Goal: Task Accomplishment & Management: Use online tool/utility

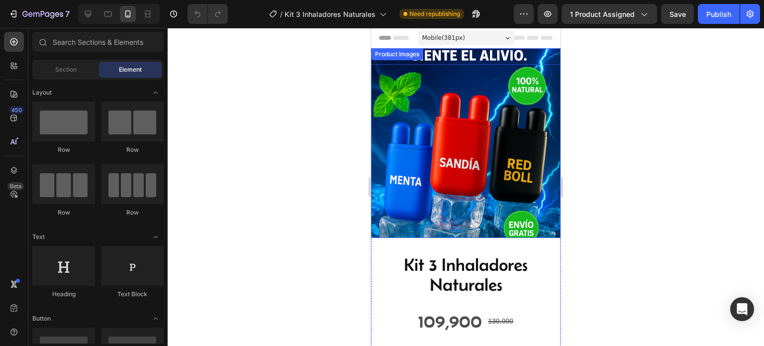
scroll to position [249, 0]
click at [705, 176] on div at bounding box center [466, 187] width 597 height 318
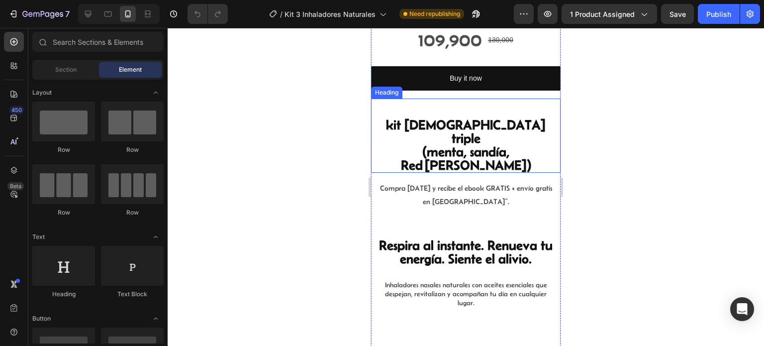
scroll to position [299, 0]
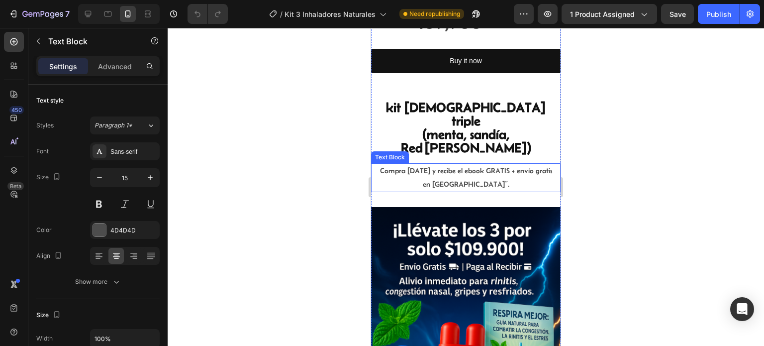
click at [450, 164] on p "Compra [DATE] y recibe el ebook GRATIS + envío gratis en [GEOGRAPHIC_DATA]”." at bounding box center [466, 177] width 178 height 27
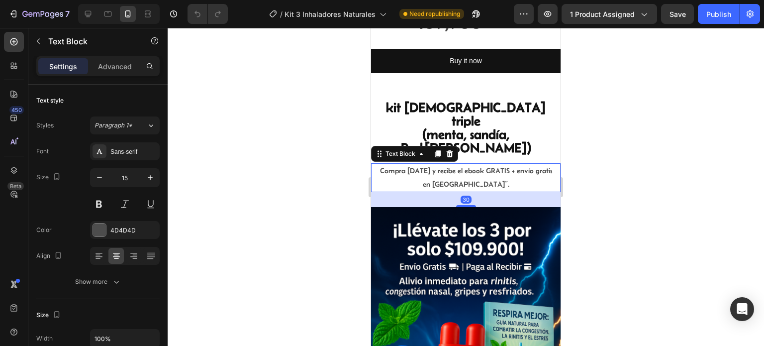
click at [450, 164] on p "Compra [DATE] y recibe el ebook GRATIS + envío gratis en [GEOGRAPHIC_DATA]”." at bounding box center [466, 177] width 178 height 27
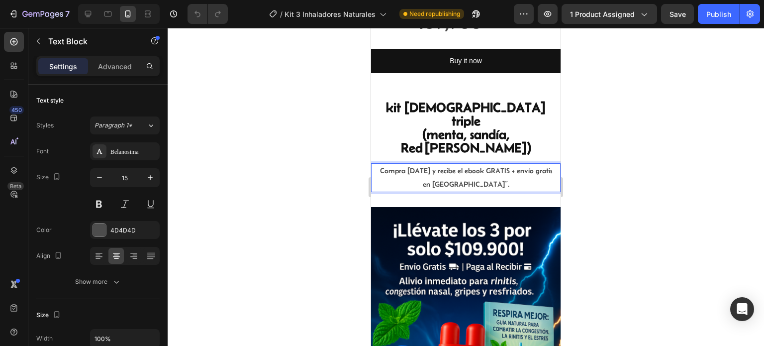
click at [449, 164] on p "Compra [DATE] y recibe el ebook GRATIS + envío gratis en [GEOGRAPHIC_DATA]”." at bounding box center [466, 177] width 178 height 27
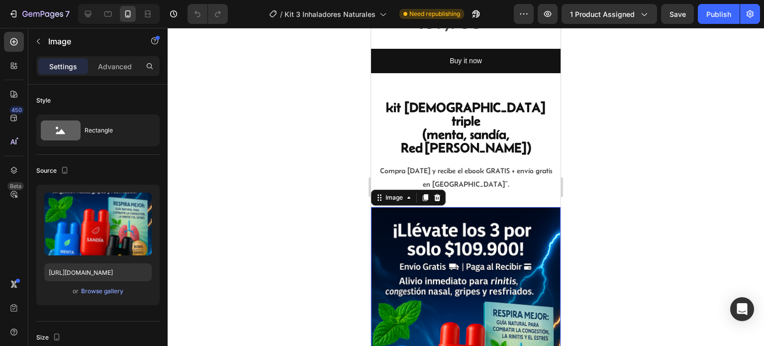
click at [549, 207] on img at bounding box center [466, 349] width 190 height 285
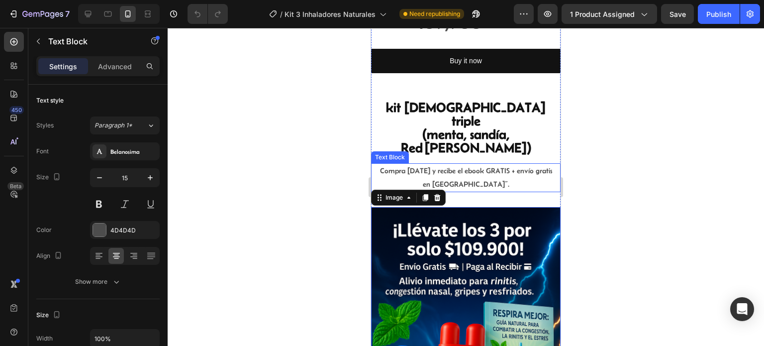
click at [487, 164] on p "Compra [DATE] y recibe el ebook GRATIS + envío gratis en [GEOGRAPHIC_DATA]”." at bounding box center [466, 177] width 178 height 27
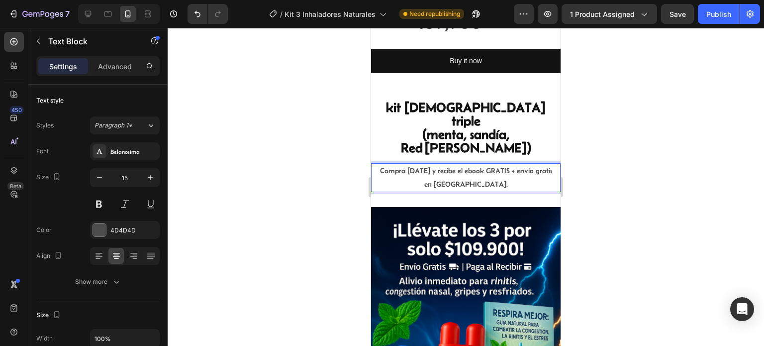
click at [656, 185] on div at bounding box center [466, 187] width 597 height 318
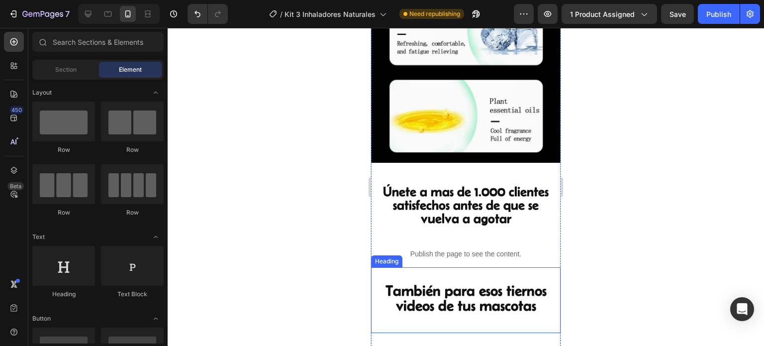
scroll to position [1344, 0]
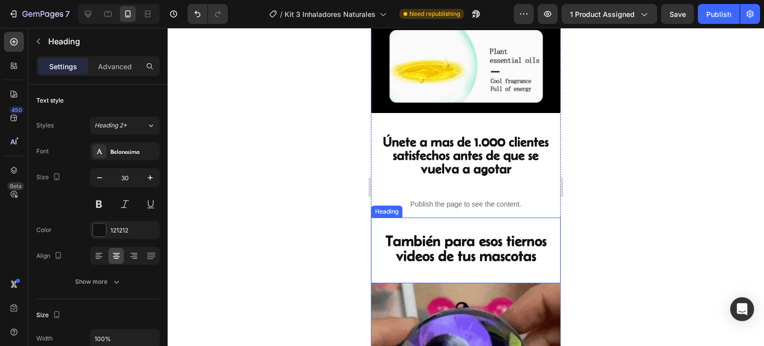
click at [491, 232] on strong "También para esos tiernos videos de tus mascotas" at bounding box center [466, 247] width 161 height 31
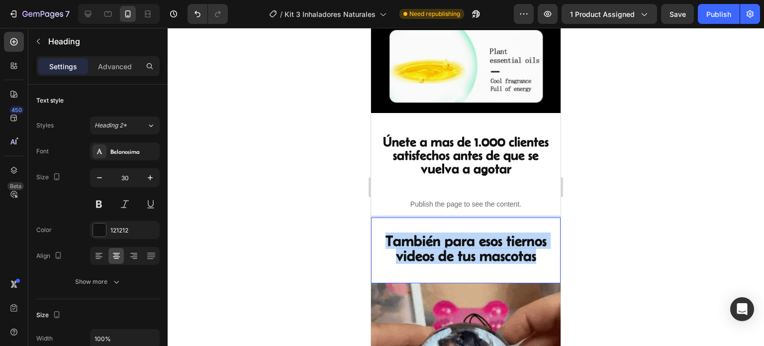
drag, startPoint x: 538, startPoint y: 190, endPoint x: 740, endPoint y: 200, distance: 202.8
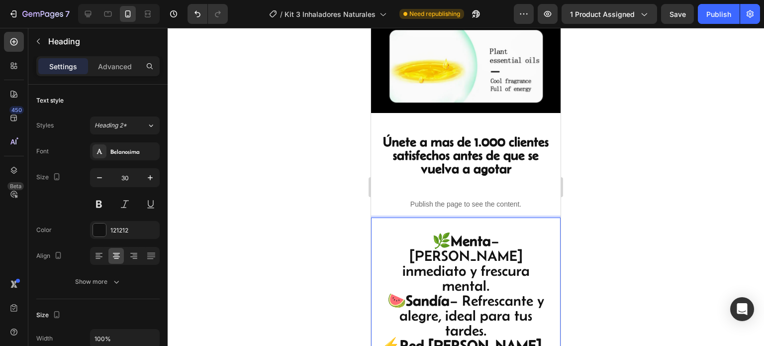
click at [620, 210] on div at bounding box center [466, 187] width 597 height 318
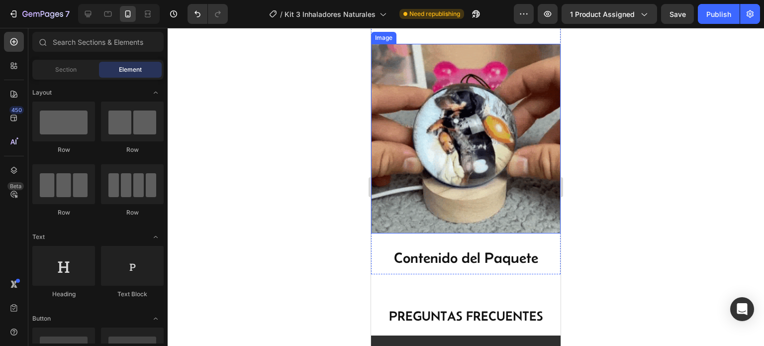
scroll to position [1742, 0]
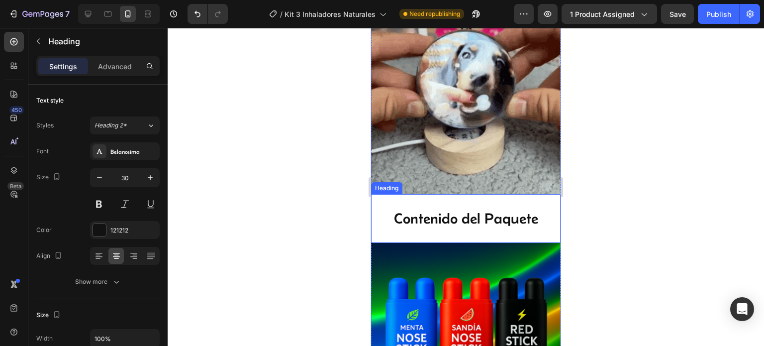
click at [510, 210] on h2 "Contenido del Paquete" at bounding box center [466, 218] width 190 height 17
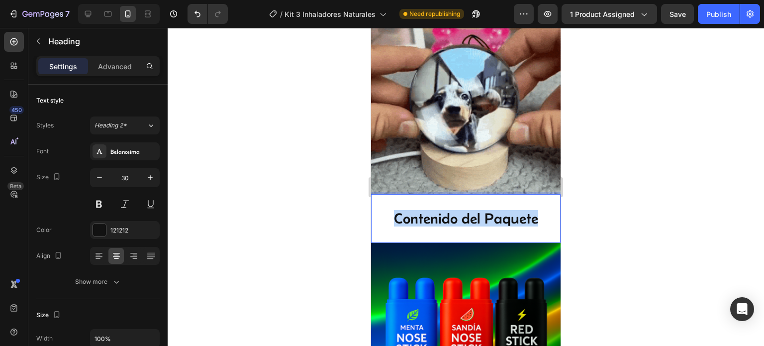
drag, startPoint x: 534, startPoint y: 130, endPoint x: 382, endPoint y: 123, distance: 152.4
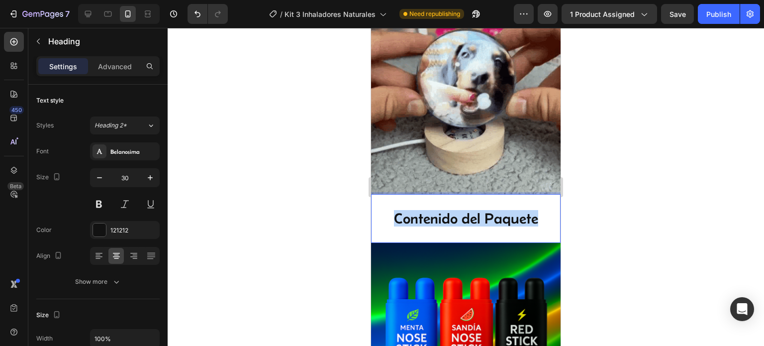
click at [382, 211] on p "Contenido del Paquete" at bounding box center [466, 218] width 188 height 15
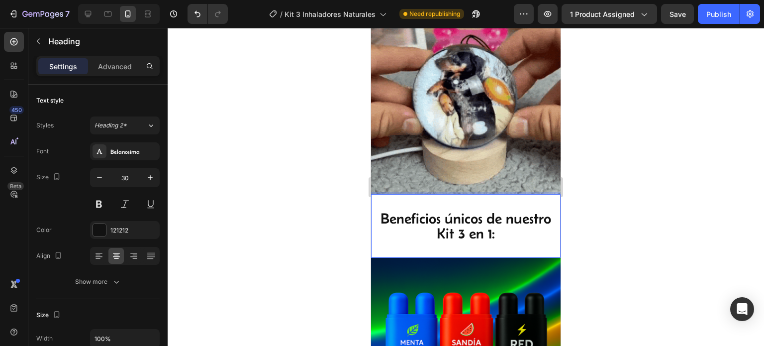
click at [516, 211] on p "Beneficios únicos de nuestro Kit 3 en 1:" at bounding box center [466, 226] width 188 height 30
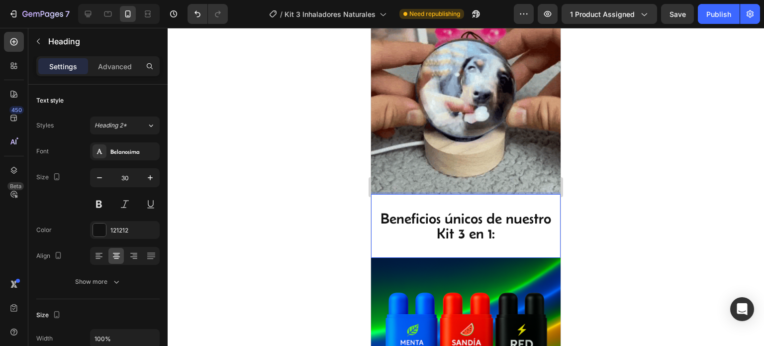
click at [535, 211] on p "Beneficios únicos de nuestro Kit 3 en 1:" at bounding box center [466, 226] width 188 height 30
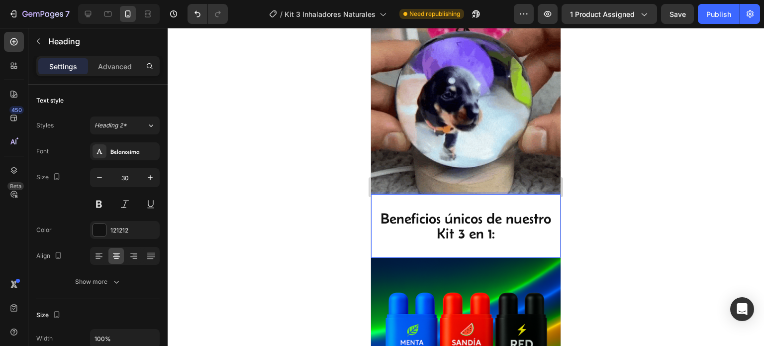
click at [530, 211] on p "Beneficios únicos de nuestro Kit 3 en 1:" at bounding box center [466, 226] width 188 height 30
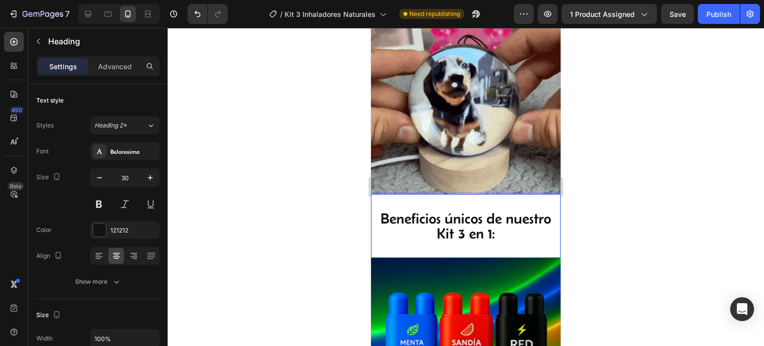
drag, startPoint x: 609, startPoint y: 159, endPoint x: 595, endPoint y: 158, distance: 14.0
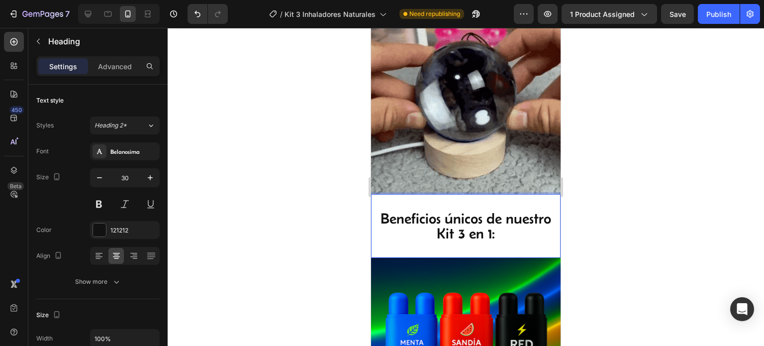
click at [608, 159] on div at bounding box center [466, 187] width 597 height 318
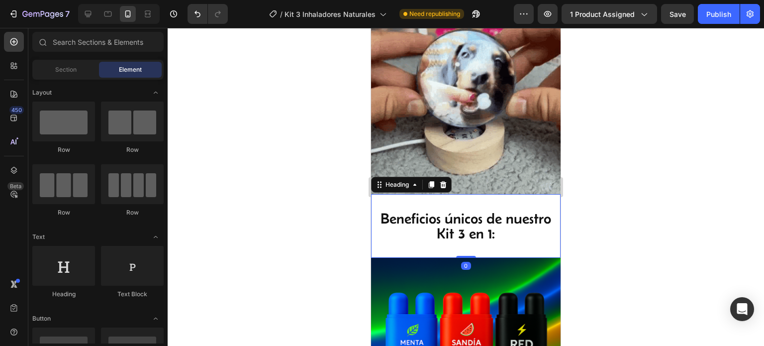
click at [531, 211] on p "Beneficios únicos de nuestro Kit 3 en 1:" at bounding box center [466, 226] width 188 height 30
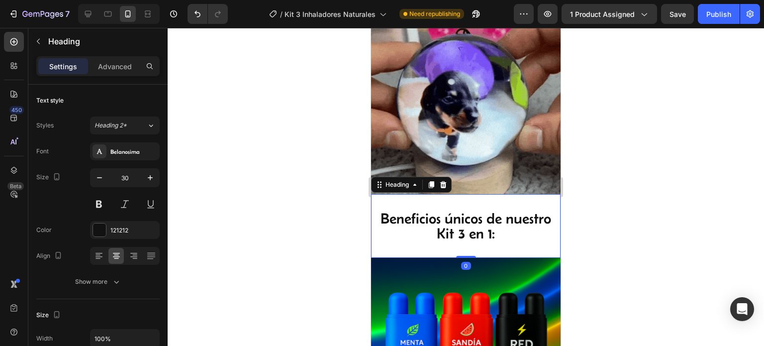
click at [579, 191] on div at bounding box center [466, 187] width 597 height 318
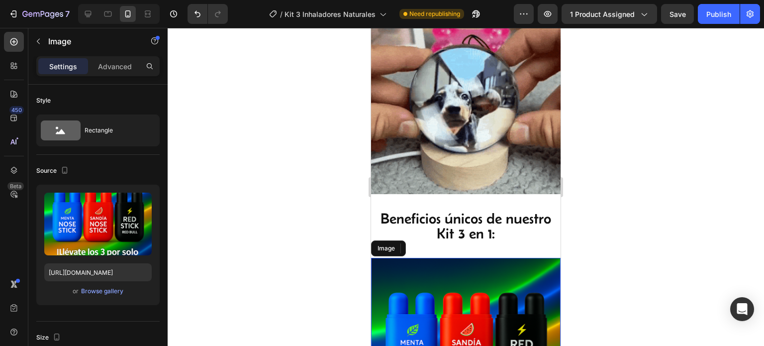
drag, startPoint x: 457, startPoint y: 179, endPoint x: 933, endPoint y: 215, distance: 476.6
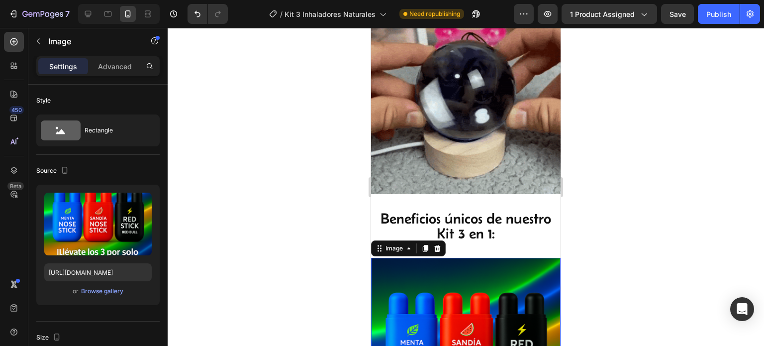
click at [652, 75] on div at bounding box center [466, 187] width 597 height 318
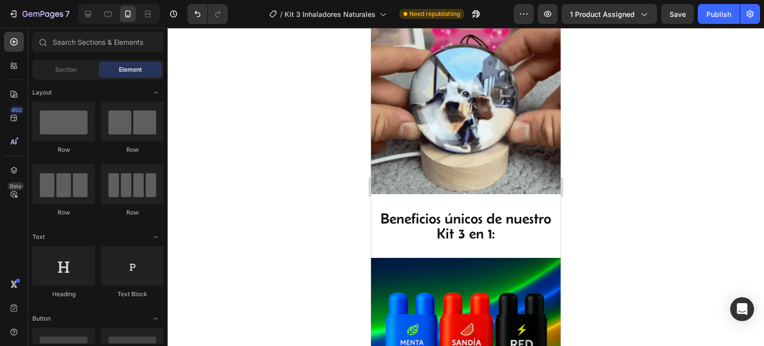
drag, startPoint x: 579, startPoint y: 298, endPoint x: 571, endPoint y: 287, distance: 13.5
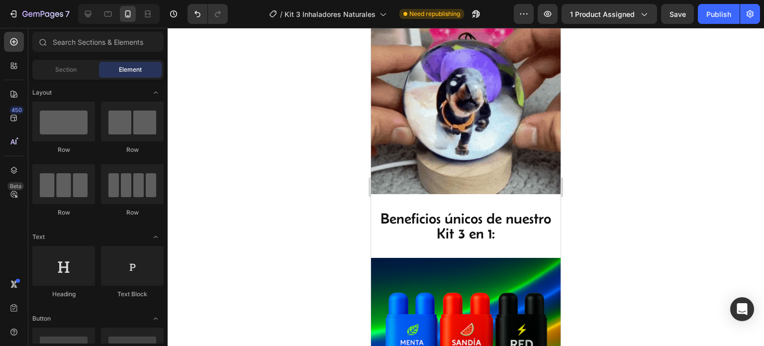
click at [579, 298] on div at bounding box center [466, 187] width 597 height 318
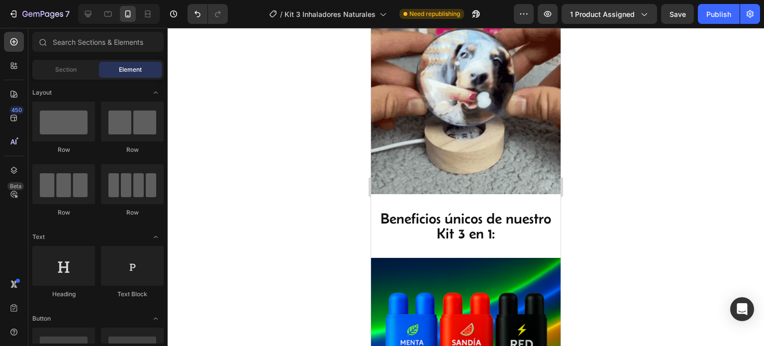
drag, startPoint x: 231, startPoint y: 276, endPoint x: 218, endPoint y: 256, distance: 23.7
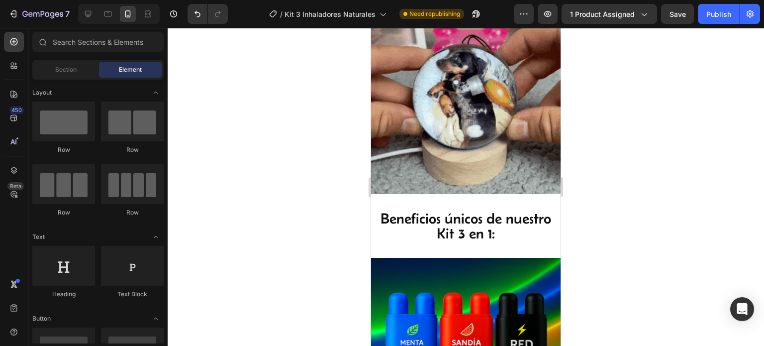
click at [218, 256] on div at bounding box center [466, 187] width 597 height 318
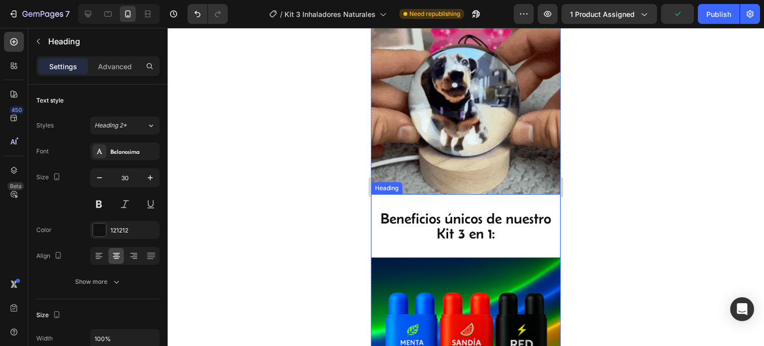
click at [494, 211] on p "Beneficios únicos de nuestro Kit 3 en 1:" at bounding box center [466, 226] width 188 height 30
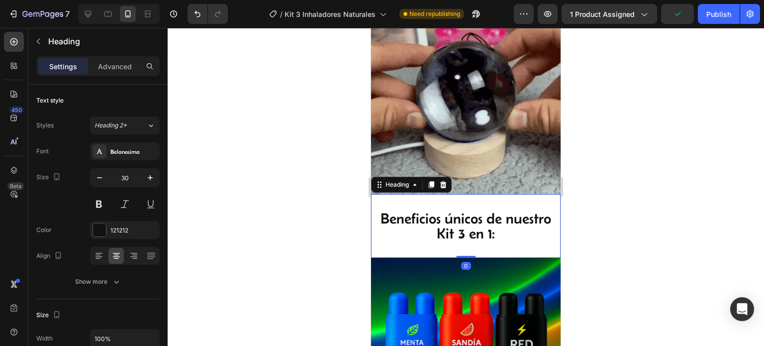
click at [500, 210] on h2 "Beneficios únicos de nuestro Kit 3 en 1:" at bounding box center [466, 226] width 190 height 32
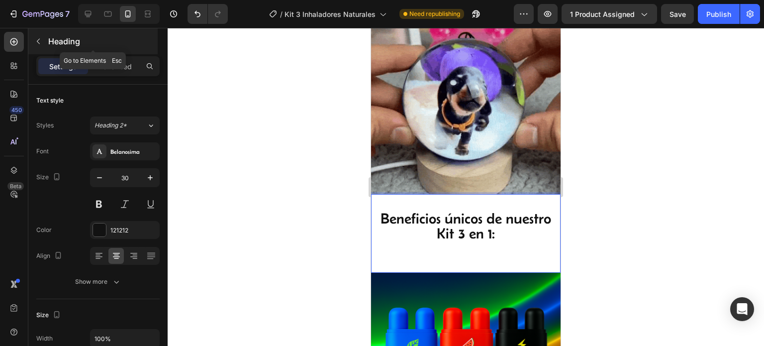
click at [43, 40] on button "button" at bounding box center [38, 41] width 16 height 16
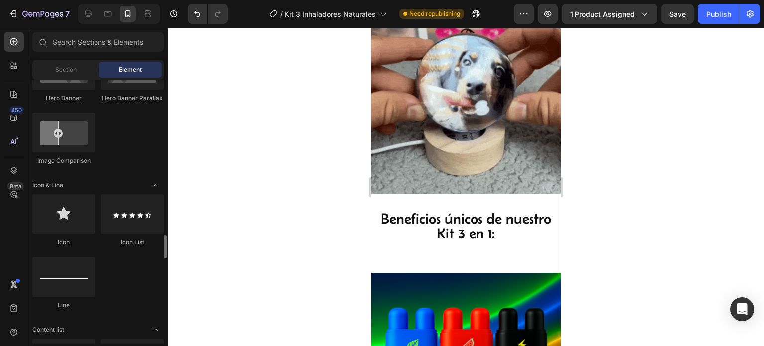
scroll to position [697, 0]
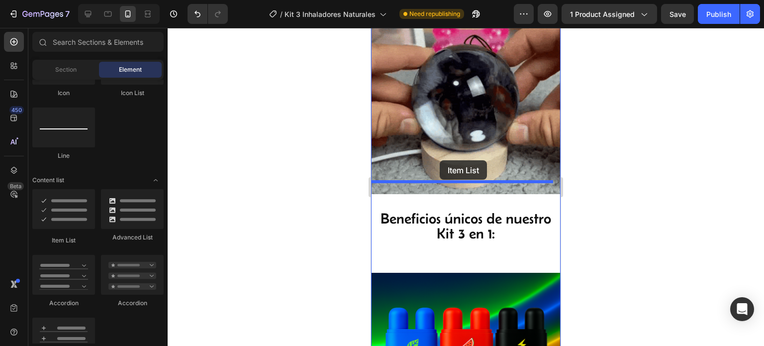
drag, startPoint x: 444, startPoint y: 241, endPoint x: 440, endPoint y: 160, distance: 81.2
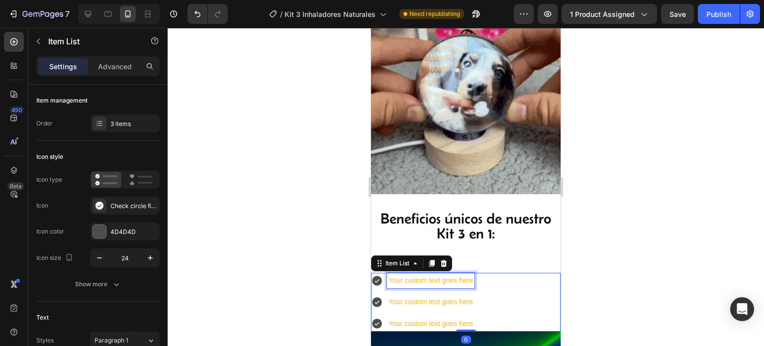
click at [462, 273] on div "Your custom text goes here" at bounding box center [431, 280] width 88 height 15
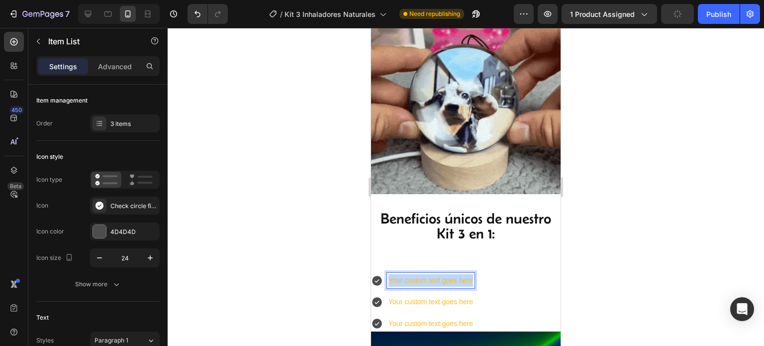
drag, startPoint x: 472, startPoint y: 189, endPoint x: 382, endPoint y: 186, distance: 90.1
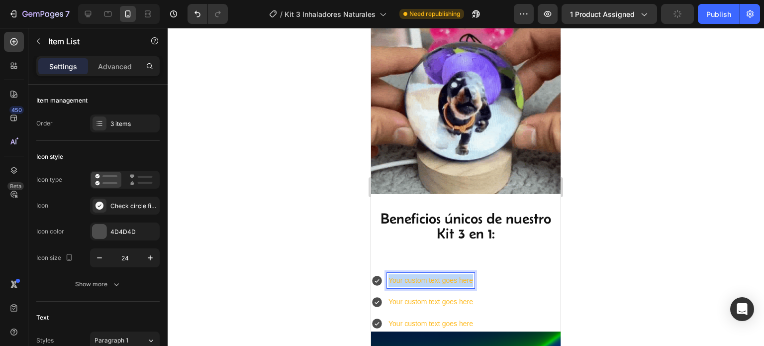
click at [382, 273] on div "Your custom text goes here" at bounding box center [423, 280] width 104 height 15
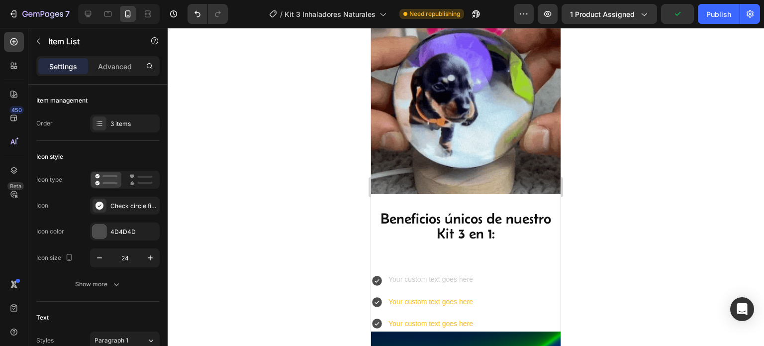
scroll to position [1737, 0]
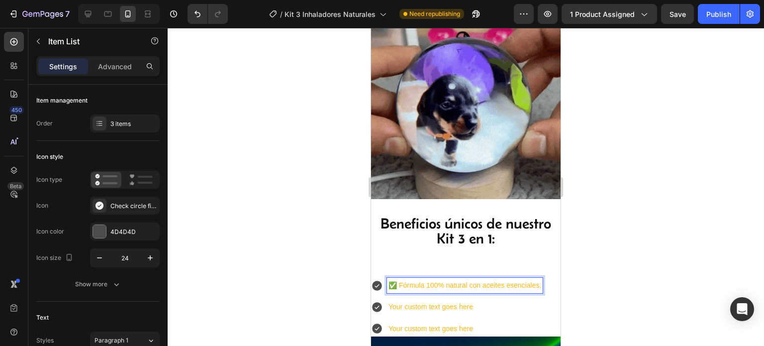
click at [433, 301] on p "Your custom text goes here" at bounding box center [465, 307] width 153 height 12
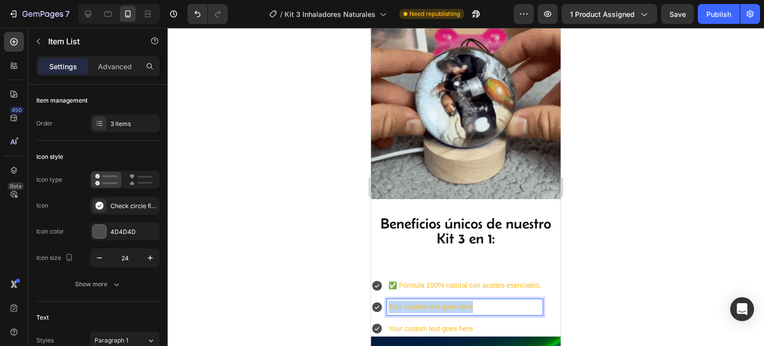
drag, startPoint x: 481, startPoint y: 215, endPoint x: 378, endPoint y: 208, distance: 102.7
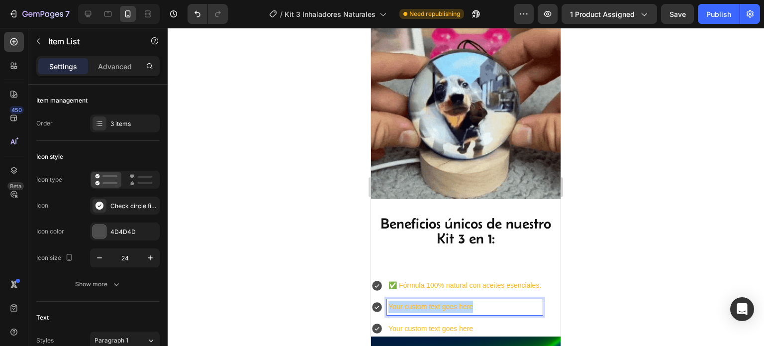
click at [378, 299] on div "Your custom text goes here" at bounding box center [457, 306] width 172 height 15
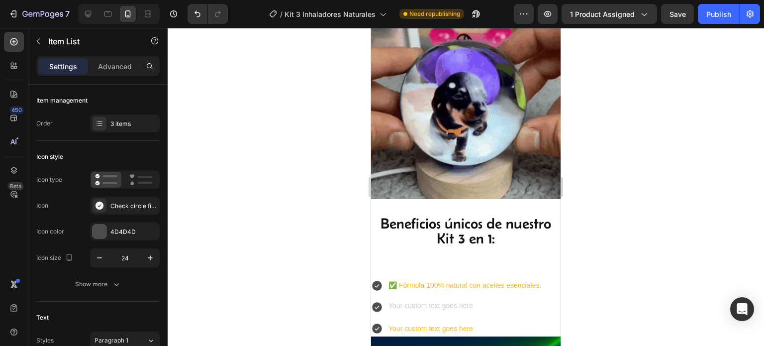
scroll to position [1732, 0]
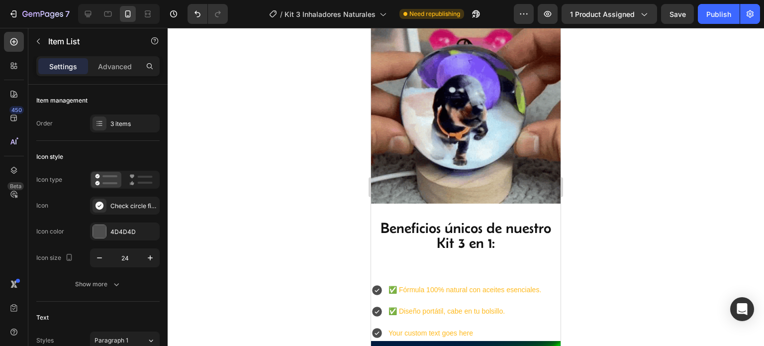
click at [423, 327] on p "Your custom text goes here" at bounding box center [465, 333] width 153 height 12
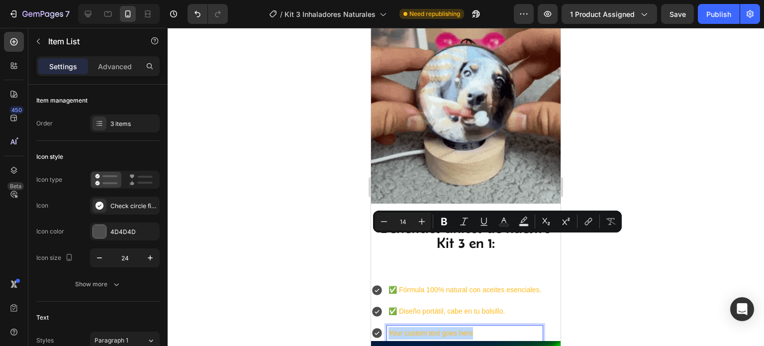
drag, startPoint x: 480, startPoint y: 241, endPoint x: 346, endPoint y: 236, distance: 133.4
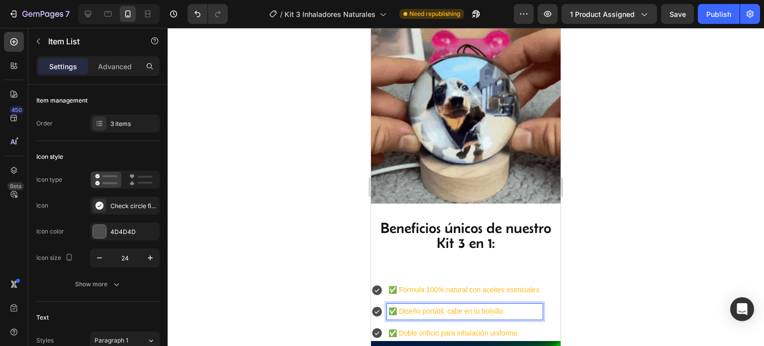
click at [527, 304] on div "✅ Diseño portátil, cabe en tu bolsillo." at bounding box center [465, 311] width 156 height 15
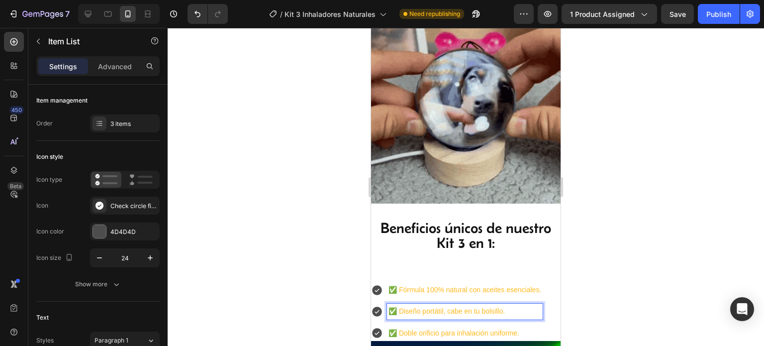
click at [431, 327] on p "✅ Doble orificio para inhalación uniforme." at bounding box center [465, 333] width 153 height 12
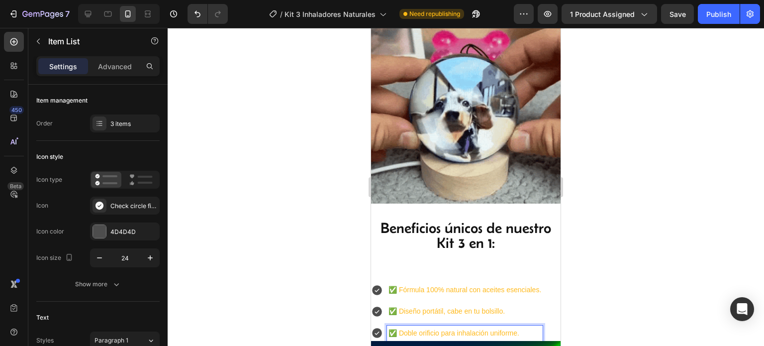
click at [379, 285] on icon at bounding box center [377, 290] width 10 height 10
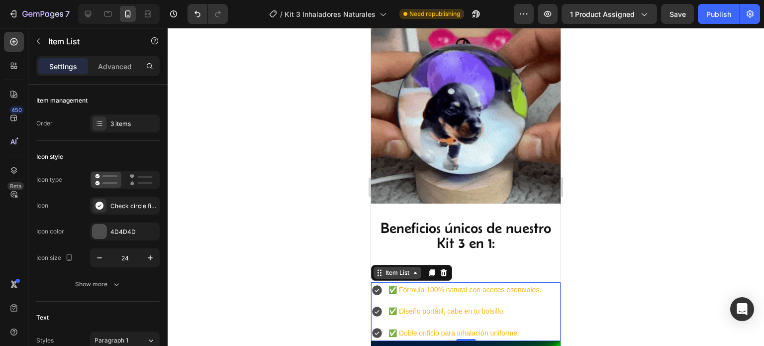
drag, startPoint x: 375, startPoint y: 176, endPoint x: 380, endPoint y: 180, distance: 6.1
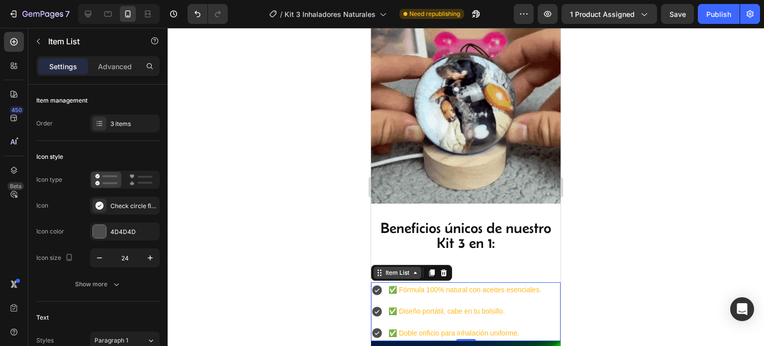
click at [377, 267] on div "Item List" at bounding box center [398, 273] width 48 height 12
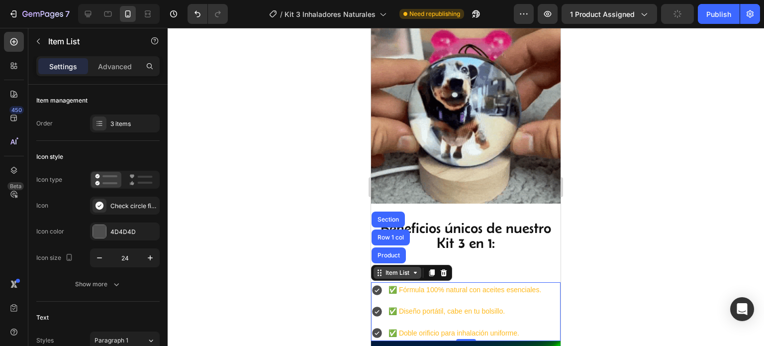
click at [382, 269] on icon at bounding box center [380, 273] width 8 height 8
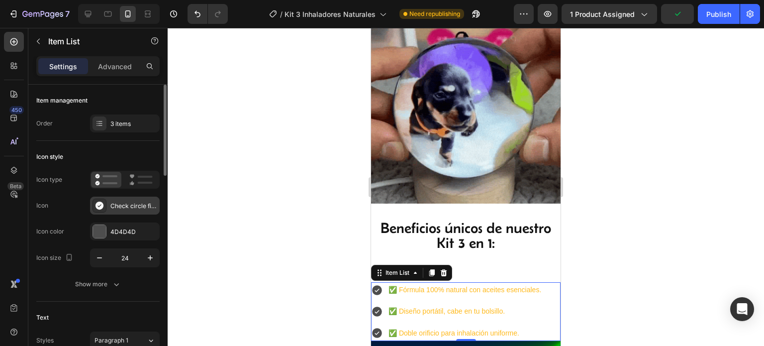
click at [118, 202] on div "Check circle filled" at bounding box center [133, 206] width 47 height 9
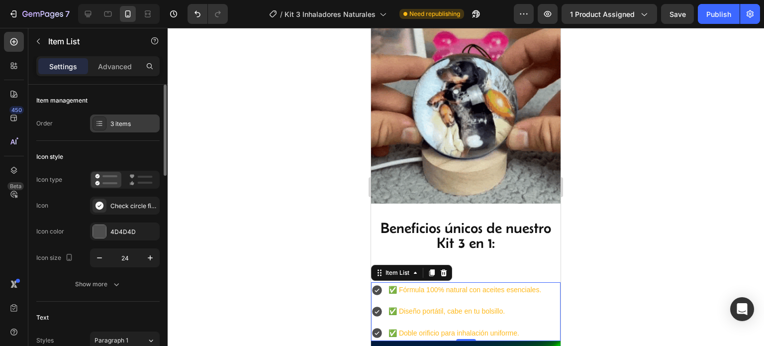
click at [101, 118] on div at bounding box center [100, 123] width 14 height 14
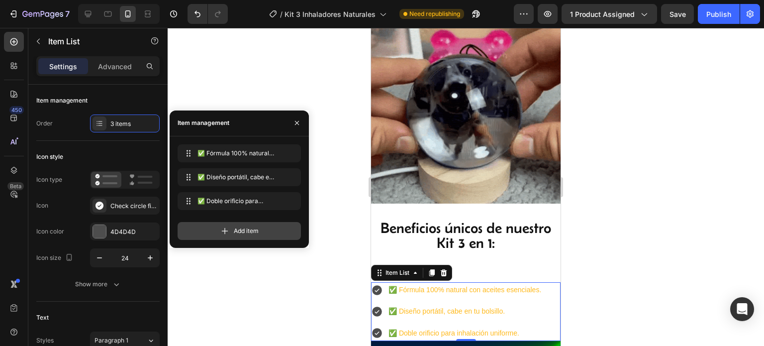
click at [235, 230] on span "Add item" at bounding box center [246, 230] width 25 height 9
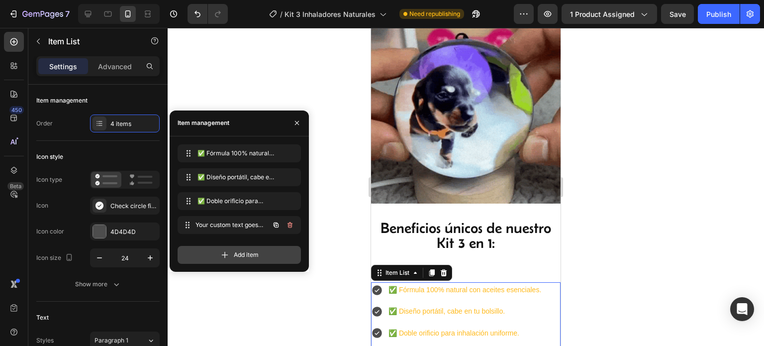
click at [235, 230] on div "Your custom text goes here Your custom text goes here" at bounding box center [226, 225] width 88 height 14
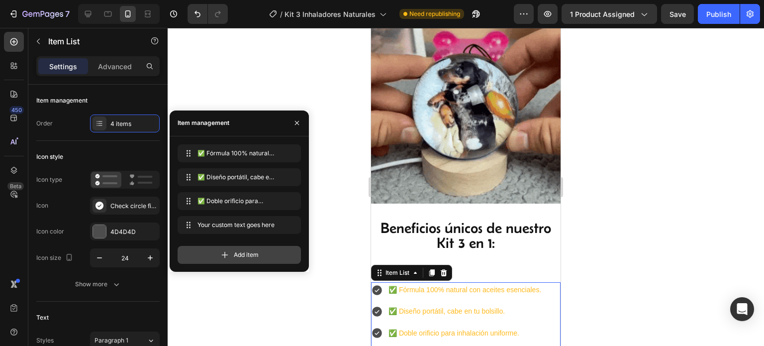
click at [223, 252] on icon at bounding box center [225, 255] width 10 height 10
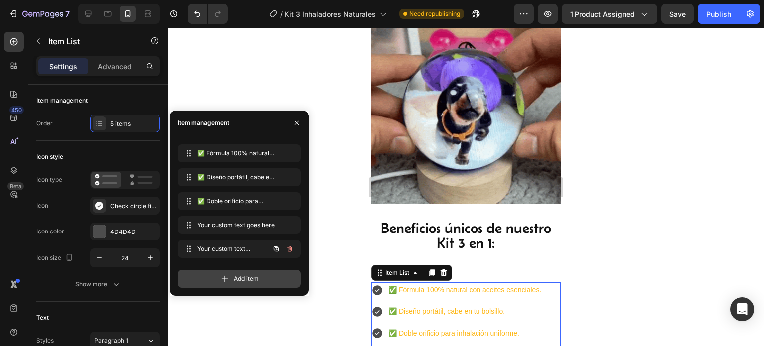
click at [223, 252] on span "Your custom text goes here" at bounding box center [226, 248] width 56 height 9
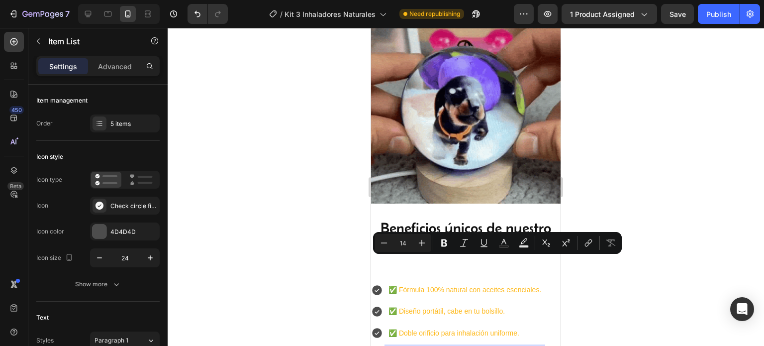
drag, startPoint x: 479, startPoint y: 264, endPoint x: 384, endPoint y: 263, distance: 94.5
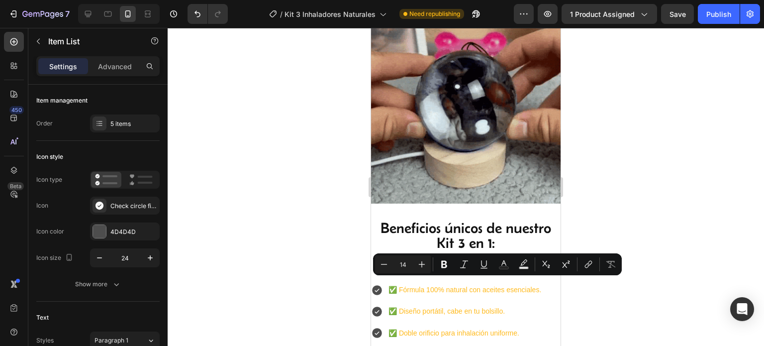
drag, startPoint x: 488, startPoint y: 281, endPoint x: 367, endPoint y: 275, distance: 121.1
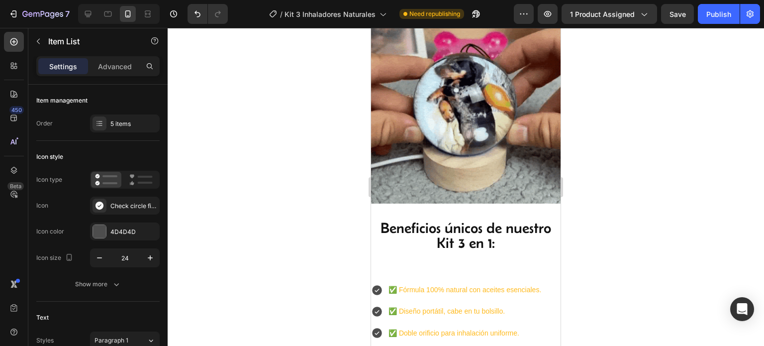
click at [640, 282] on div at bounding box center [466, 187] width 597 height 318
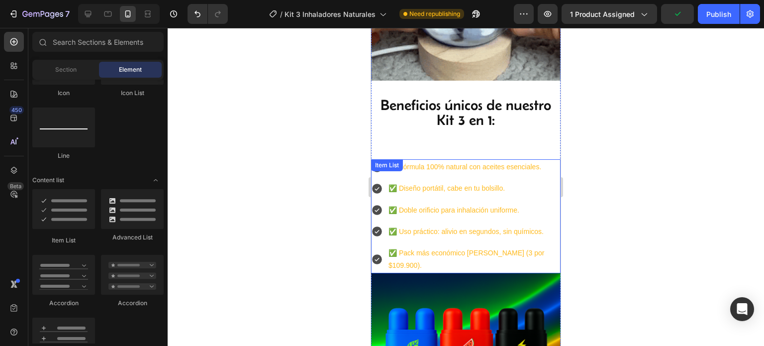
scroll to position [1782, 0]
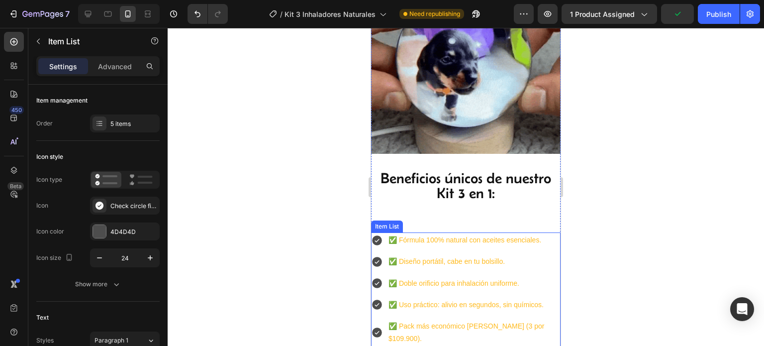
click at [523, 232] on div "✅ Fórmula 100% natural con aceites esenciales." at bounding box center [474, 239] width 174 height 15
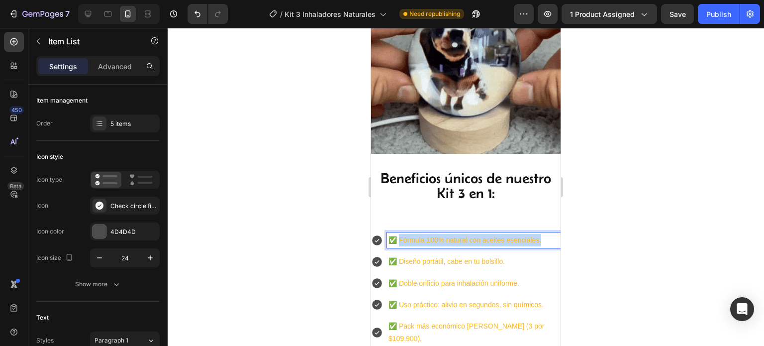
drag, startPoint x: 545, startPoint y: 149, endPoint x: 402, endPoint y: 148, distance: 143.8
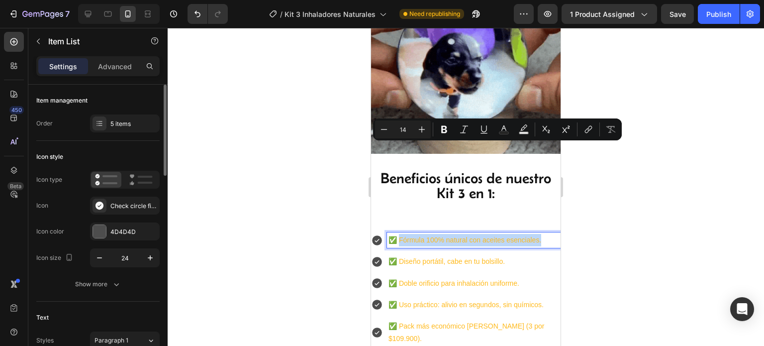
scroll to position [249, 0]
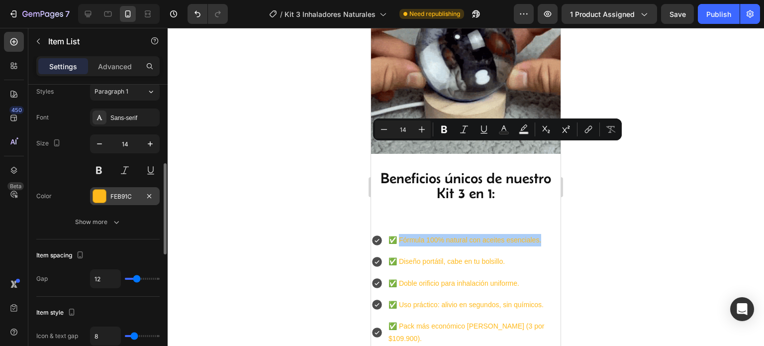
click at [97, 192] on div at bounding box center [99, 196] width 13 height 13
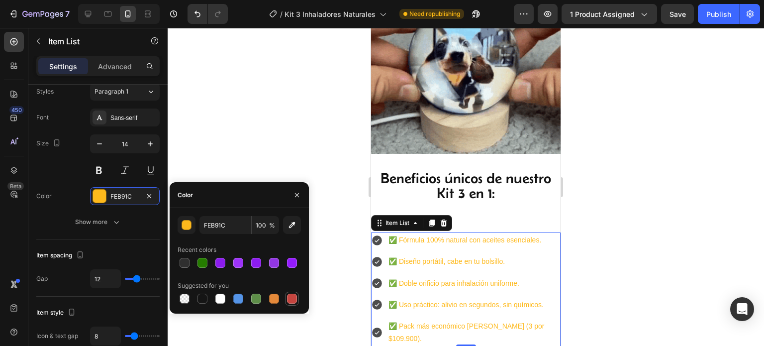
click at [296, 298] on div at bounding box center [292, 299] width 10 height 10
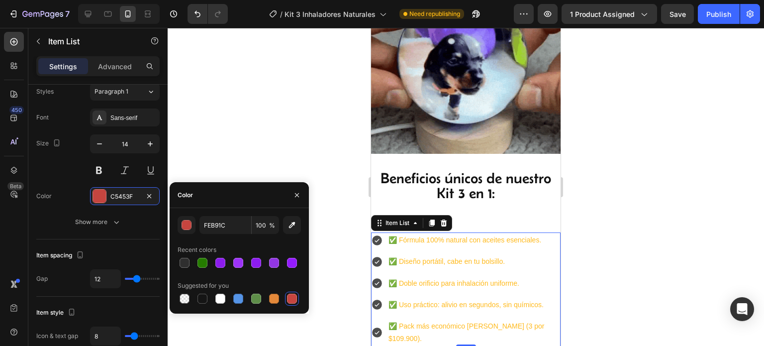
type input "C5453F"
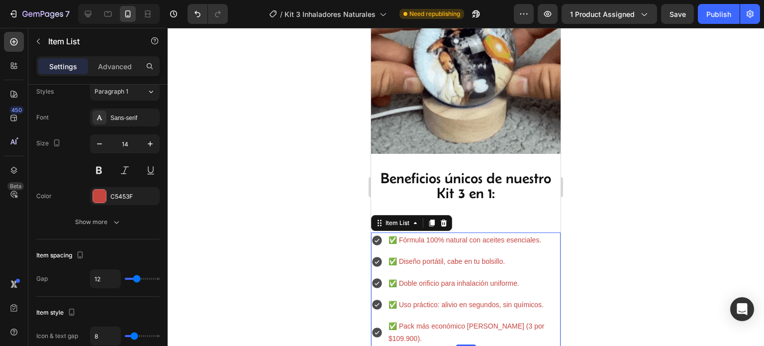
click at [686, 195] on div at bounding box center [466, 187] width 597 height 318
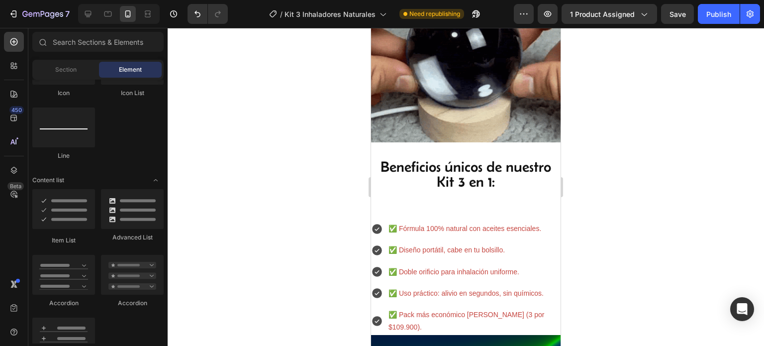
scroll to position [1791, 0]
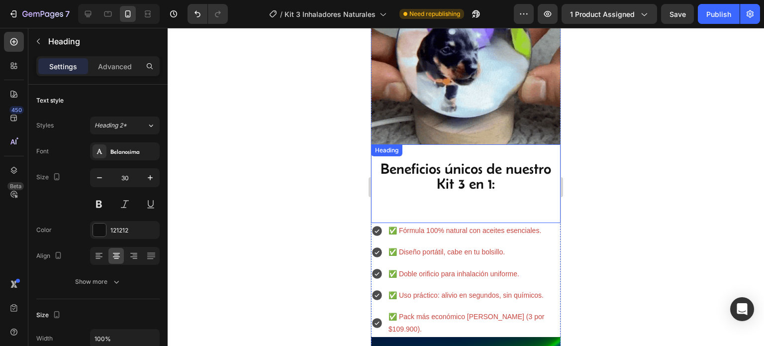
click at [434, 144] on div "Beneficios únicos de nuestro Kit 3 en 1: Heading" at bounding box center [466, 183] width 190 height 79
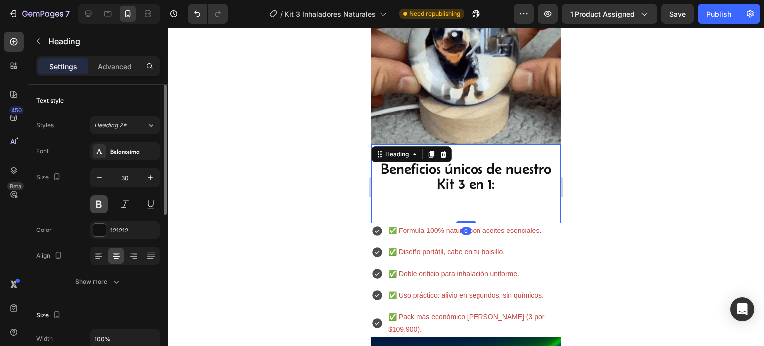
click at [103, 203] on button at bounding box center [99, 204] width 18 height 18
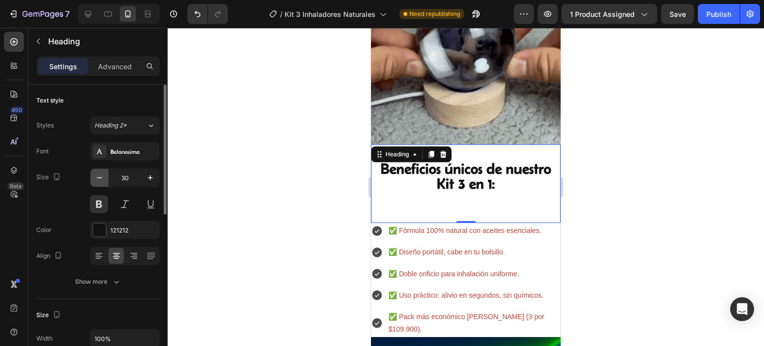
click at [95, 177] on icon "button" at bounding box center [100, 178] width 10 height 10
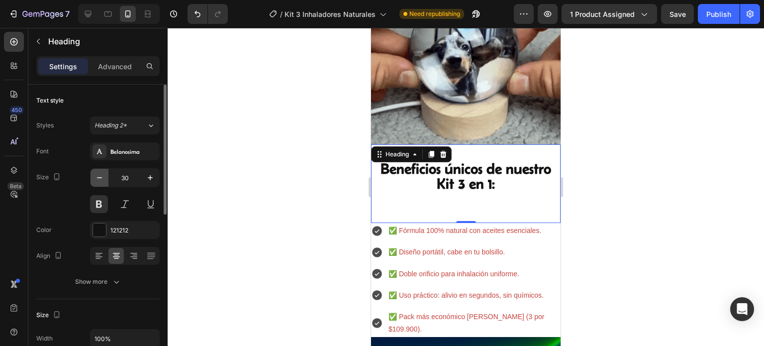
type input "29"
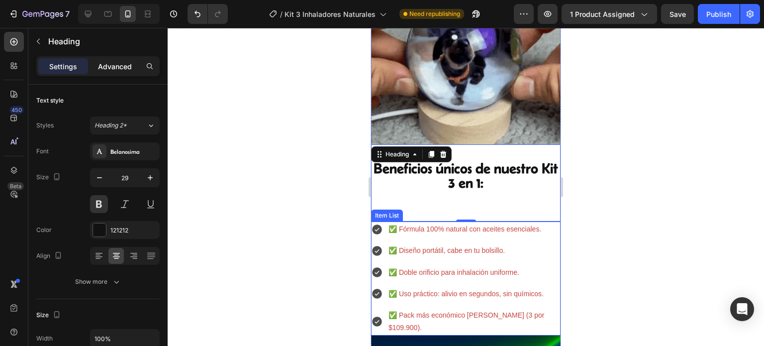
click at [102, 61] on p "Advanced" at bounding box center [115, 66] width 34 height 10
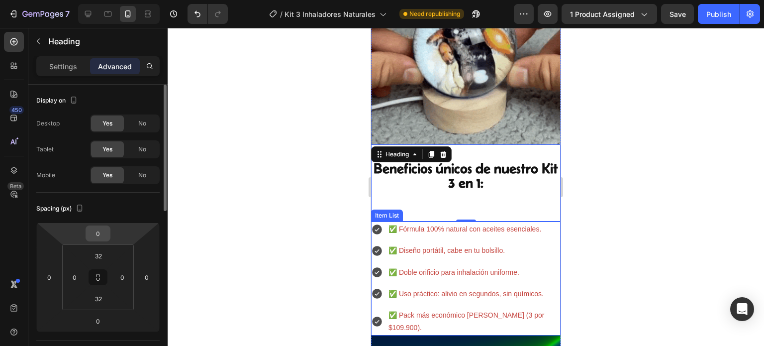
click at [97, 236] on input "0" at bounding box center [98, 233] width 20 height 15
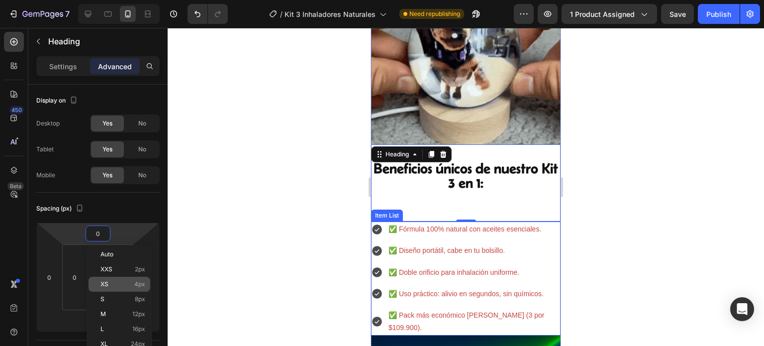
click at [104, 281] on span "XS" at bounding box center [105, 284] width 8 height 7
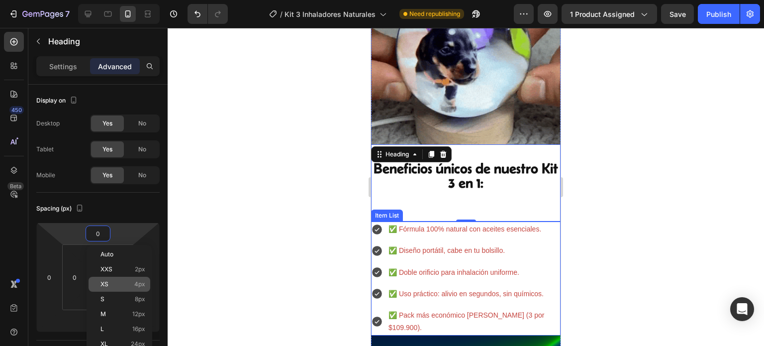
type input "4"
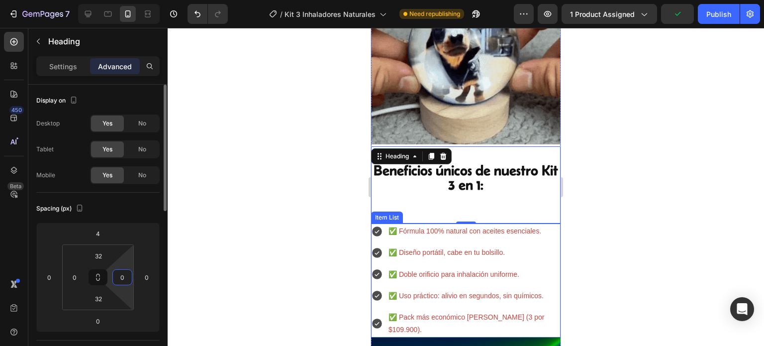
click at [126, 278] on input "0" at bounding box center [122, 277] width 15 height 15
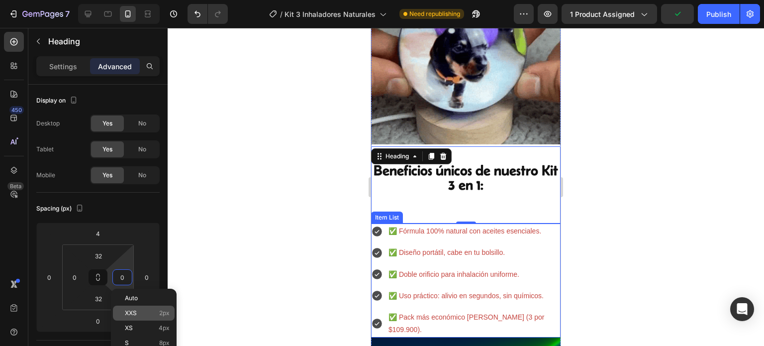
click at [129, 314] on span "XXS" at bounding box center [131, 313] width 12 height 7
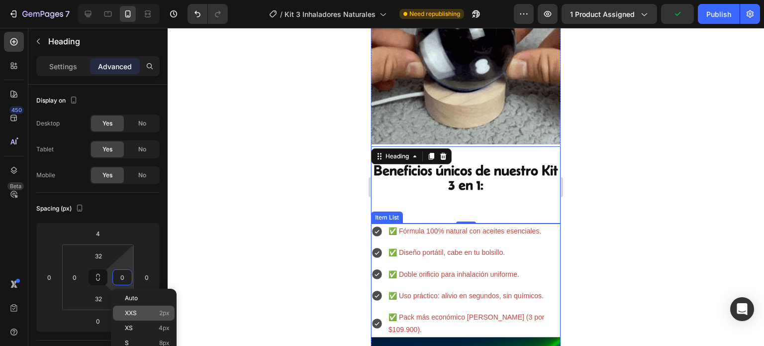
type input "2"
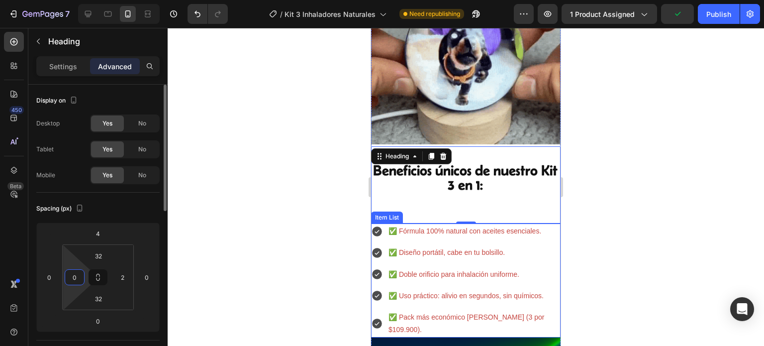
click at [72, 278] on input "0" at bounding box center [74, 277] width 15 height 15
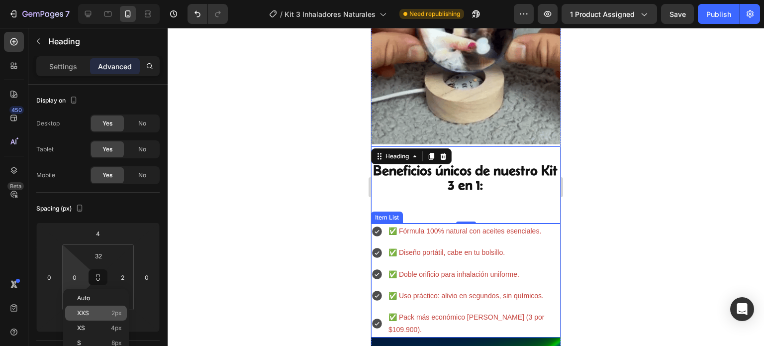
click at [92, 309] on div "XXS 2px" at bounding box center [96, 313] width 62 height 15
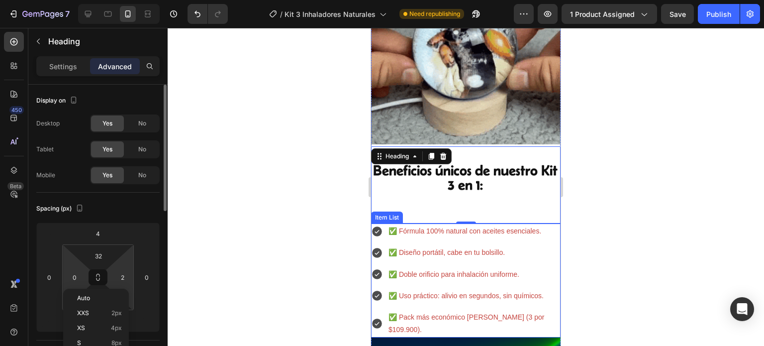
type input "2"
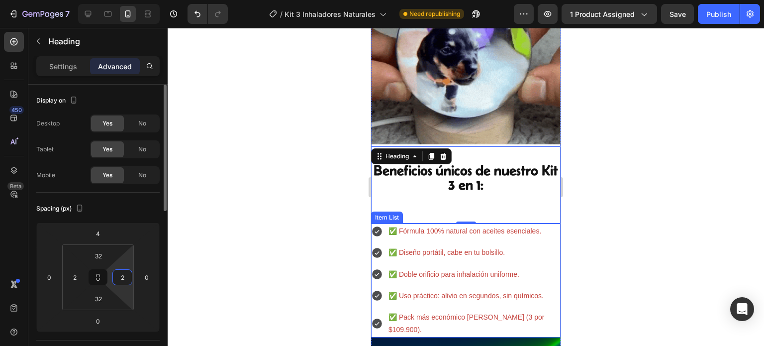
click at [120, 284] on input "2" at bounding box center [122, 277] width 15 height 15
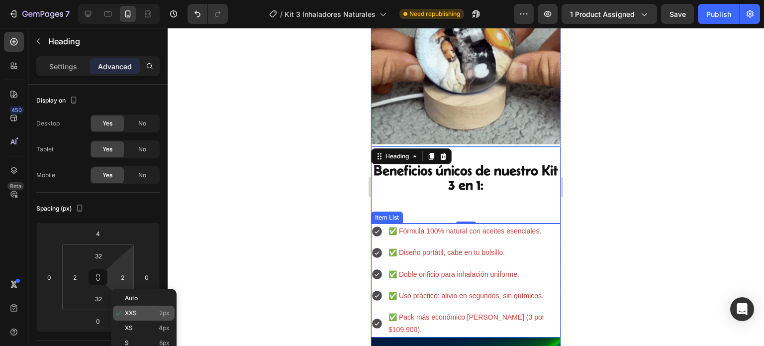
click at [128, 312] on span "XXS" at bounding box center [131, 313] width 12 height 7
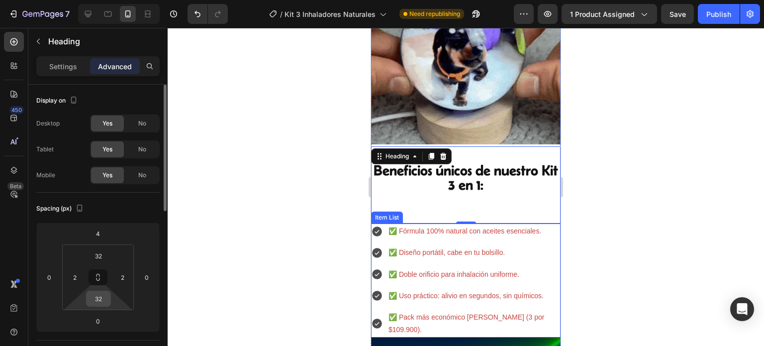
click at [104, 300] on input "32" at bounding box center [99, 298] width 20 height 15
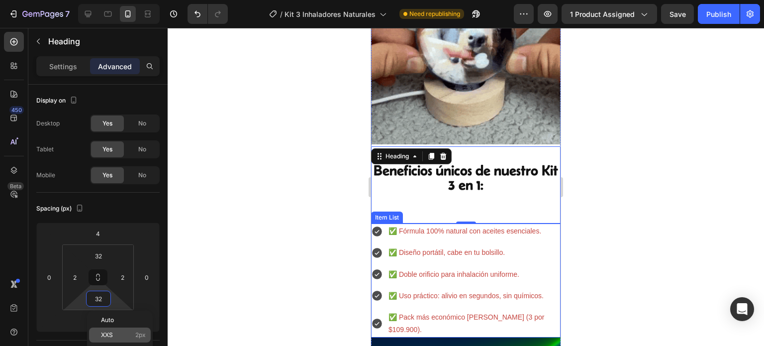
click at [114, 332] on p "XXS 2px" at bounding box center [123, 334] width 45 height 7
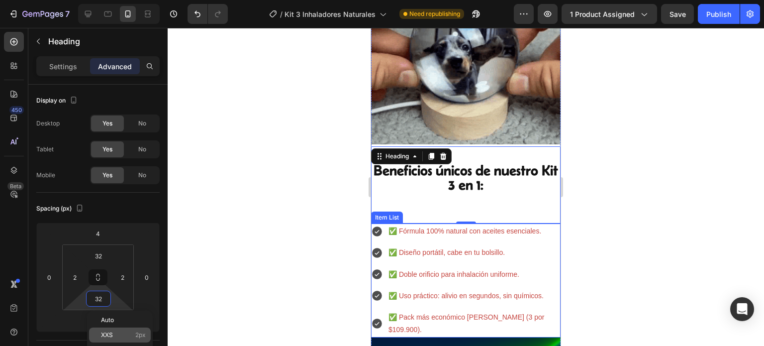
type input "2"
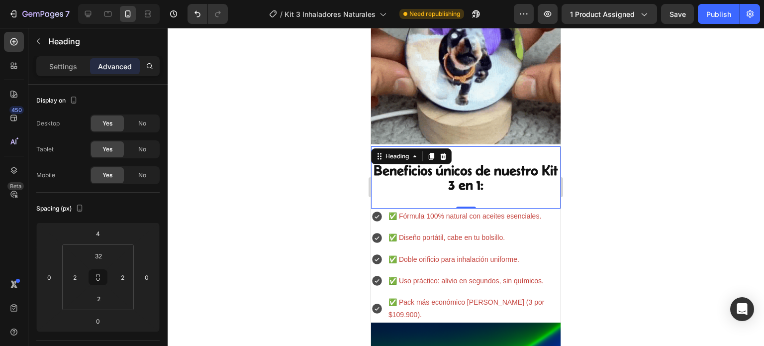
click at [647, 191] on div at bounding box center [466, 187] width 597 height 318
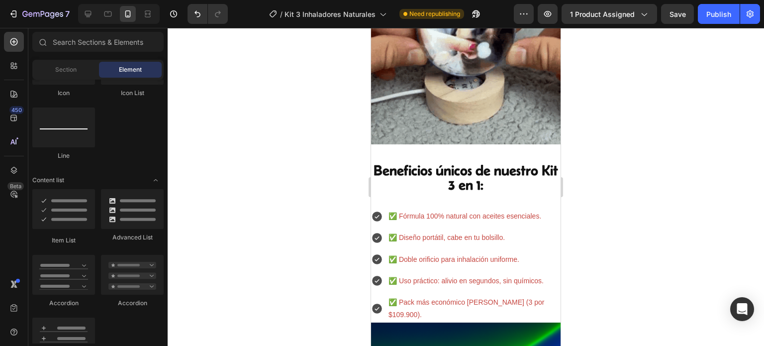
click at [291, 226] on div at bounding box center [466, 187] width 597 height 318
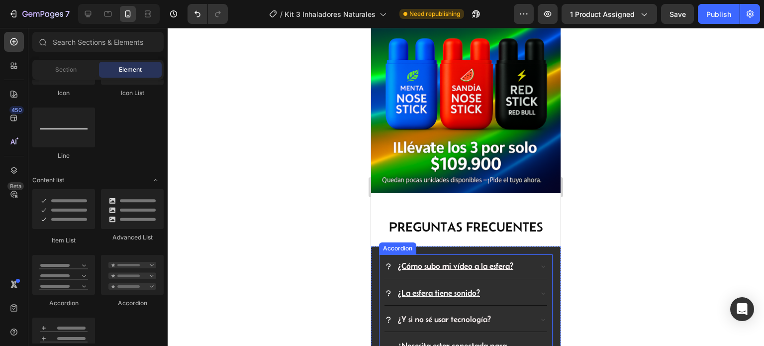
scroll to position [2040, 0]
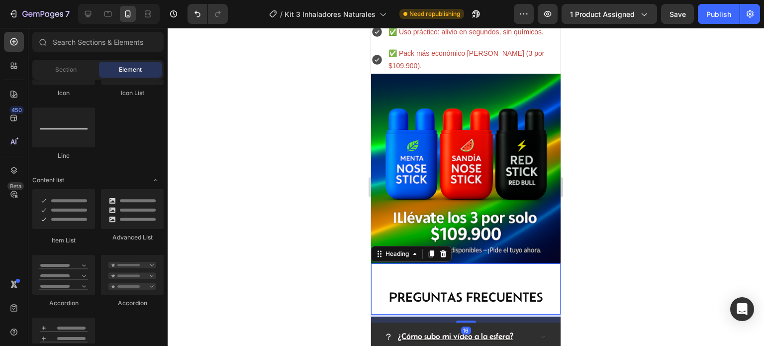
click at [462, 289] on h2 "PREGUNTAS FRECUENTES" at bounding box center [466, 296] width 190 height 15
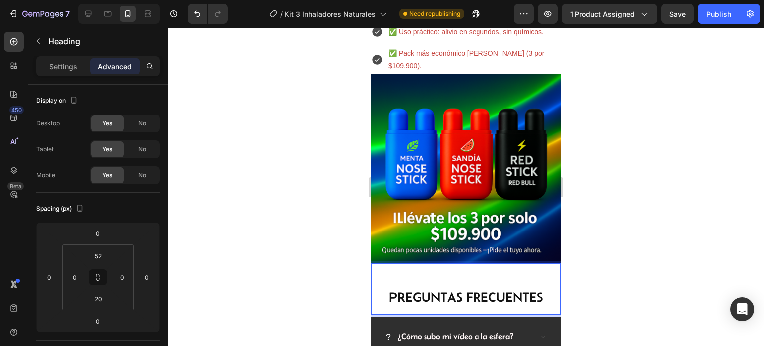
click at [463, 289] on h2 "PREGUNTAS FRECUENTES" at bounding box center [466, 296] width 190 height 15
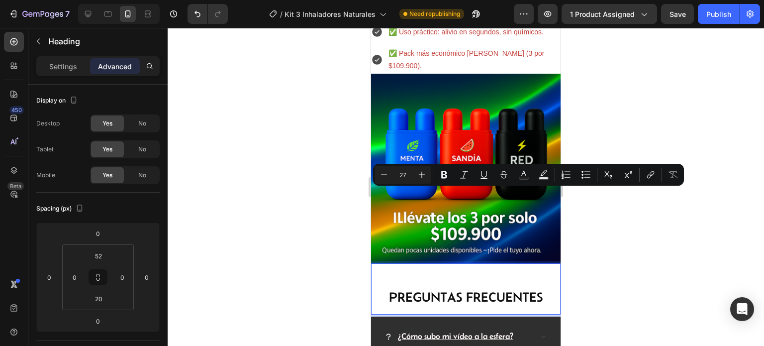
click at [541, 290] on p "PREGUNTAS FRECUENTES" at bounding box center [466, 296] width 188 height 13
drag, startPoint x: 548, startPoint y: 199, endPoint x: 741, endPoint y: 226, distance: 195.5
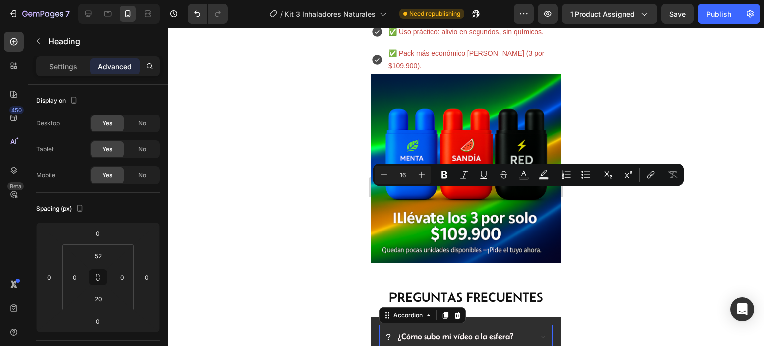
click at [488, 330] on p "¿Cómo subo mi vídeo a la esfera?" at bounding box center [455, 336] width 115 height 13
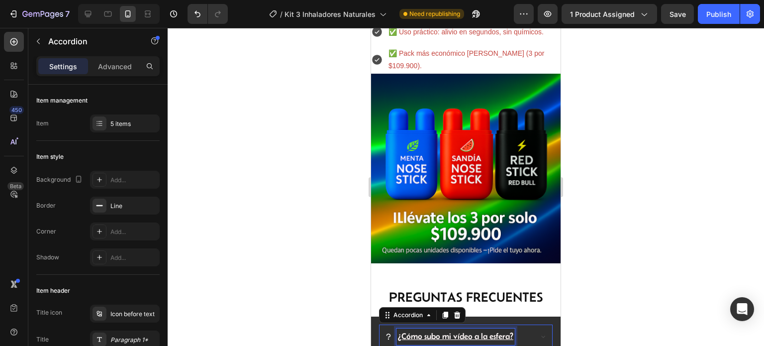
click at [493, 331] on u "¿Cómo subo mi vídeo a la esfera?" at bounding box center [455, 335] width 115 height 9
click at [534, 324] on div "¿Cómo subo mi vídeo a la esfera?" at bounding box center [466, 336] width 163 height 24
click at [535, 324] on div "¿Cómo subo mi vídeo a la esfera?" at bounding box center [466, 336] width 163 height 24
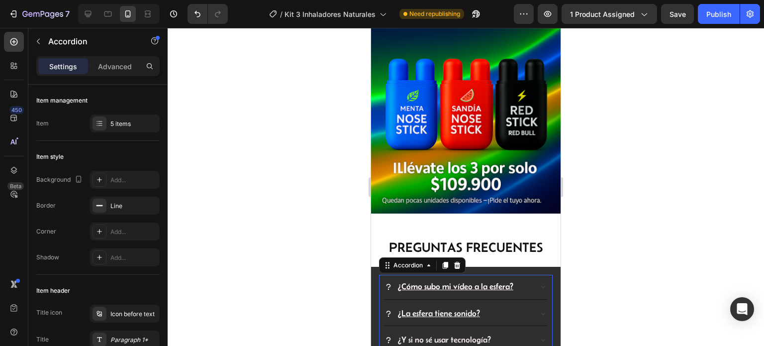
scroll to position [2140, 0]
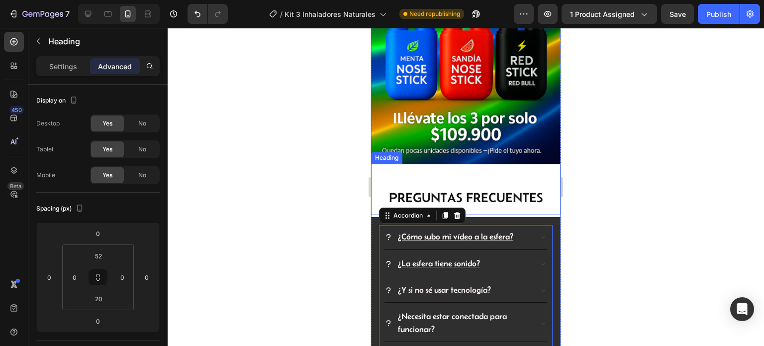
click at [488, 164] on div "PREGUNTAS FRECUENTES Heading" at bounding box center [466, 189] width 190 height 51
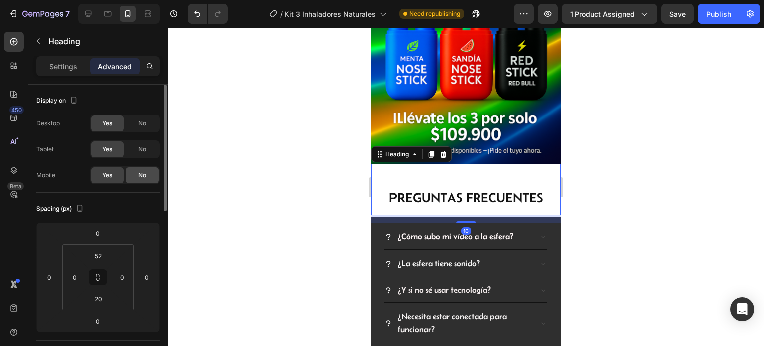
click at [158, 176] on div "No" at bounding box center [142, 175] width 33 height 16
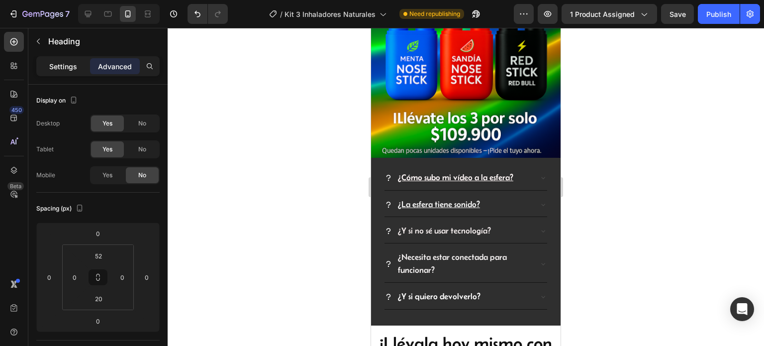
click at [77, 58] on div "Settings" at bounding box center [63, 66] width 50 height 16
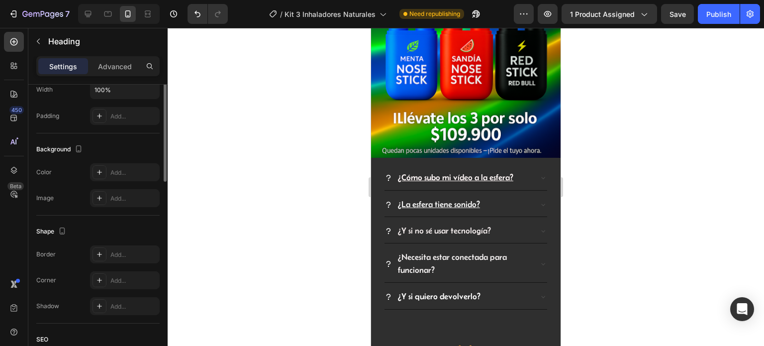
scroll to position [100, 0]
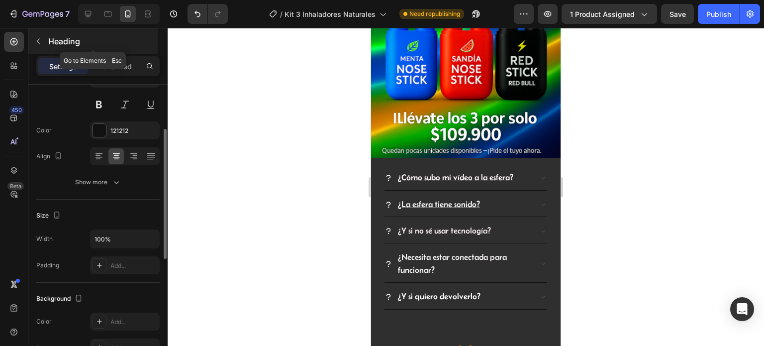
click at [41, 43] on icon "button" at bounding box center [38, 41] width 8 height 8
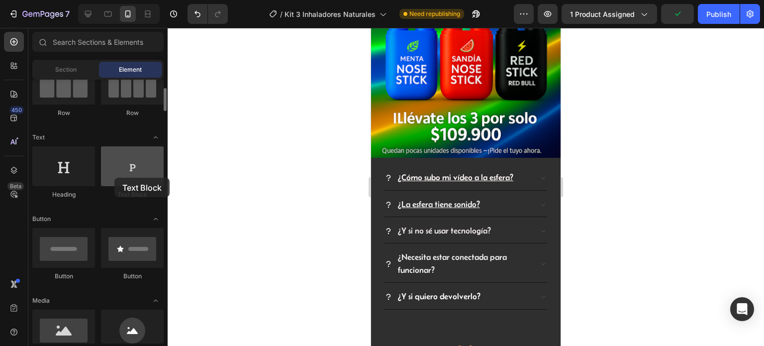
click at [127, 175] on div at bounding box center [132, 166] width 63 height 40
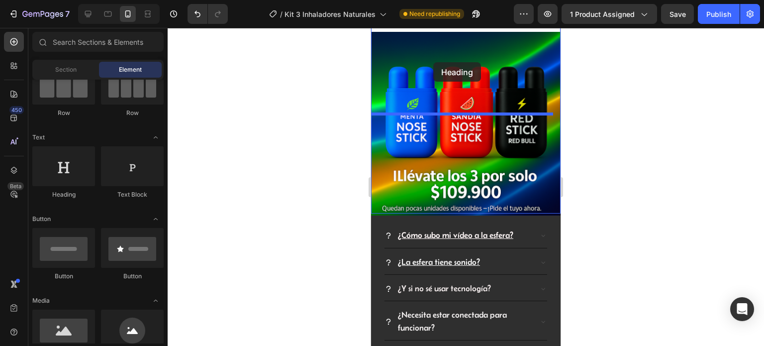
scroll to position [2078, 0]
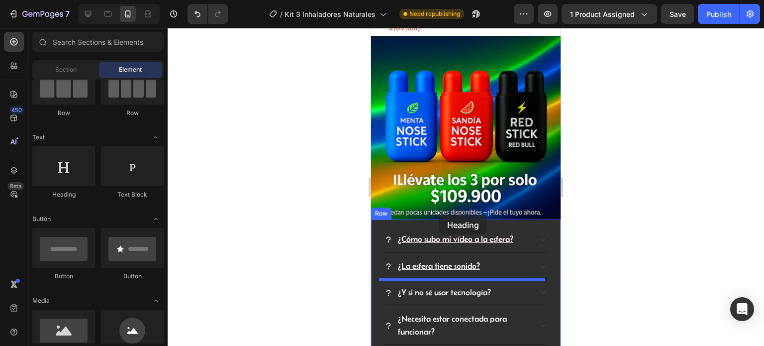
drag, startPoint x: 438, startPoint y: 257, endPoint x: 444, endPoint y: 181, distance: 76.9
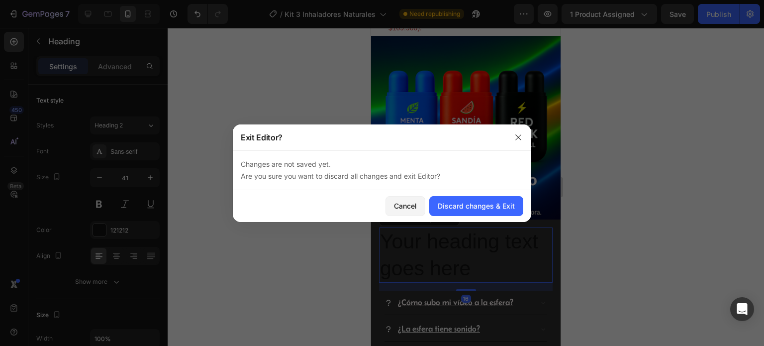
drag, startPoint x: 521, startPoint y: 138, endPoint x: 364, endPoint y: 132, distance: 157.3
click at [520, 138] on icon "button" at bounding box center [519, 137] width 8 height 8
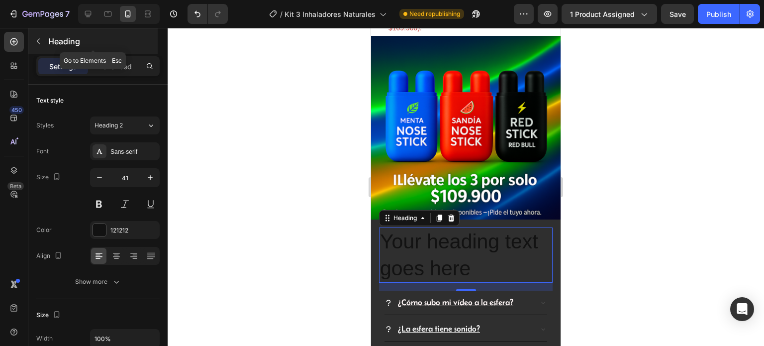
click at [42, 43] on icon "button" at bounding box center [38, 41] width 8 height 8
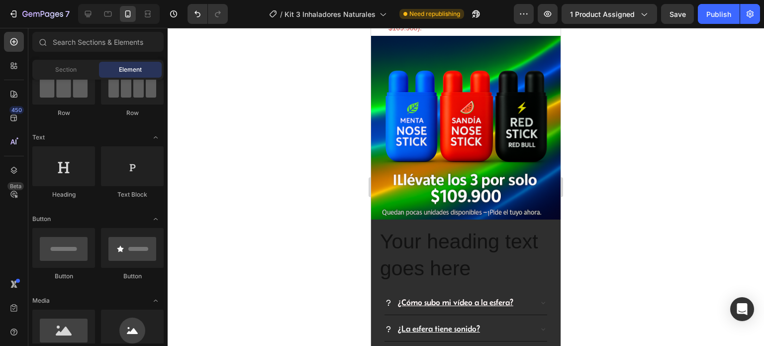
click at [673, 142] on div at bounding box center [466, 187] width 597 height 318
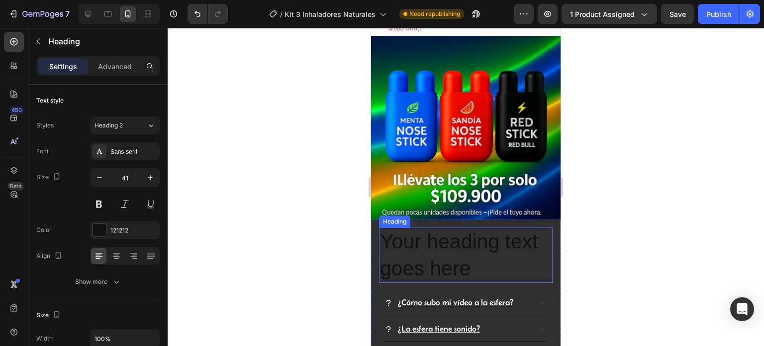
click at [486, 227] on h2 "Your heading text goes here" at bounding box center [466, 254] width 174 height 55
click at [679, 128] on div at bounding box center [466, 187] width 597 height 318
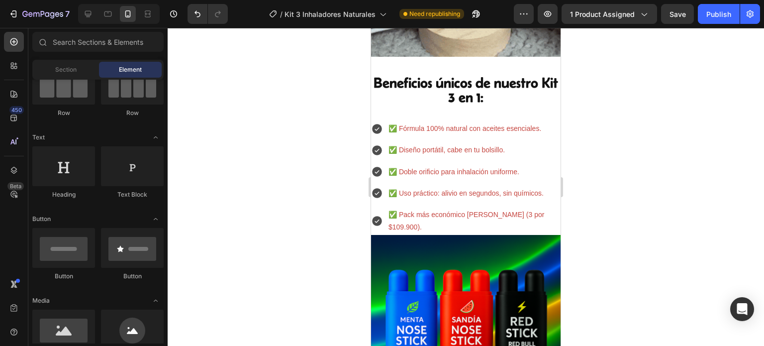
scroll to position [1978, 0]
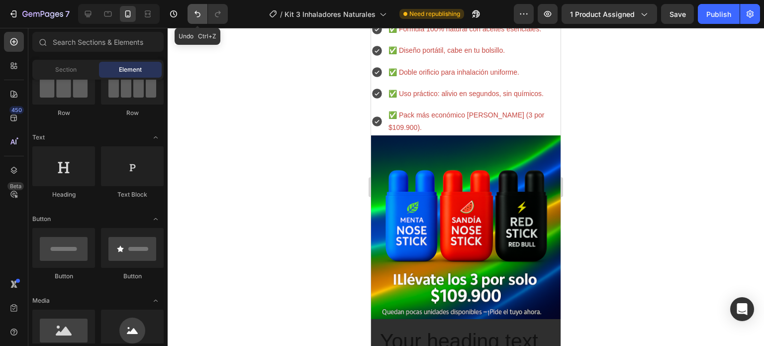
click at [207, 10] on button "Undo/Redo" at bounding box center [198, 14] width 20 height 20
click at [199, 14] on icon "Undo/Redo" at bounding box center [198, 14] width 10 height 10
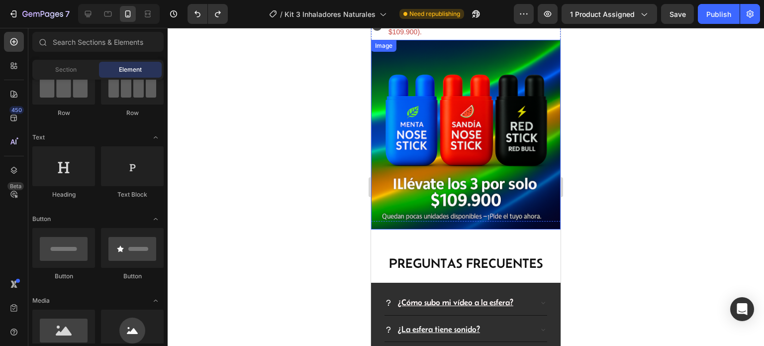
scroll to position [2078, 0]
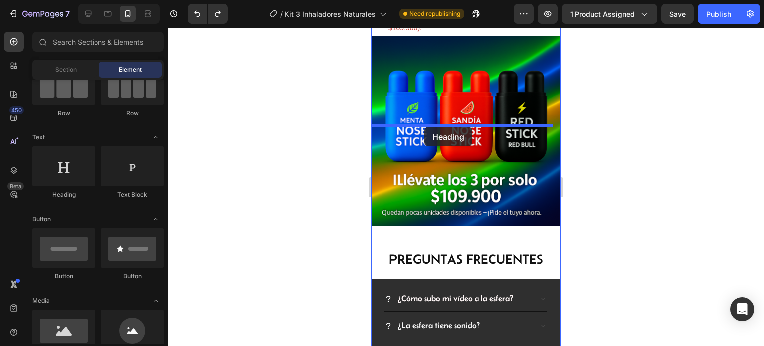
drag, startPoint x: 443, startPoint y: 201, endPoint x: 424, endPoint y: 127, distance: 75.9
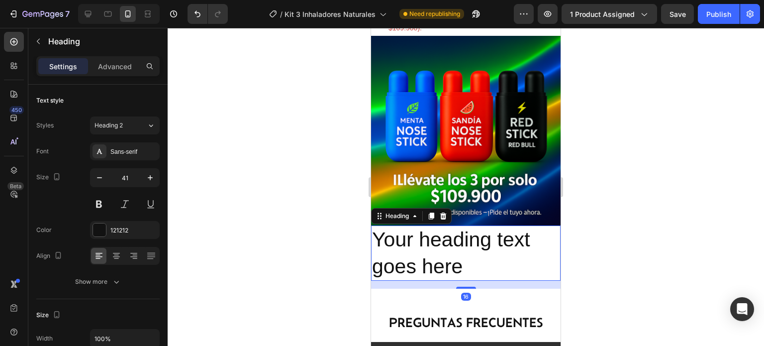
click at [476, 225] on h2 "Your heading text goes here" at bounding box center [466, 252] width 190 height 55
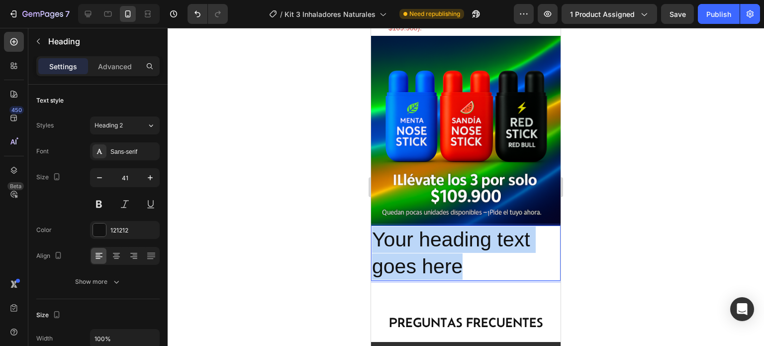
drag, startPoint x: 474, startPoint y: 164, endPoint x: 372, endPoint y: 132, distance: 106.7
click at [372, 225] on h2 "Your heading text goes here" at bounding box center [466, 252] width 190 height 55
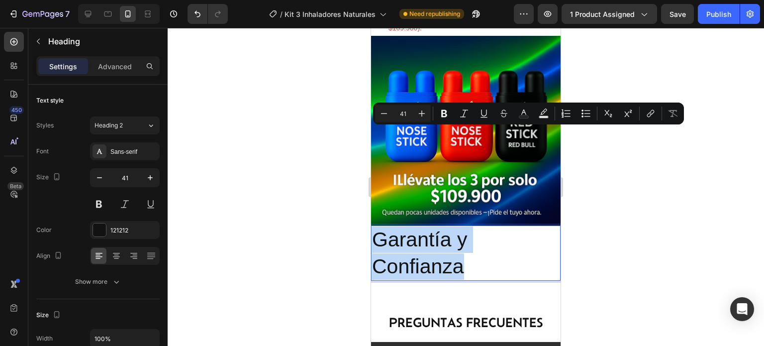
drag, startPoint x: 475, startPoint y: 167, endPoint x: 374, endPoint y: 133, distance: 106.1
click at [374, 226] on p "Garantía y Confianza" at bounding box center [466, 252] width 188 height 53
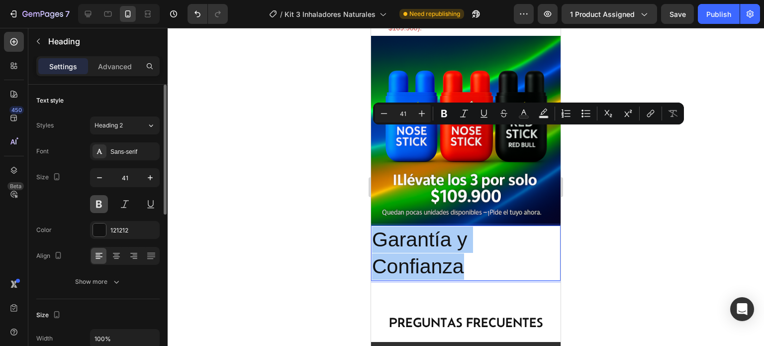
click at [102, 205] on button at bounding box center [99, 204] width 18 height 18
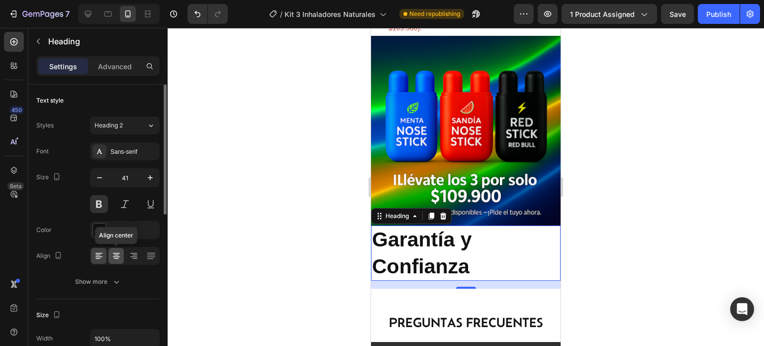
click at [121, 254] on div at bounding box center [115, 256] width 15 height 16
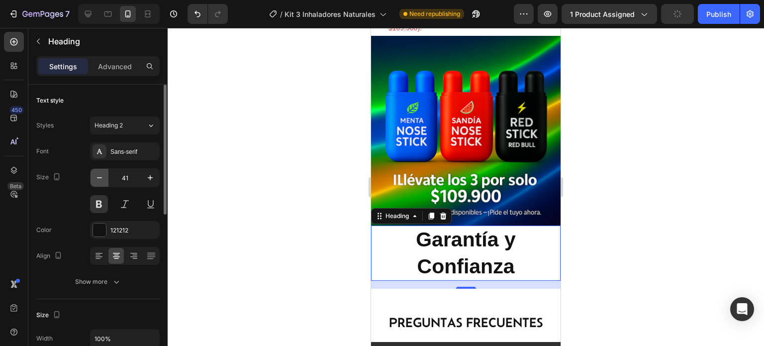
click at [107, 175] on button "button" at bounding box center [100, 178] width 18 height 18
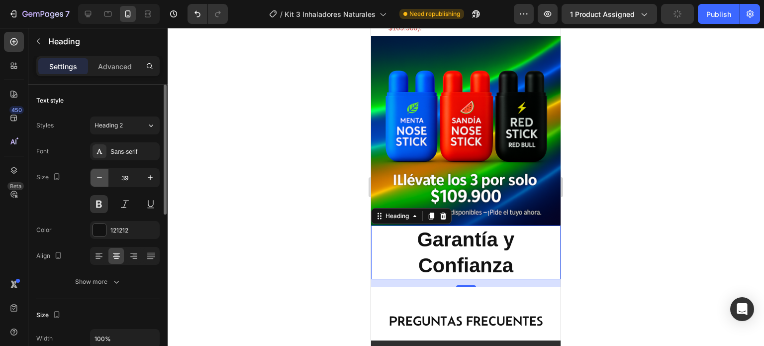
click at [106, 175] on button "button" at bounding box center [100, 178] width 18 height 18
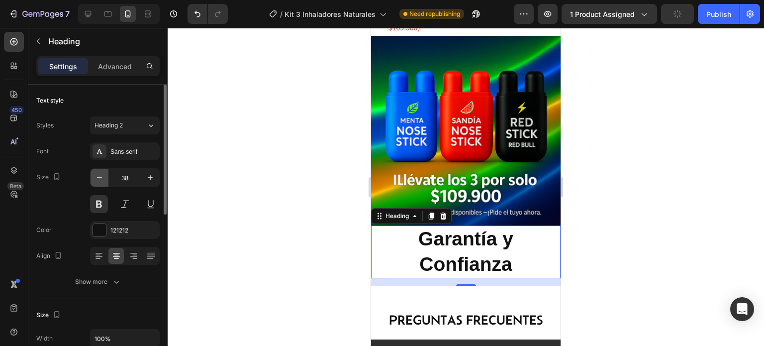
click at [106, 175] on button "button" at bounding box center [100, 178] width 18 height 18
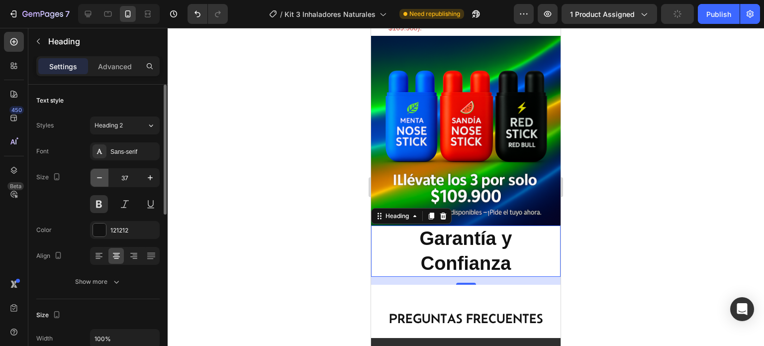
click at [106, 175] on button "button" at bounding box center [100, 178] width 18 height 18
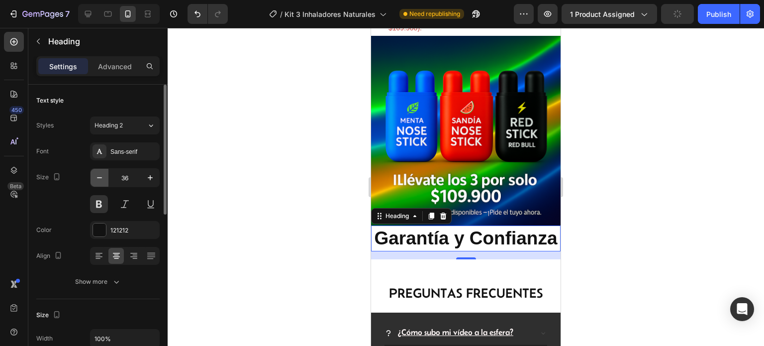
click at [106, 175] on button "button" at bounding box center [100, 178] width 18 height 18
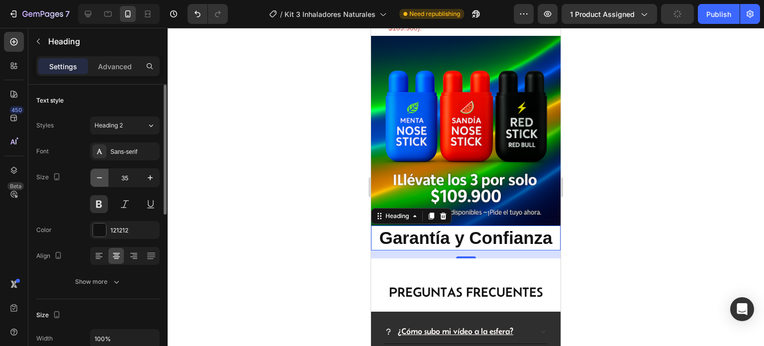
click at [106, 175] on button "button" at bounding box center [100, 178] width 18 height 18
type input "33"
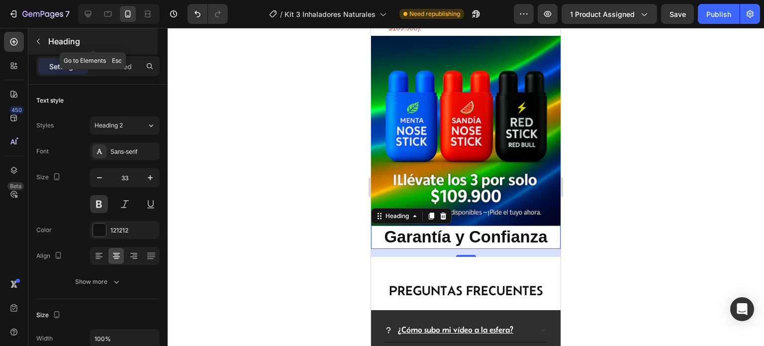
click at [42, 43] on button "button" at bounding box center [38, 41] width 16 height 16
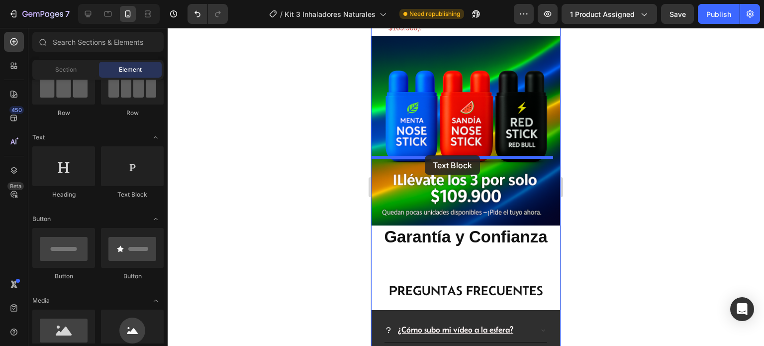
drag, startPoint x: 493, startPoint y: 203, endPoint x: 425, endPoint y: 155, distance: 83.2
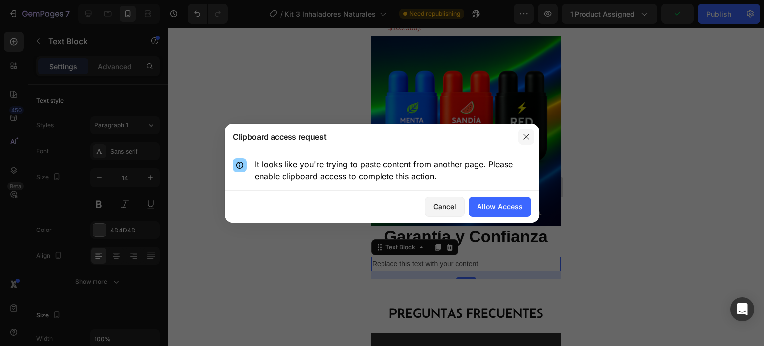
click at [526, 135] on icon "button" at bounding box center [526, 137] width 8 height 8
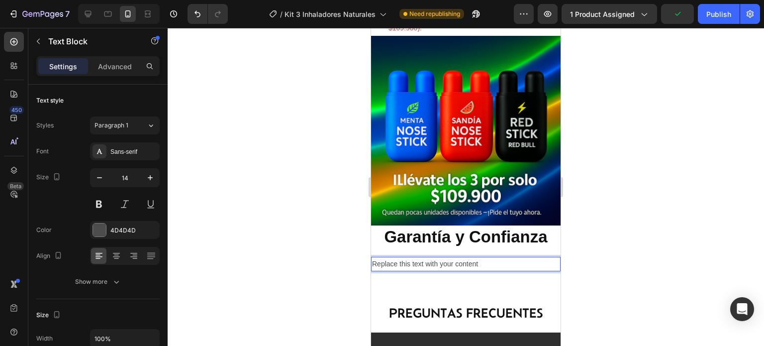
click at [493, 257] on div "Replace this text with your content" at bounding box center [466, 264] width 190 height 14
drag, startPoint x: 503, startPoint y: 162, endPoint x: 326, endPoint y: 159, distance: 176.7
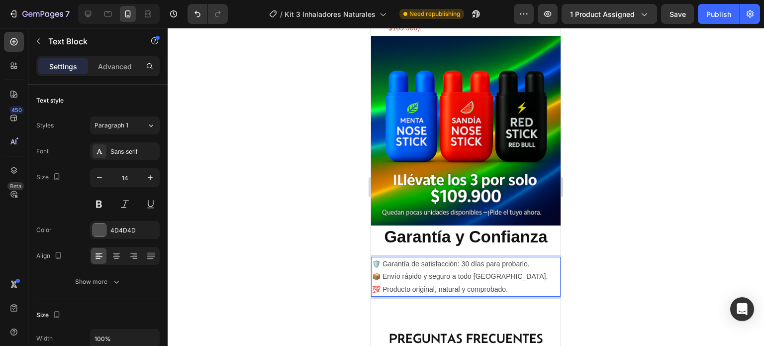
click at [624, 185] on div at bounding box center [466, 187] width 597 height 318
click at [515, 270] on p "📦 Envío rápido y seguro a todo [GEOGRAPHIC_DATA]." at bounding box center [466, 276] width 188 height 12
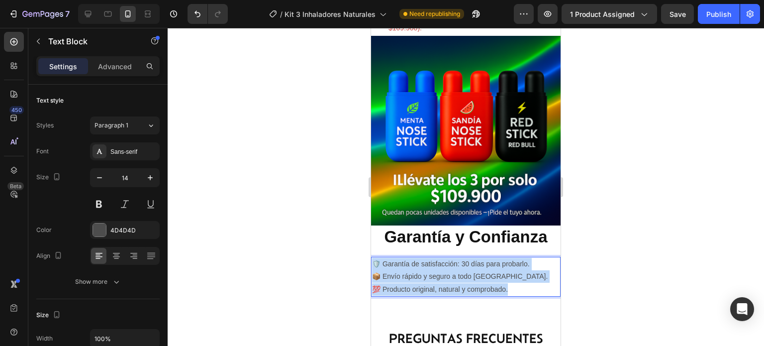
drag, startPoint x: 519, startPoint y: 188, endPoint x: 591, endPoint y: 213, distance: 75.5
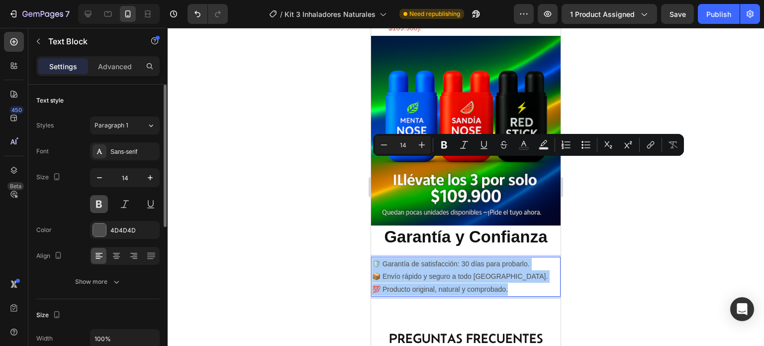
click at [102, 207] on button at bounding box center [99, 204] width 18 height 18
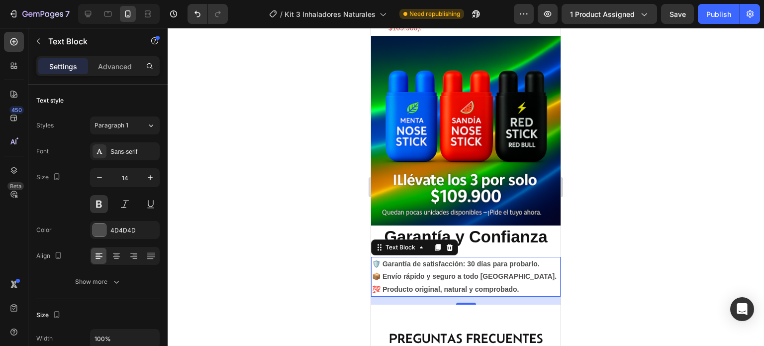
click at [656, 217] on div at bounding box center [466, 187] width 597 height 318
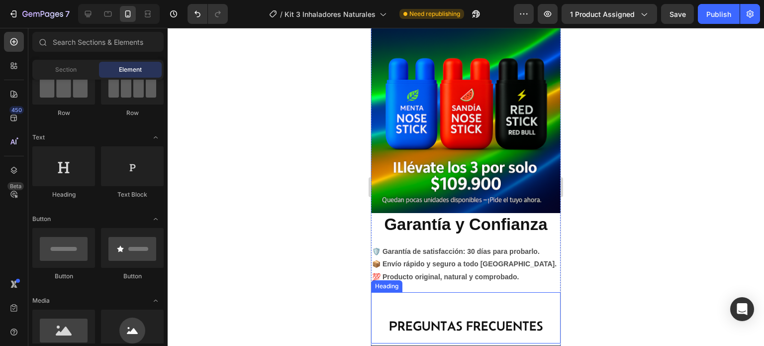
scroll to position [2128, 0]
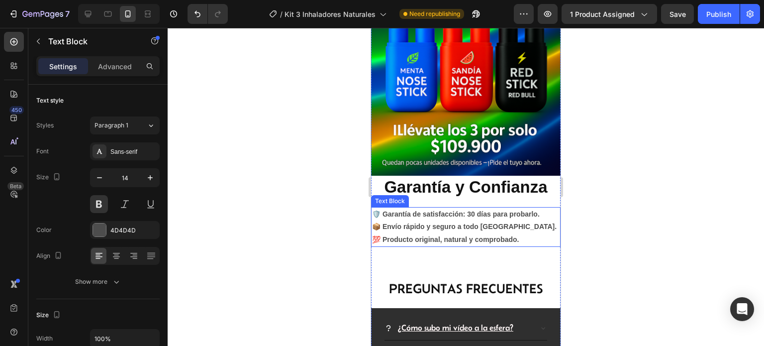
click at [491, 208] on p "🛡️ Garantía de satisfacción: 30 días para probarlo." at bounding box center [466, 214] width 188 height 12
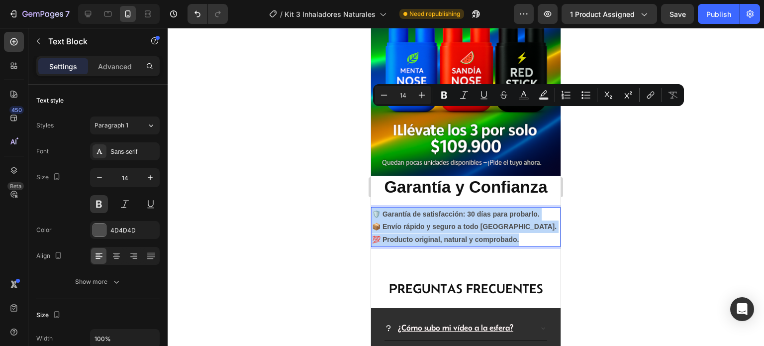
drag, startPoint x: 531, startPoint y: 141, endPoint x: 358, endPoint y: 117, distance: 174.9
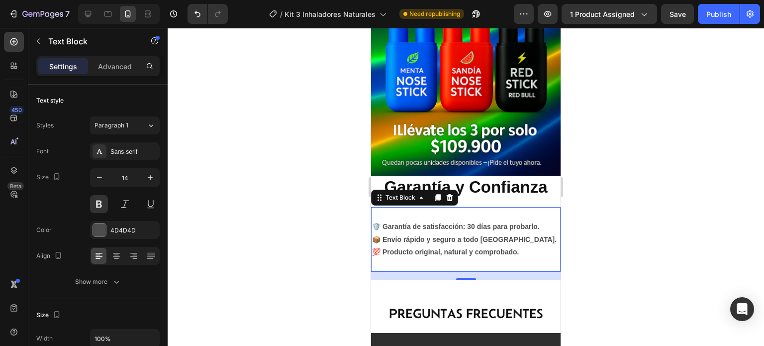
click at [628, 151] on div at bounding box center [466, 187] width 597 height 318
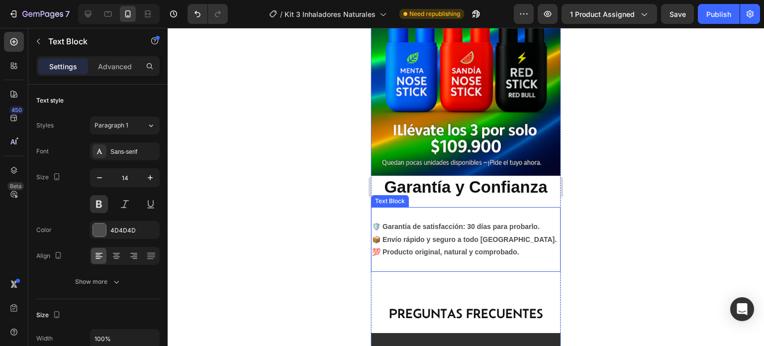
click at [475, 208] on p "🛡️ Garantía de satisfacción: 30 días para probarlo." at bounding box center [466, 220] width 188 height 25
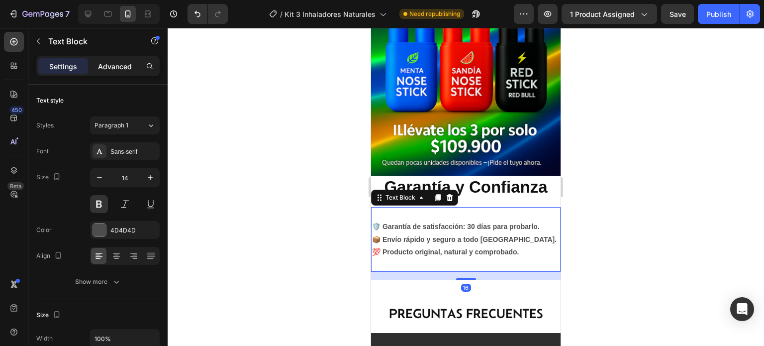
click at [135, 60] on div "Advanced" at bounding box center [115, 66] width 50 height 16
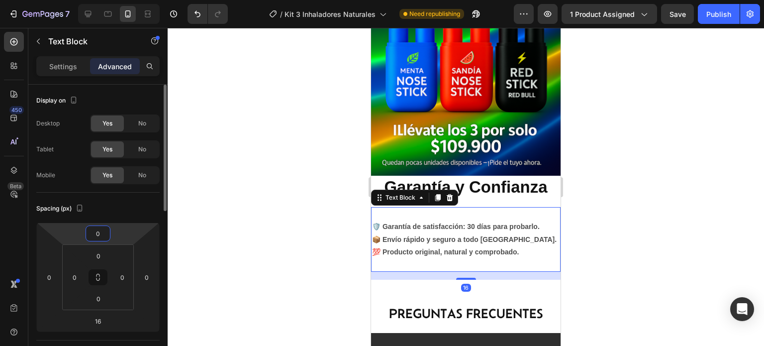
click at [102, 238] on input "0" at bounding box center [98, 233] width 20 height 15
click at [117, 266] on p "XXS 2px" at bounding box center [123, 269] width 45 height 7
type input "2"
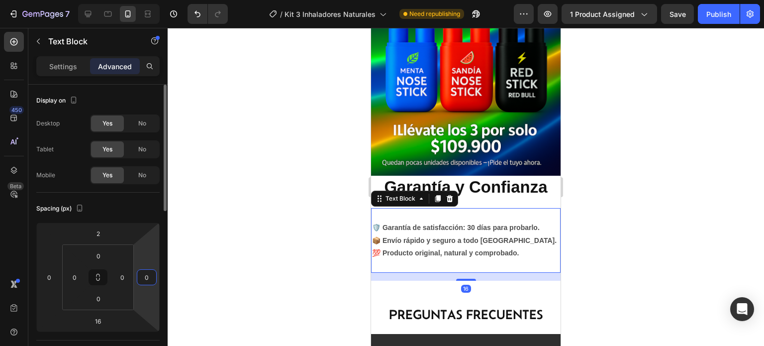
click at [148, 278] on input "0" at bounding box center [146, 277] width 15 height 15
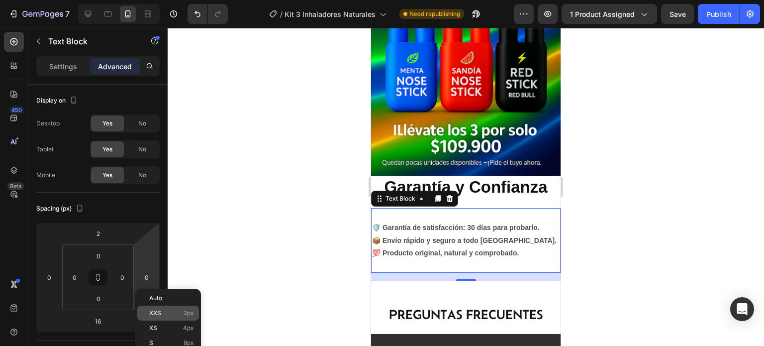
click at [157, 309] on div "XXS 2px" at bounding box center [168, 313] width 62 height 15
type input "2"
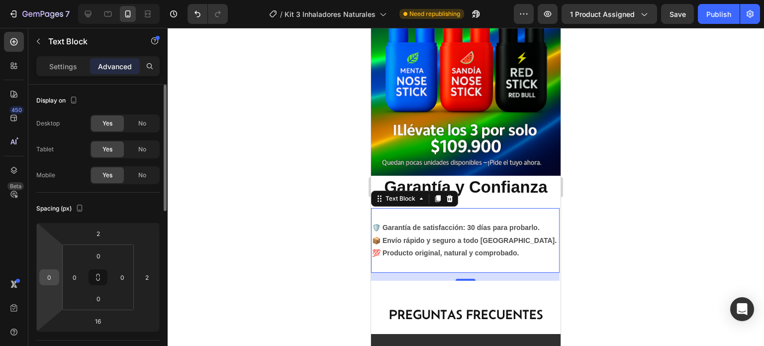
click at [44, 281] on input "0" at bounding box center [49, 277] width 15 height 15
click at [67, 308] on div "XXS 2px" at bounding box center [71, 313] width 62 height 15
type input "2"
click at [101, 299] on input "0" at bounding box center [99, 298] width 20 height 15
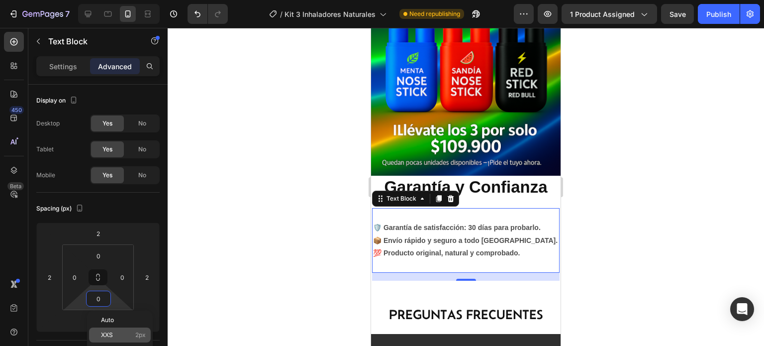
click at [111, 333] on span "XXS" at bounding box center [107, 334] width 12 height 7
type input "2"
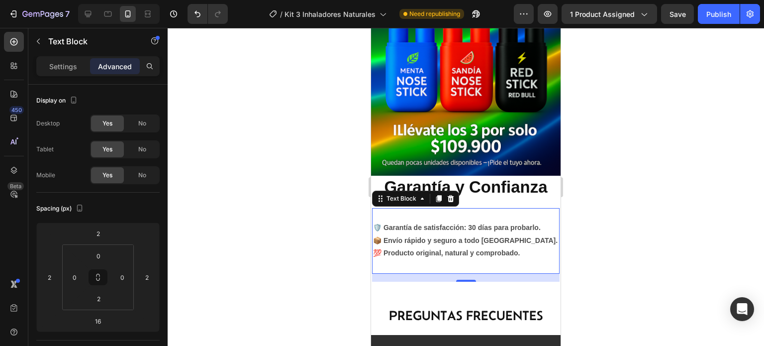
click at [663, 184] on div at bounding box center [466, 187] width 597 height 318
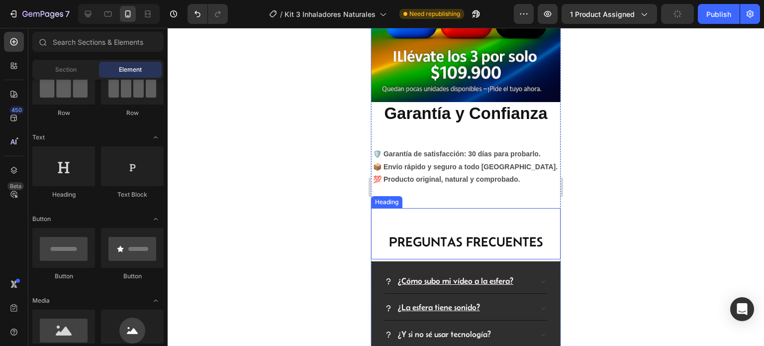
scroll to position [2227, 0]
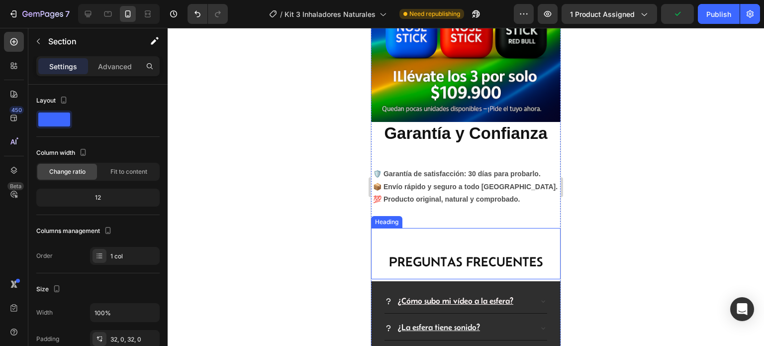
scroll to position [2128, 0]
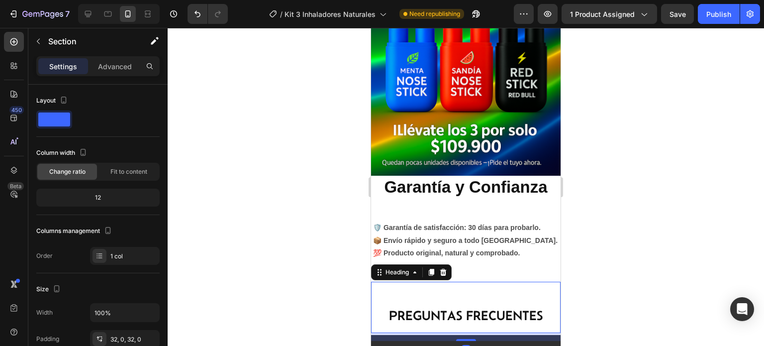
click at [484, 309] on p "PREGUNTAS FRECUENTES" at bounding box center [466, 315] width 188 height 13
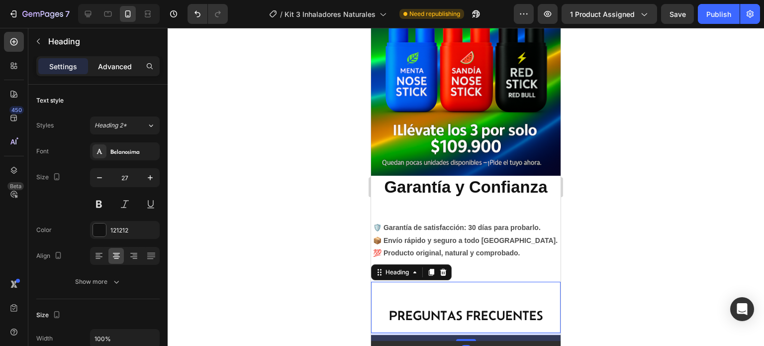
click at [114, 68] on p "Advanced" at bounding box center [115, 66] width 34 height 10
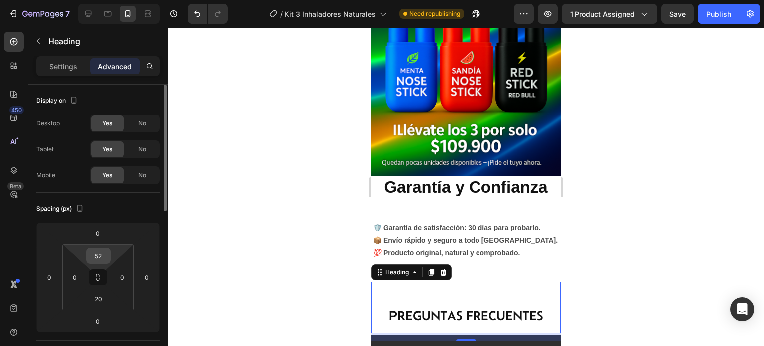
click at [105, 256] on input "52" at bounding box center [99, 255] width 20 height 15
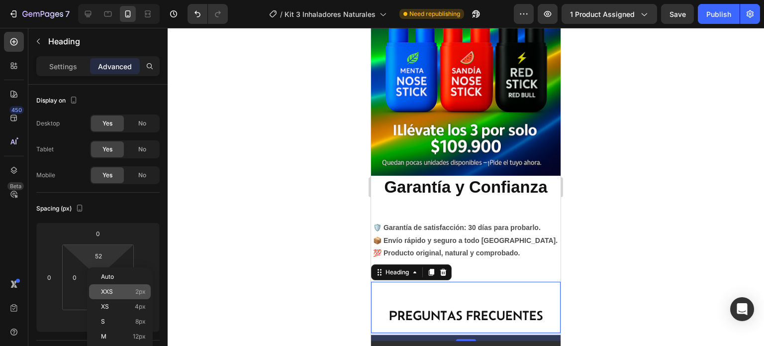
click at [121, 294] on p "XXS 2px" at bounding box center [123, 291] width 45 height 7
type input "2"
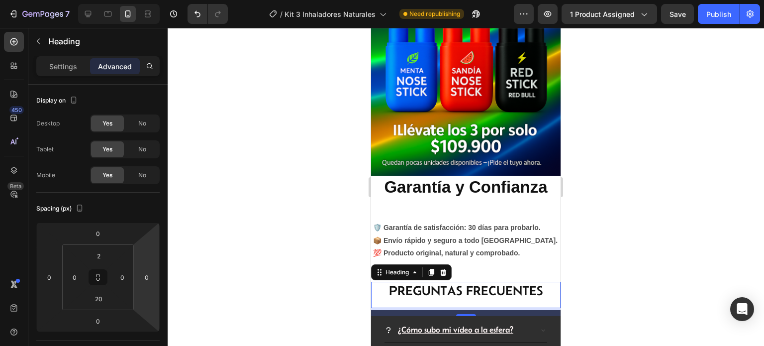
click at [681, 223] on div at bounding box center [466, 187] width 597 height 318
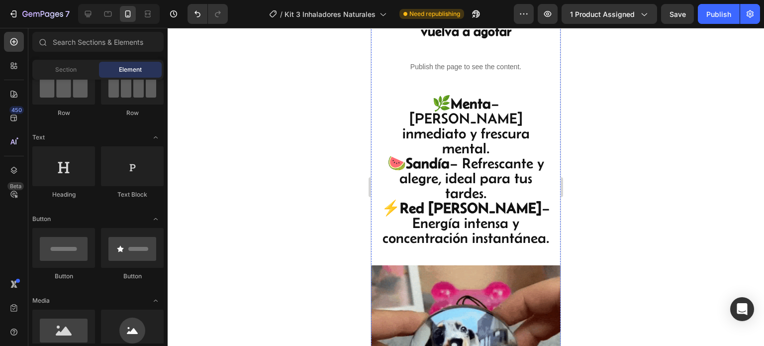
scroll to position [1531, 0]
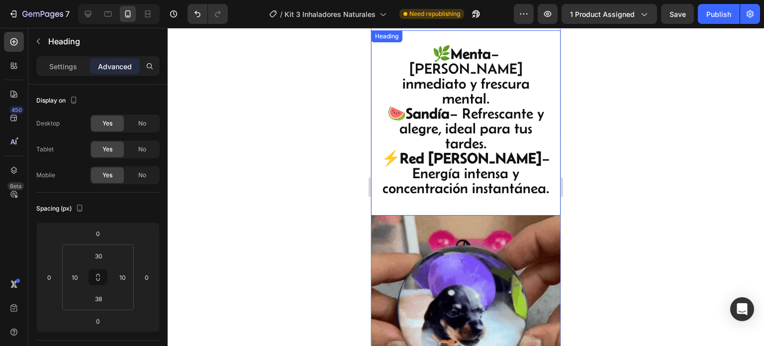
click at [532, 114] on div "🌿 Menta – [PERSON_NAME] inmediato y frescura mental. 🍉 Sandía – Refrescante y a…" at bounding box center [466, 122] width 190 height 185
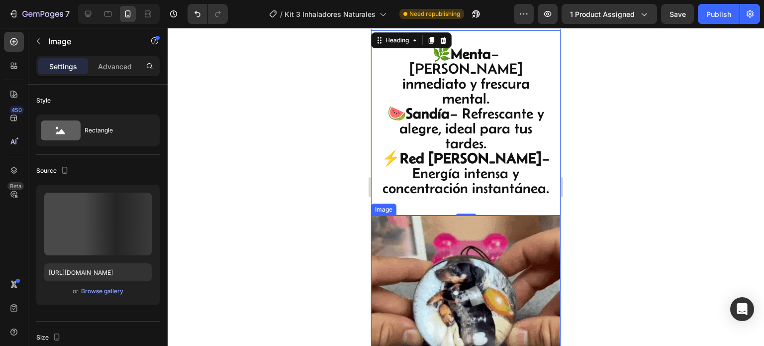
click at [458, 215] on img at bounding box center [466, 310] width 190 height 190
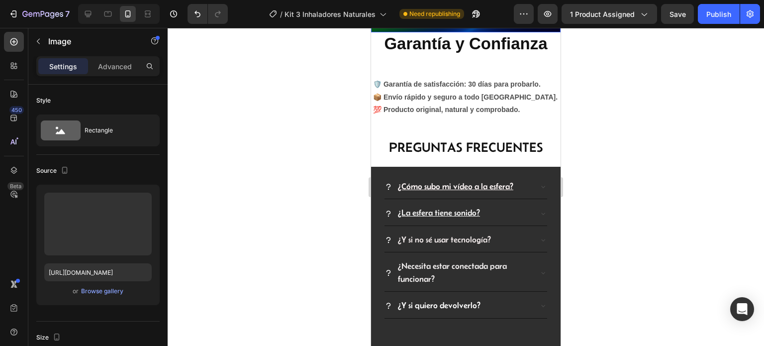
scroll to position [2277, 0]
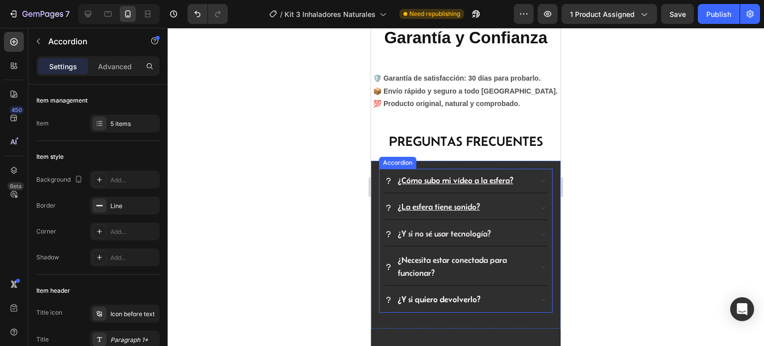
click at [467, 176] on u "¿Cómo subo mi vídeo a la esfera?" at bounding box center [455, 180] width 115 height 9
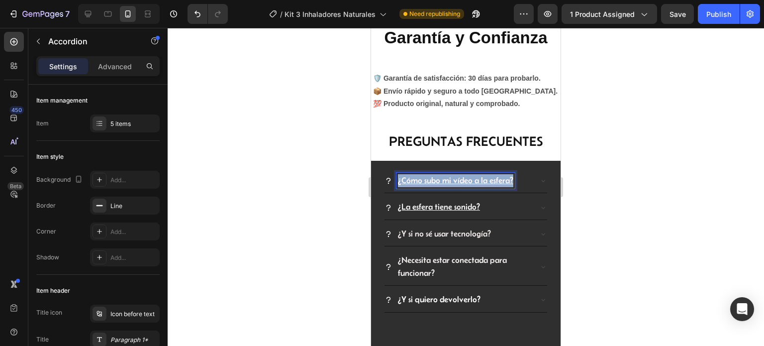
drag, startPoint x: 512, startPoint y: 81, endPoint x: 395, endPoint y: 80, distance: 116.4
click at [395, 173] on div "¿Cómo subo mi vídeo a la esfera?" at bounding box center [458, 181] width 147 height 16
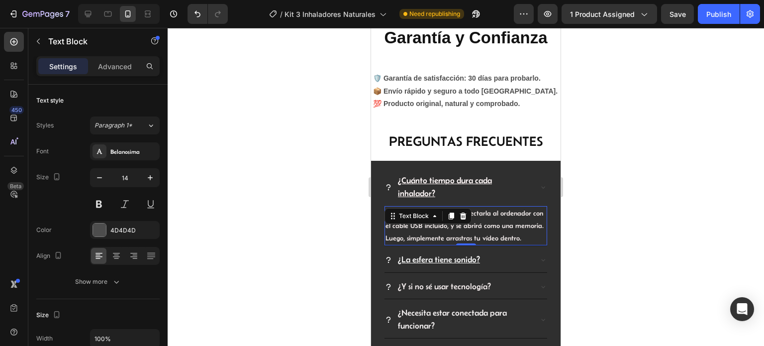
click at [455, 206] on div "Muy fácil: solo tienes que conectarla al ordenador con el cable USB incluido, y…" at bounding box center [466, 226] width 163 height 40
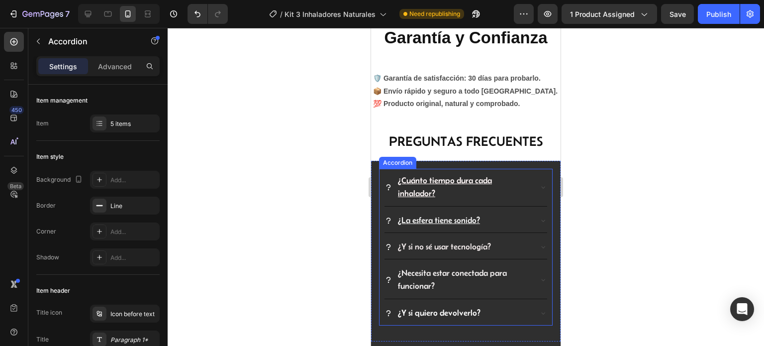
click at [539, 183] on icon at bounding box center [543, 187] width 8 height 8
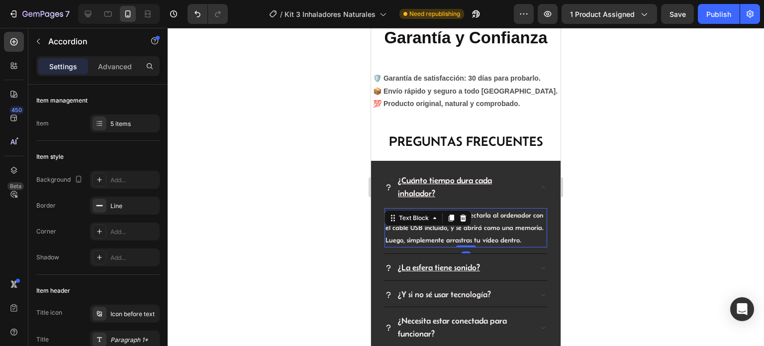
click at [431, 209] on p "Muy fácil: solo tienes que conectarla al ordenador con el cable USB incluido, y…" at bounding box center [466, 228] width 161 height 38
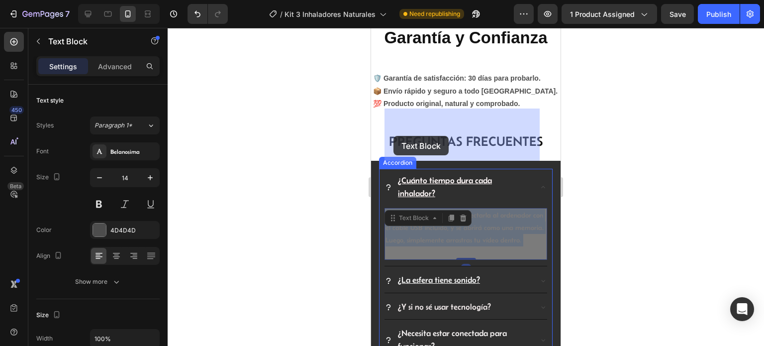
drag, startPoint x: 420, startPoint y: 153, endPoint x: 394, endPoint y: 136, distance: 32.0
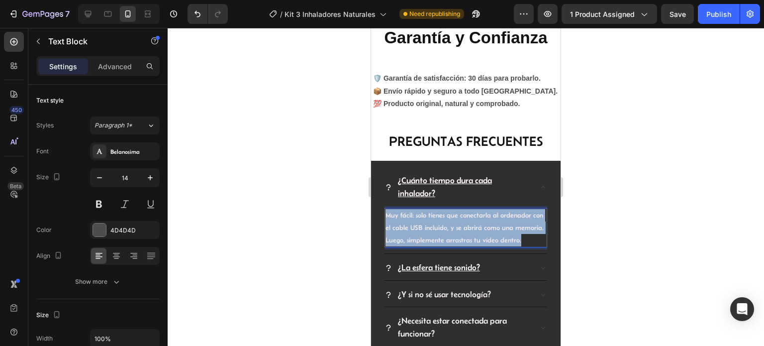
drag, startPoint x: 412, startPoint y: 153, endPoint x: 385, endPoint y: 117, distance: 44.8
click at [386, 209] on p "Muy fácil: solo tienes que conectarla al ordenador con el cable USB incluido, y…" at bounding box center [466, 228] width 161 height 38
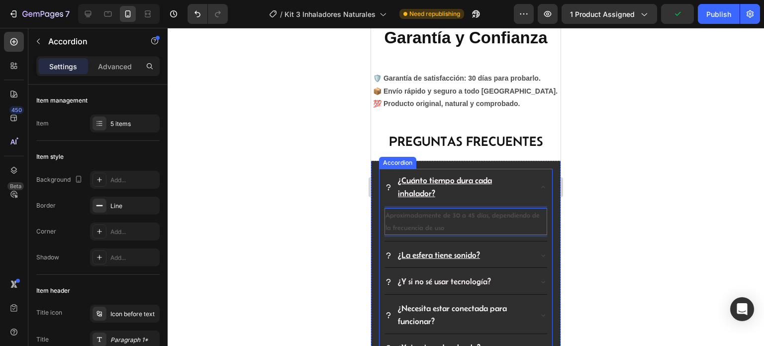
click at [474, 250] on u "¿La esfera tiene sonido?" at bounding box center [439, 254] width 82 height 9
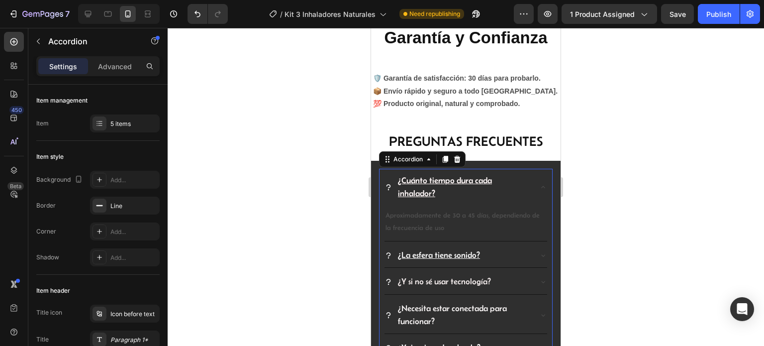
click at [505, 247] on div "¿La esfera tiene sonido?" at bounding box center [458, 255] width 147 height 16
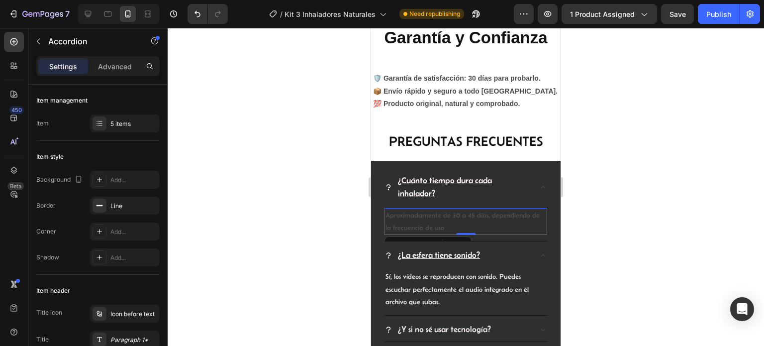
click at [462, 209] on p "Aproximadamente de 30 a 45 días, dependiendo de la frecuencia de uso" at bounding box center [466, 221] width 161 height 25
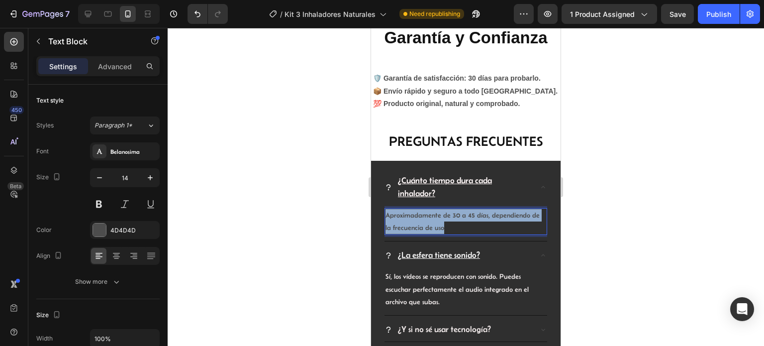
drag, startPoint x: 449, startPoint y: 126, endPoint x: 385, endPoint y: 111, distance: 66.4
click at [385, 208] on div "Aproximadamente de 30 a 45 días, dependiendo de la frecuencia de uso" at bounding box center [466, 221] width 163 height 27
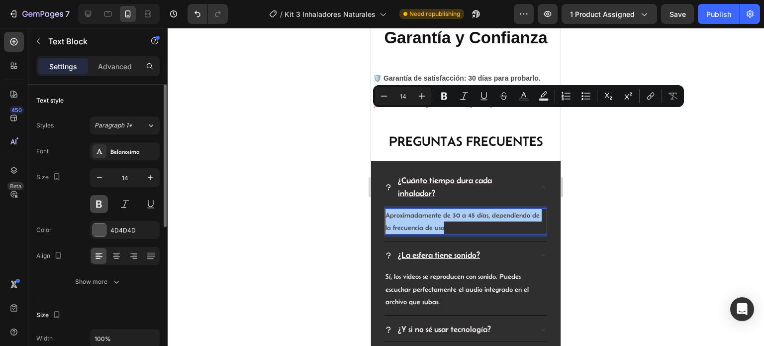
click at [101, 199] on button at bounding box center [99, 204] width 18 height 18
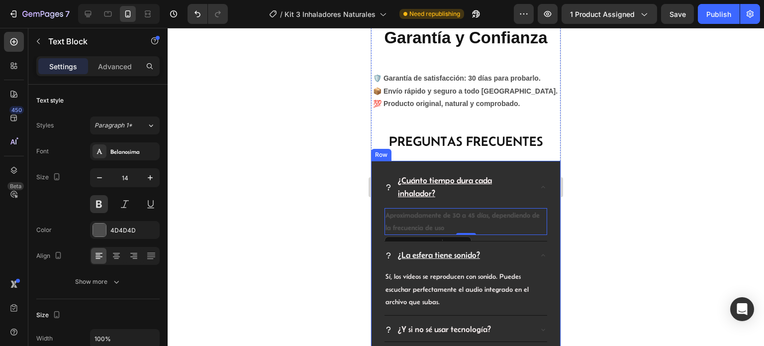
click at [605, 172] on div at bounding box center [466, 187] width 597 height 318
click at [448, 209] on p "Aproximadamente de 30 a 45 días, dependiendo de la frecuencia de uso" at bounding box center [466, 221] width 161 height 25
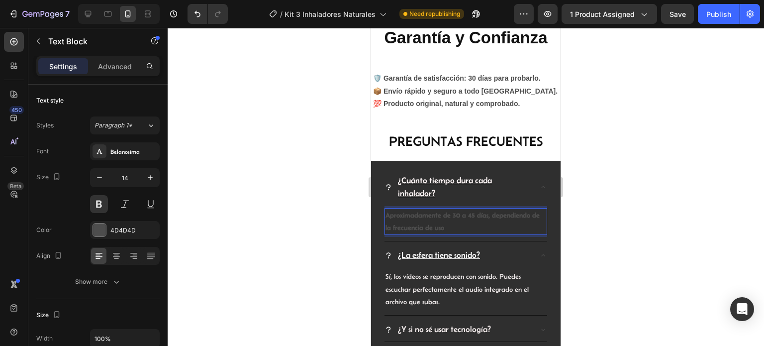
click at [450, 209] on p "Aproximadamente de 30 a 45 días, dependiendo de la frecuencia de uso" at bounding box center [466, 221] width 161 height 25
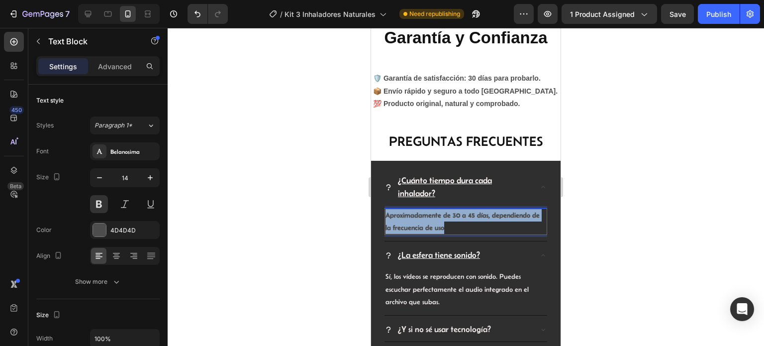
drag, startPoint x: 456, startPoint y: 127, endPoint x: 380, endPoint y: 108, distance: 78.8
click at [380, 169] on div "¿Cuánto tiempo dura cada inhalador? Aproximadamente de 30 a 45 días, dependiend…" at bounding box center [466, 288] width 174 height 239
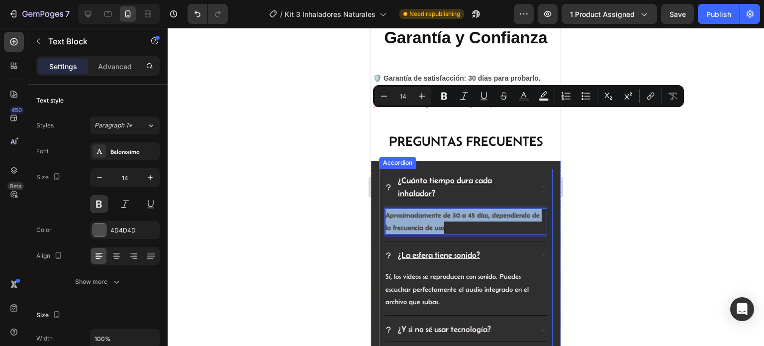
copy p "Aproximadamente de 30 a 45 días, dependiendo de la frecuencia de uso"
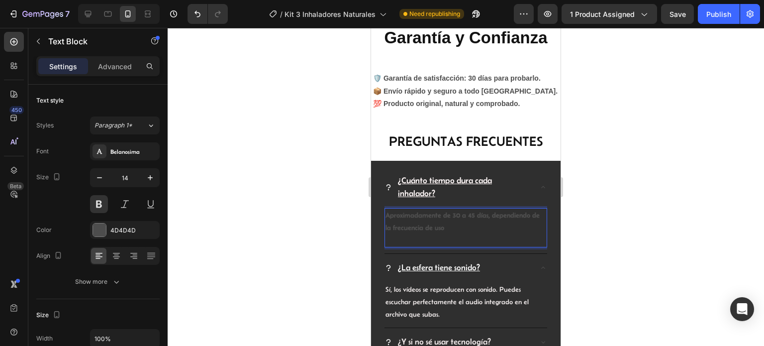
click at [430, 209] on p "Aproximadamente de 30 a 45 días, dependiendo de la frecuencia de uso" at bounding box center [466, 228] width 161 height 38
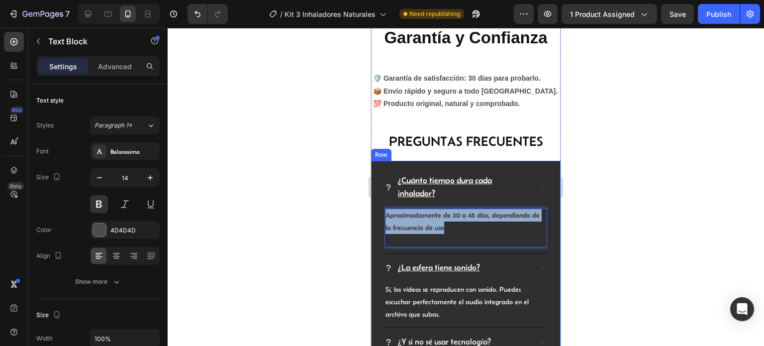
drag, startPoint x: 448, startPoint y: 127, endPoint x: 376, endPoint y: 109, distance: 73.9
click at [376, 161] on div "¿Cuánto tiempo dura cada inhalador? Aproximadamente de 30 a 45 días, dependiend…" at bounding box center [466, 299] width 190 height 276
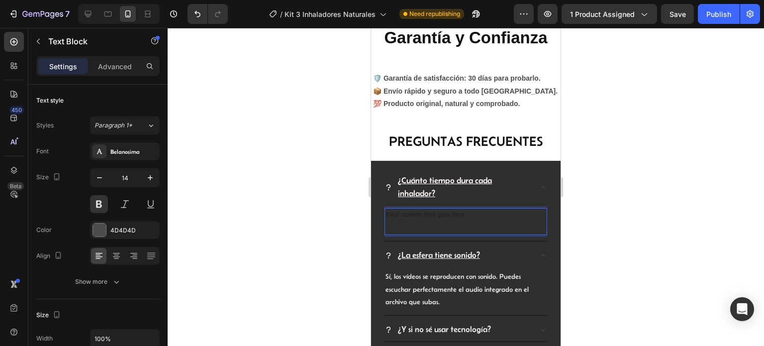
click at [427, 209] on p "⁠⁠⁠⁠⁠⁠⁠" at bounding box center [466, 221] width 161 height 25
click at [411, 208] on div "Rich Text Editor. Editing area: main" at bounding box center [466, 221] width 163 height 27
click at [394, 208] on div "Rich Text Editor. Editing area: main" at bounding box center [466, 221] width 163 height 27
click at [197, 11] on icon "Undo/Redo" at bounding box center [198, 14] width 10 height 10
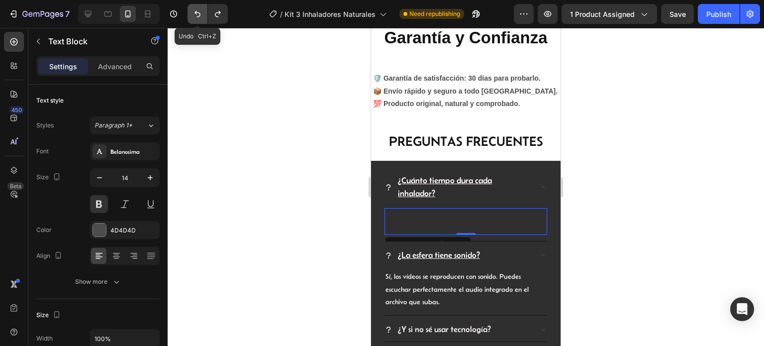
click at [197, 11] on icon "Undo/Redo" at bounding box center [198, 14] width 10 height 10
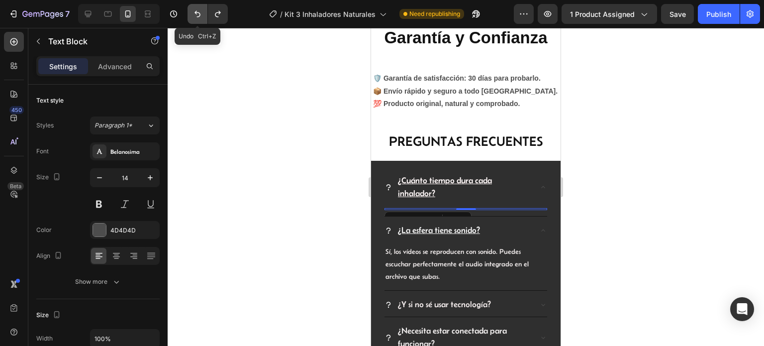
click at [197, 11] on icon "Undo/Redo" at bounding box center [198, 14] width 10 height 10
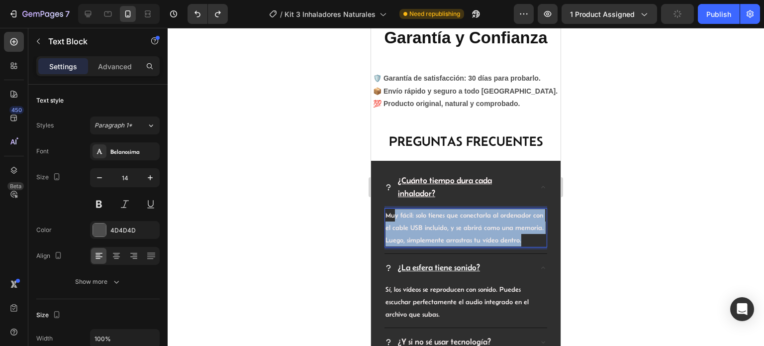
drag, startPoint x: 413, startPoint y: 155, endPoint x: 396, endPoint y: 115, distance: 43.5
click at [396, 209] on p "Muy fácil: solo tienes que conectarla al ordenador con el cable USB incluido, y…" at bounding box center [466, 228] width 161 height 38
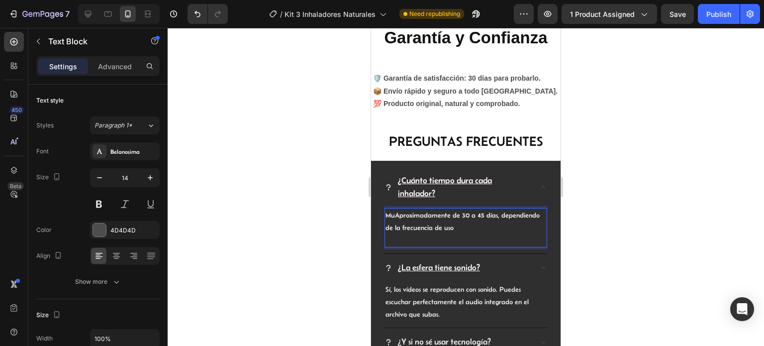
click at [398, 211] on span "MuAproximadamente de 30 a 45 días, dependiendo de la frecuencia de uso" at bounding box center [463, 221] width 154 height 20
click at [395, 211] on span "MuAproximadamente de 30 a 45 días, dependiendo de la frecuencia de uso" at bounding box center [463, 221] width 154 height 20
click at [616, 218] on div at bounding box center [466, 187] width 597 height 318
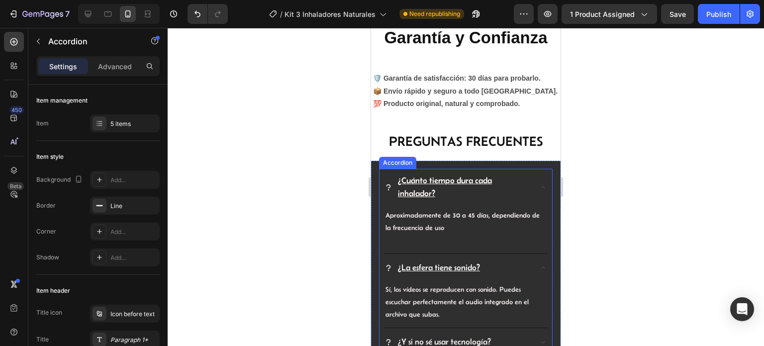
click at [478, 263] on u "¿La esfera tiene sonido?" at bounding box center [439, 267] width 82 height 9
click at [424, 206] on div "Aproximadamente de 30 a 45 días, dependiendo de la frecuencia de uso Text Block" at bounding box center [466, 230] width 163 height 48
click at [450, 206] on div "Aproximadamente de 30 a 45 días, dependiendo de la frecuencia de uso Text Block" at bounding box center [466, 230] width 163 height 48
click at [496, 206] on div "Aproximadamente de 30 a 45 días, dependiendo de la frecuencia de uso Text Block" at bounding box center [466, 230] width 163 height 48
click at [646, 172] on div at bounding box center [466, 187] width 597 height 318
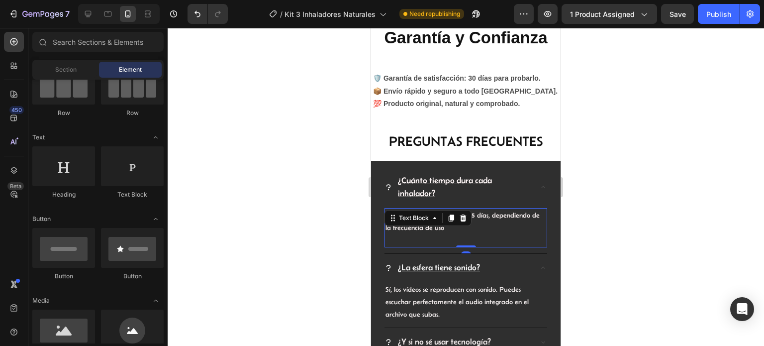
click at [455, 209] on p "Aproximadamente de 30 a 45 días, dependiendo de la frecuencia de uso" at bounding box center [466, 228] width 161 height 38
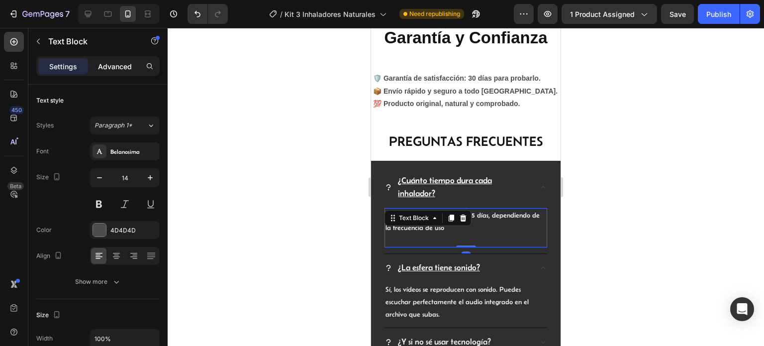
click at [122, 66] on p "Advanced" at bounding box center [115, 66] width 34 height 10
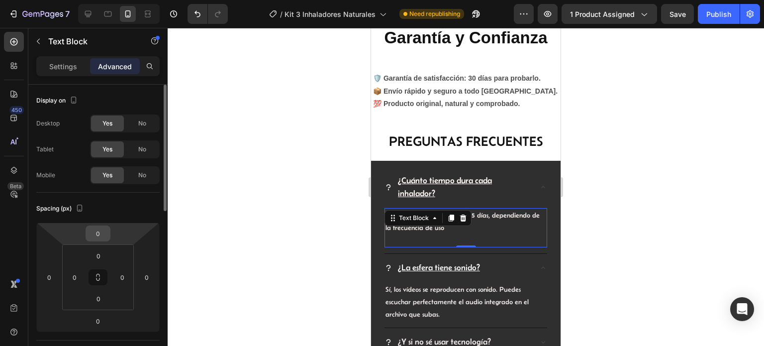
click at [100, 230] on input "0" at bounding box center [98, 233] width 20 height 15
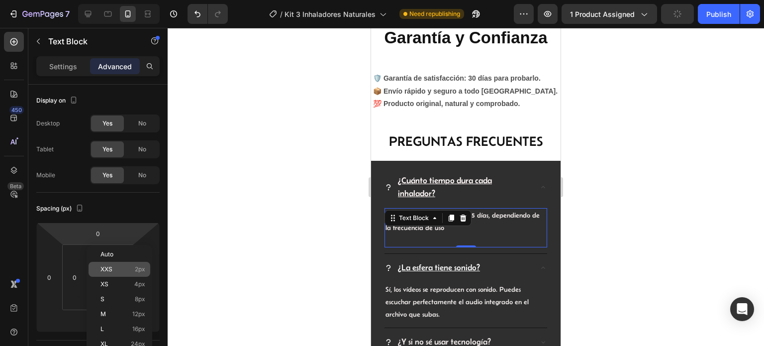
click at [113, 271] on p "XXS 2px" at bounding box center [123, 269] width 45 height 7
type input "2"
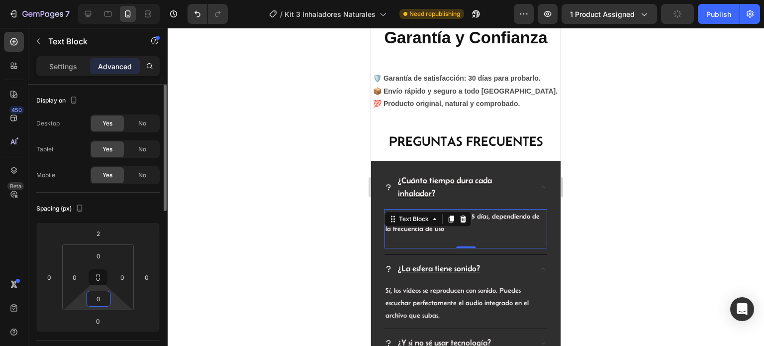
click at [100, 304] on input "0" at bounding box center [99, 298] width 20 height 15
click at [102, 329] on div "XXS 2px" at bounding box center [120, 334] width 62 height 15
type input "2"
click at [125, 278] on input "0" at bounding box center [122, 277] width 15 height 15
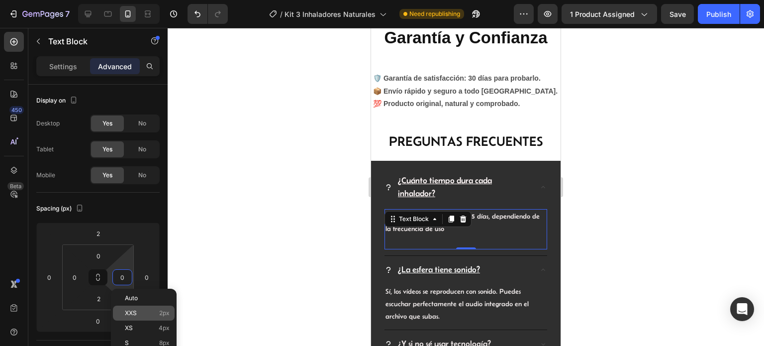
click at [129, 309] on div "XXS 2px" at bounding box center [144, 313] width 62 height 15
type input "2"
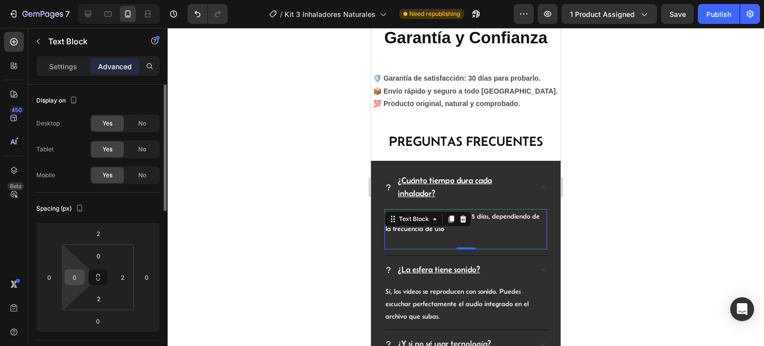
click at [73, 273] on input "0" at bounding box center [74, 277] width 15 height 15
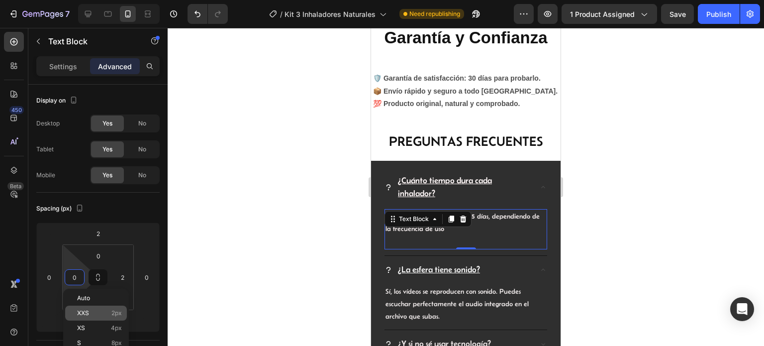
click at [88, 313] on span "XXS" at bounding box center [83, 313] width 12 height 7
type input "2"
click at [615, 183] on div at bounding box center [466, 187] width 597 height 318
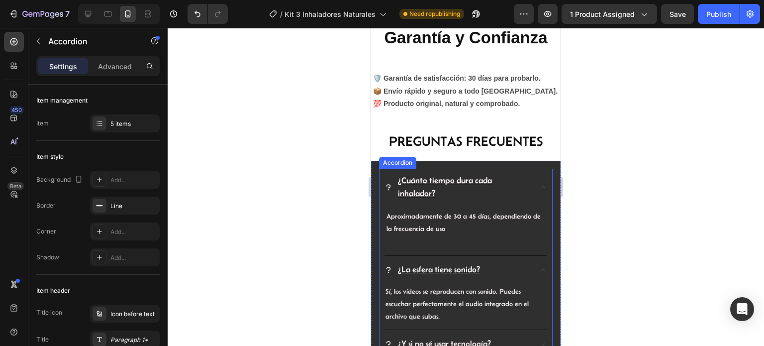
click at [454, 265] on u "¿La esfera tiene sonido?" at bounding box center [439, 269] width 82 height 9
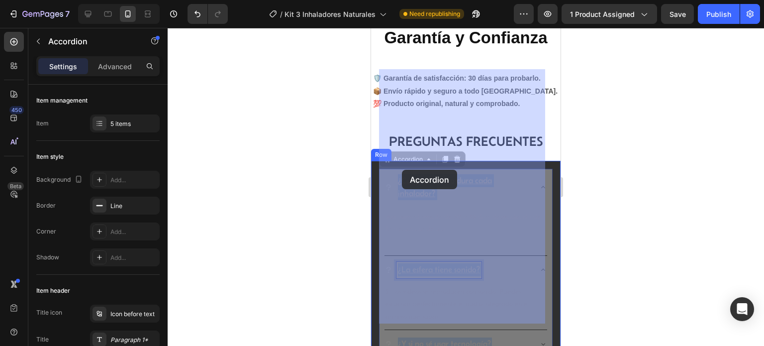
drag, startPoint x: 480, startPoint y: 170, endPoint x: 402, endPoint y: 170, distance: 78.1
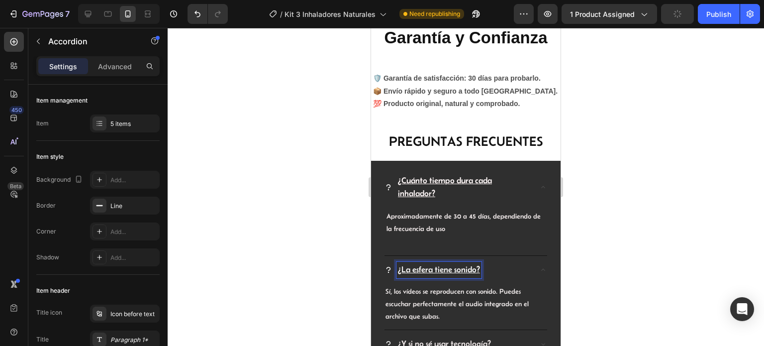
click at [480, 265] on u "¿La esfera tiene sonido?" at bounding box center [439, 269] width 82 height 9
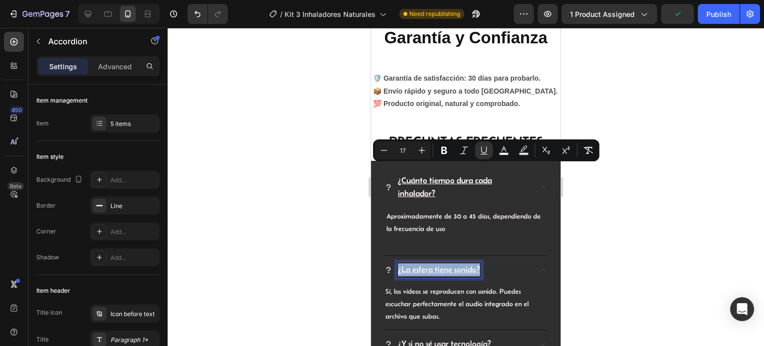
drag, startPoint x: 480, startPoint y: 170, endPoint x: 396, endPoint y: 164, distance: 83.8
click at [396, 262] on div "¿La esfera tiene sonido?" at bounding box center [458, 270] width 147 height 16
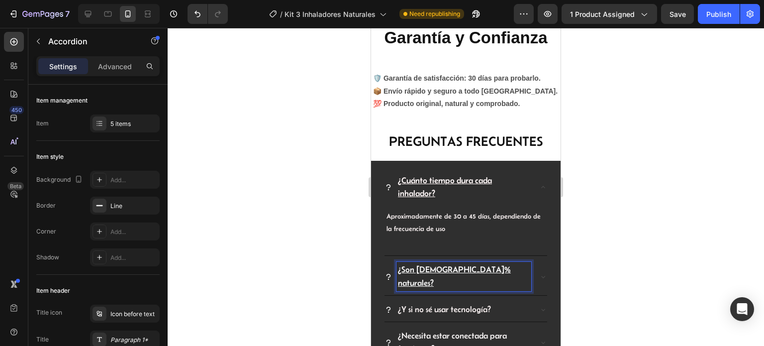
click at [493, 302] on div "¿Y si no sé usar tecnología?" at bounding box center [458, 310] width 147 height 16
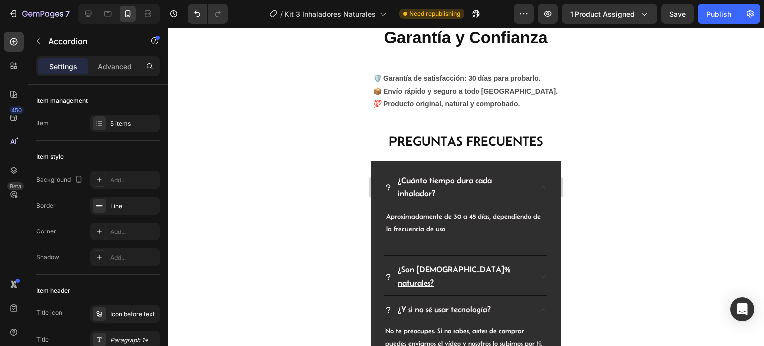
click at [485, 305] on span "¿Y si no sé usar tecnología?" at bounding box center [444, 309] width 93 height 9
click at [526, 258] on div "¿Son [DEMOGRAPHIC_DATA]% naturales?" at bounding box center [466, 276] width 163 height 37
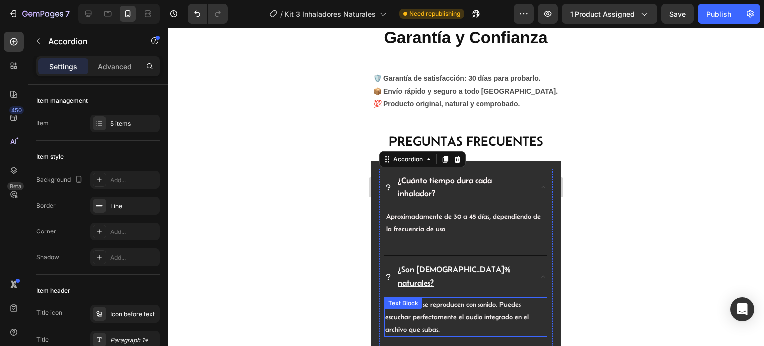
click at [501, 298] on p "Sí, los vídeos se reproducen con sonido. Puedes escuchar perfectamente el audio…" at bounding box center [466, 317] width 161 height 38
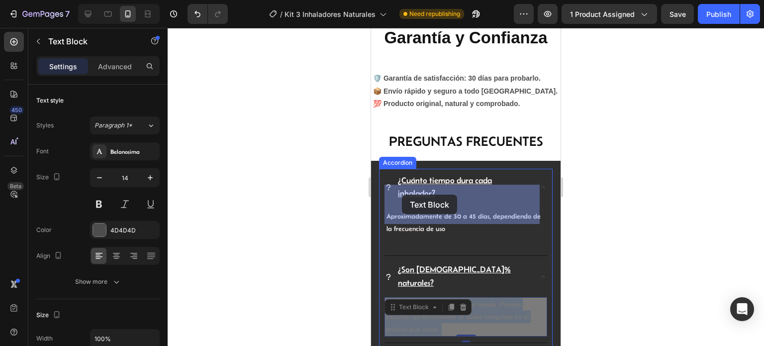
drag, startPoint x: 439, startPoint y: 218, endPoint x: 402, endPoint y: 195, distance: 44.3
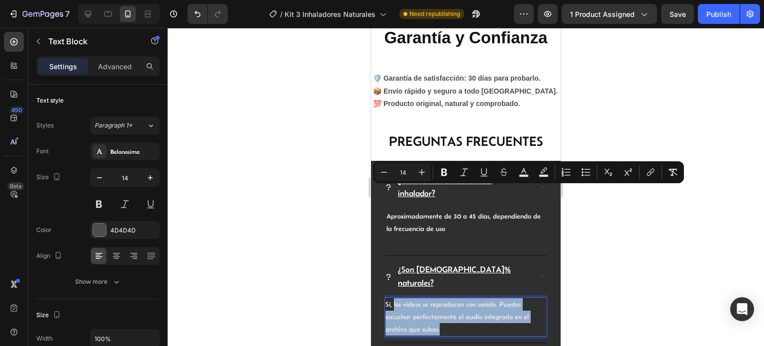
drag, startPoint x: 447, startPoint y: 215, endPoint x: 393, endPoint y: 192, distance: 58.4
click at [393, 298] on p "Sí, los vídeos se reproducen con sonido. Puedes escuchar perfectamente el audio…" at bounding box center [466, 317] width 161 height 38
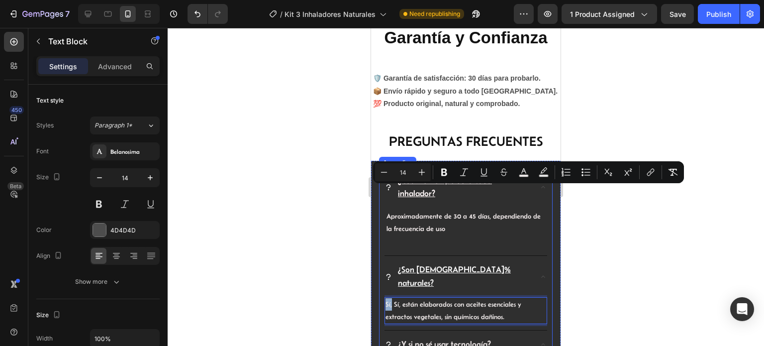
drag, startPoint x: 392, startPoint y: 190, endPoint x: 384, endPoint y: 190, distance: 8.0
click at [384, 190] on div "¿Cuánto tiempo dura cada inhalador? Aproximadamente de 30 a 45 días, dependiend…" at bounding box center [466, 320] width 164 height 302
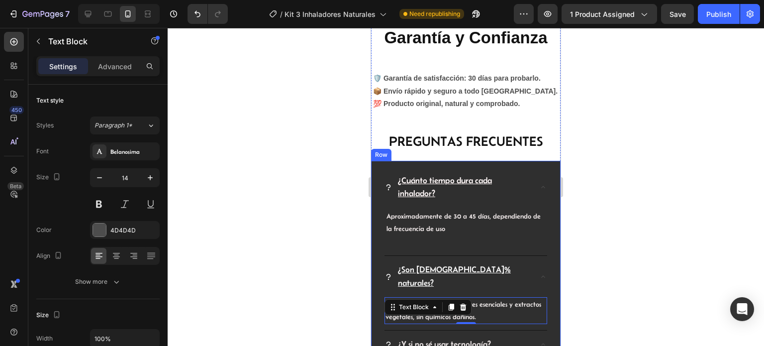
click at [628, 230] on div at bounding box center [466, 187] width 597 height 318
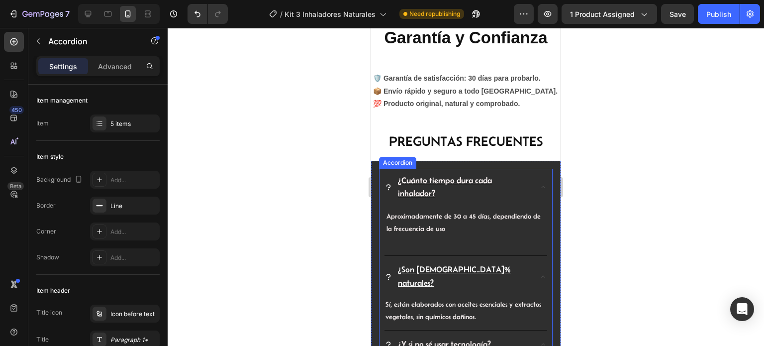
click at [473, 339] on span "¿Y si no sé usar tecnología?" at bounding box center [444, 343] width 93 height 9
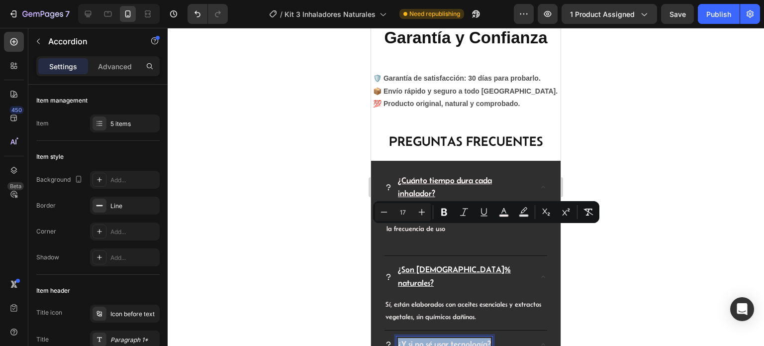
drag, startPoint x: 490, startPoint y: 232, endPoint x: 396, endPoint y: 229, distance: 93.6
click at [396, 336] on div "¿Y si no sé usar tecnología?" at bounding box center [458, 344] width 147 height 16
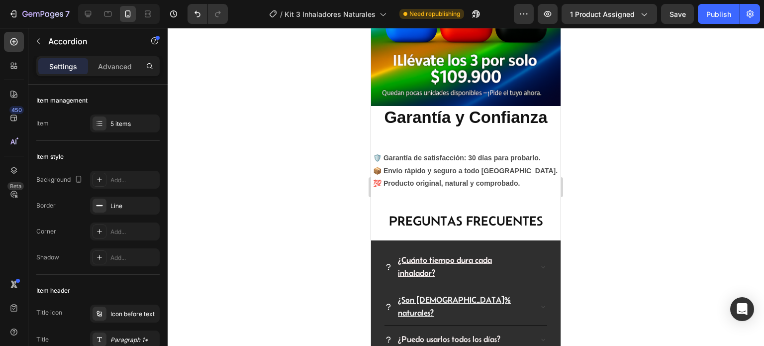
scroll to position [2193, 0]
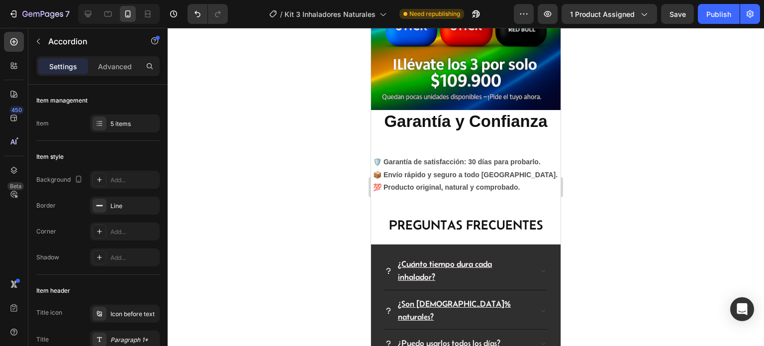
click at [539, 339] on icon at bounding box center [543, 343] width 8 height 8
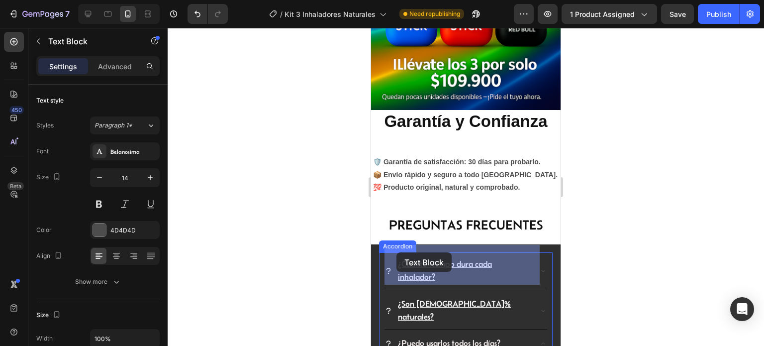
drag, startPoint x: 450, startPoint y: 280, endPoint x: 397, endPoint y: 252, distance: 60.3
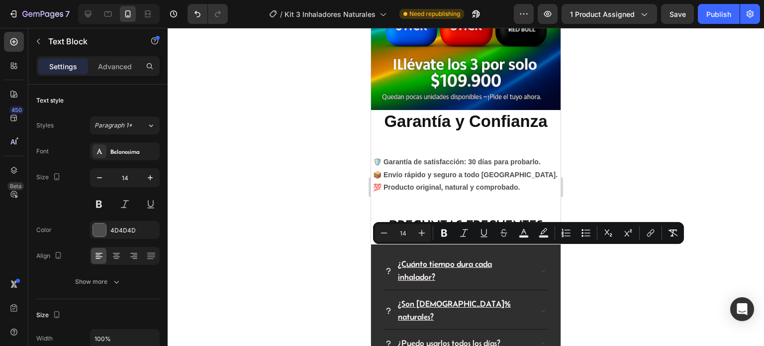
drag, startPoint x: 445, startPoint y: 275, endPoint x: 396, endPoint y: 250, distance: 55.0
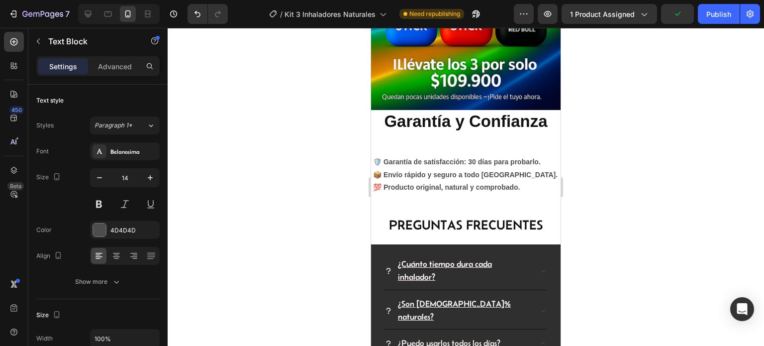
drag, startPoint x: 396, startPoint y: 249, endPoint x: 740, endPoint y: 278, distance: 345.5
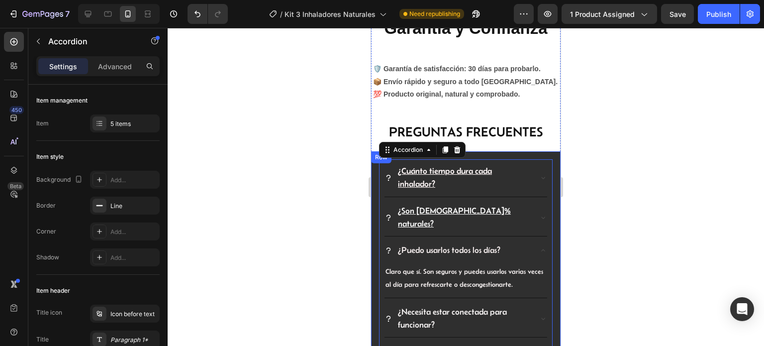
scroll to position [2293, 0]
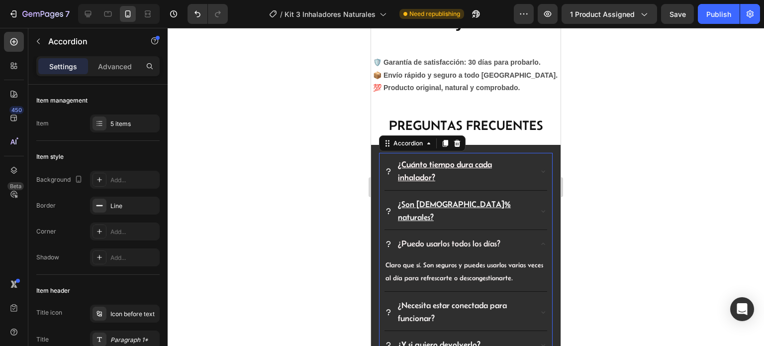
click at [527, 294] on div "¿Necesita estar conectada para funcionar?" at bounding box center [466, 312] width 163 height 37
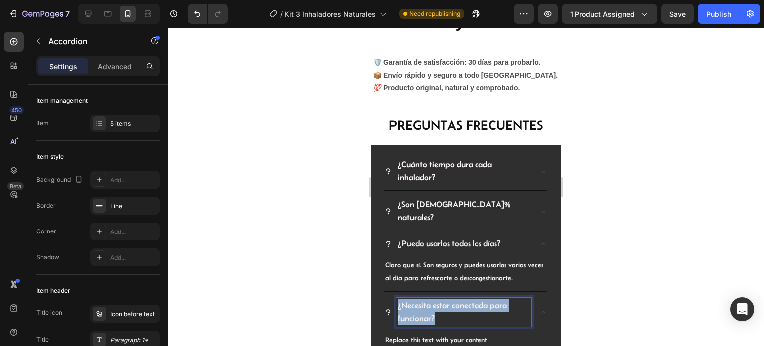
drag, startPoint x: 443, startPoint y: 204, endPoint x: 396, endPoint y: 193, distance: 48.5
click at [397, 298] on div "¿Necesita estar conectada para funcionar?" at bounding box center [464, 312] width 135 height 29
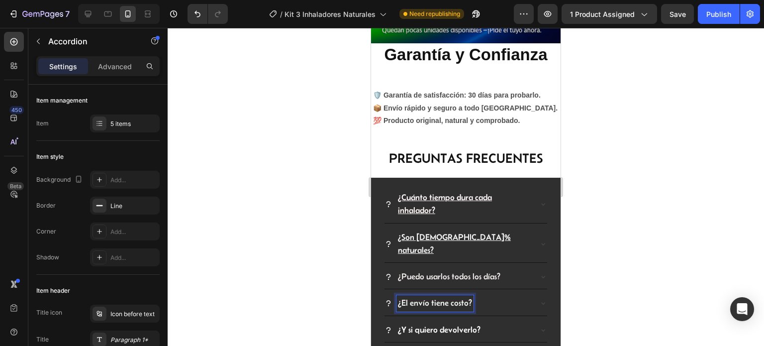
scroll to position [2258, 0]
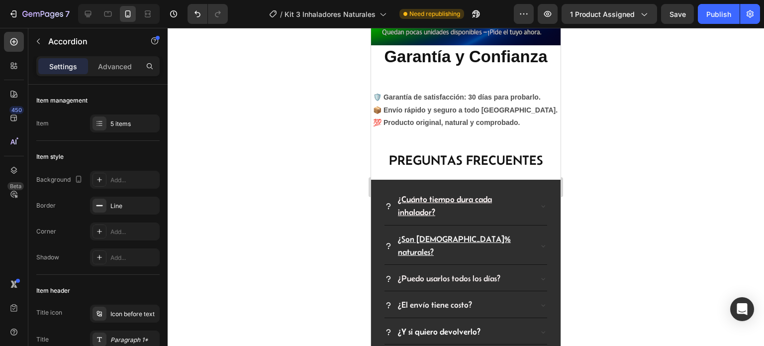
click at [539, 301] on icon at bounding box center [543, 305] width 8 height 8
click at [466, 322] on span "Replace this text with your content" at bounding box center [437, 326] width 102 height 8
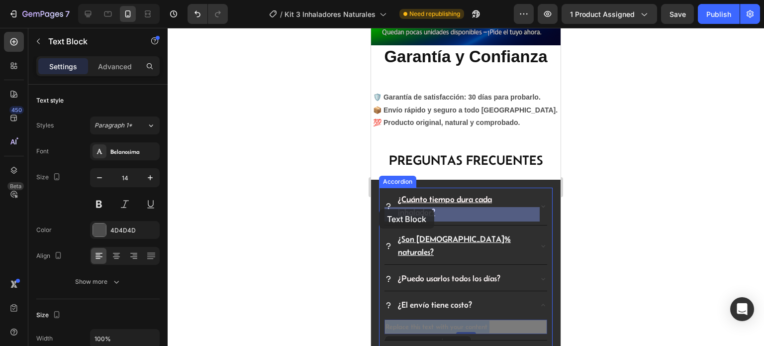
drag, startPoint x: 490, startPoint y: 211, endPoint x: 386, endPoint y: 209, distance: 103.5
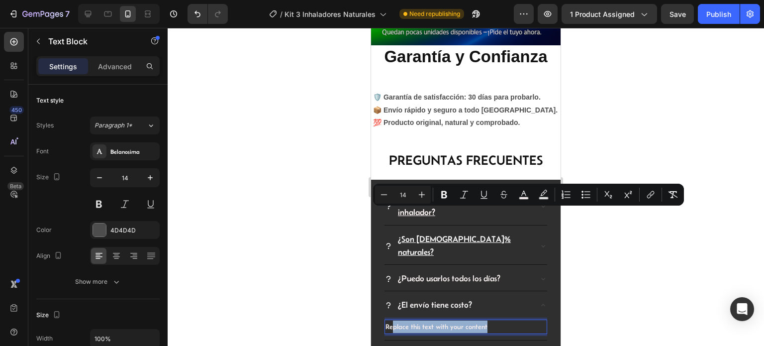
drag, startPoint x: 492, startPoint y: 212, endPoint x: 392, endPoint y: 209, distance: 99.6
click at [392, 320] on p "Replace this text with your content" at bounding box center [466, 326] width 161 height 12
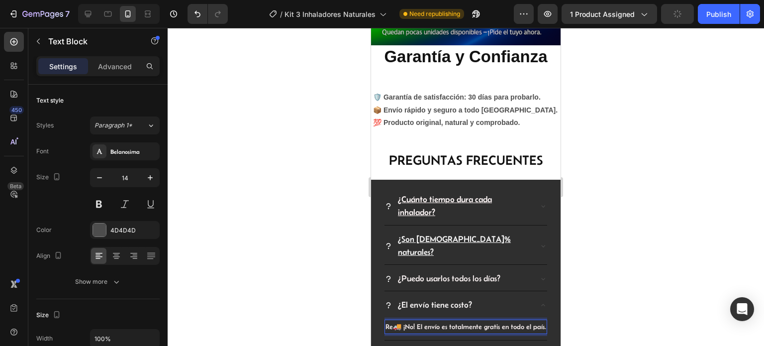
click at [389, 322] on span "Re🚚 ¡No! El envío es totalmente gratis en todo el país." at bounding box center [466, 326] width 161 height 8
click at [395, 322] on span "Re🚚 ¡No! El envío es totalmente gratis en todo el país." at bounding box center [466, 326] width 161 height 8
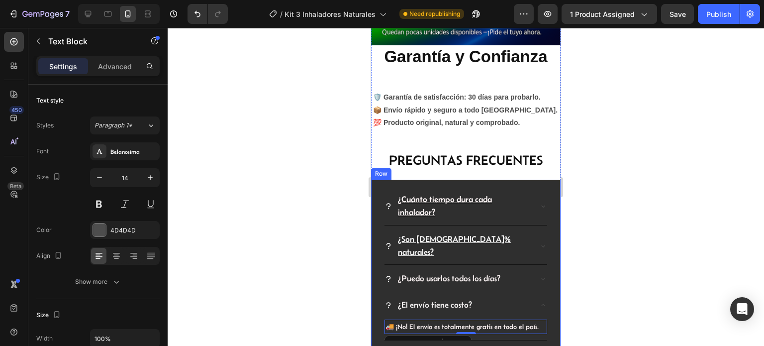
click at [652, 231] on div at bounding box center [466, 187] width 597 height 318
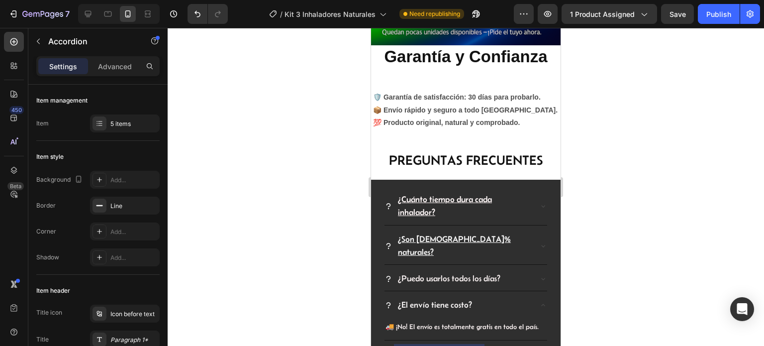
drag, startPoint x: 480, startPoint y: 242, endPoint x: 393, endPoint y: 240, distance: 87.1
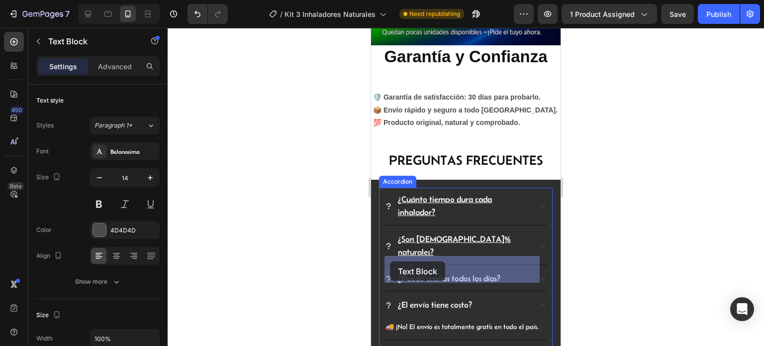
drag, startPoint x: 483, startPoint y: 275, endPoint x: 395, endPoint y: 262, distance: 88.9
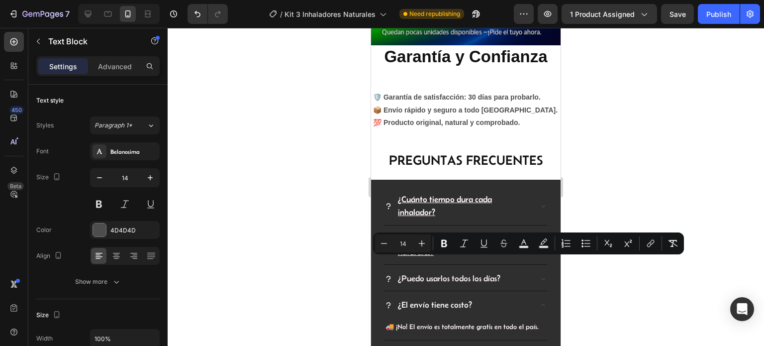
drag, startPoint x: 482, startPoint y: 275, endPoint x: 385, endPoint y: 258, distance: 98.5
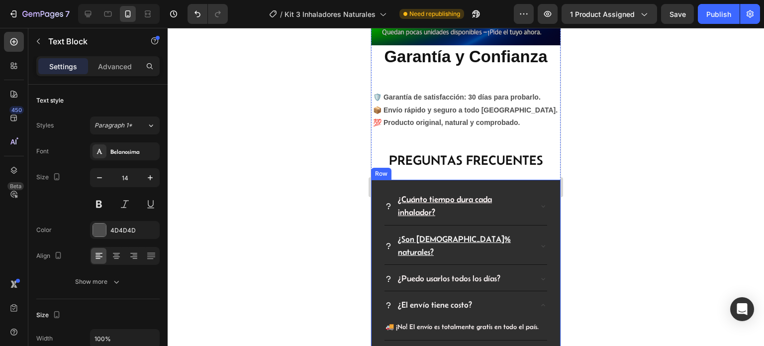
click at [627, 250] on div at bounding box center [466, 187] width 597 height 318
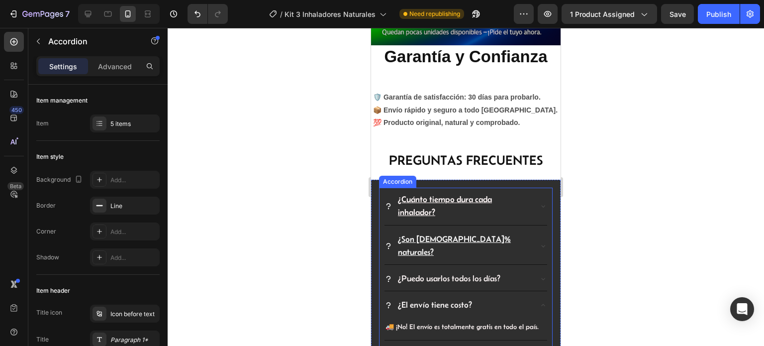
click at [475, 274] on span "¿Puedo usarlos todos los días?" at bounding box center [449, 278] width 103 height 9
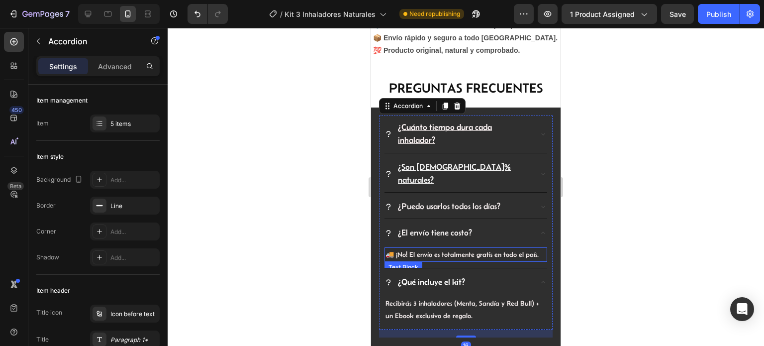
scroll to position [2358, 0]
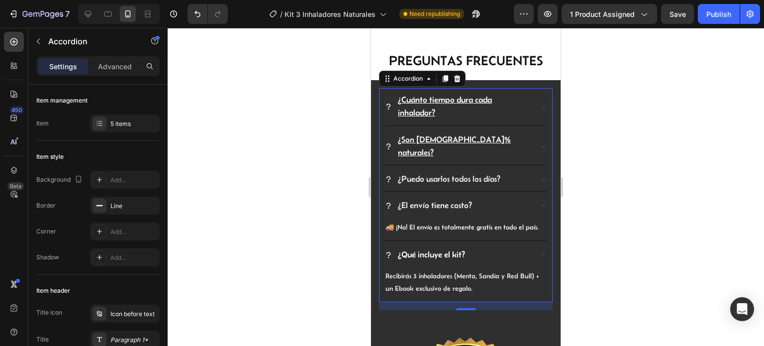
click at [469, 267] on div "Recibirás 3 inhaladores (Menta, Sandía y Red Bull) + un Ebook exclusivo de rega…" at bounding box center [466, 284] width 163 height 35
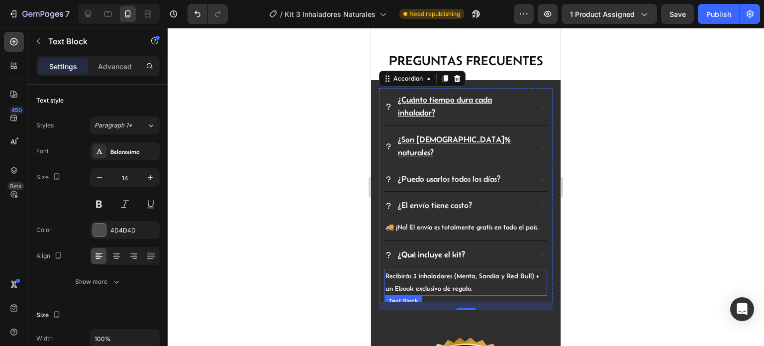
click at [456, 270] on p "Recibirás 3 inhaladores (Menta, Sandía y Red Bull) + un Ebook exclusivo de rega…" at bounding box center [466, 282] width 161 height 25
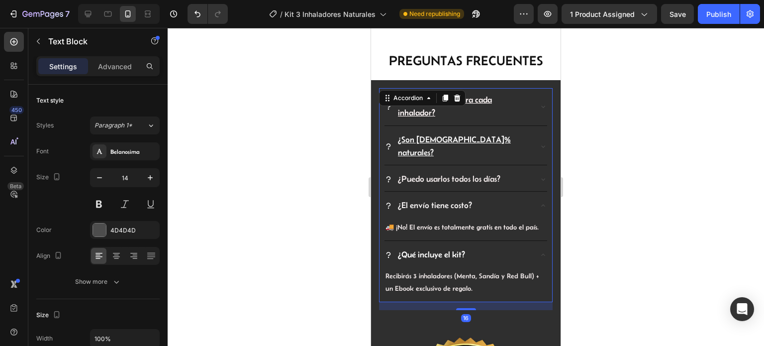
click at [472, 247] on div "¿Qué incluye el kit?" at bounding box center [458, 255] width 147 height 16
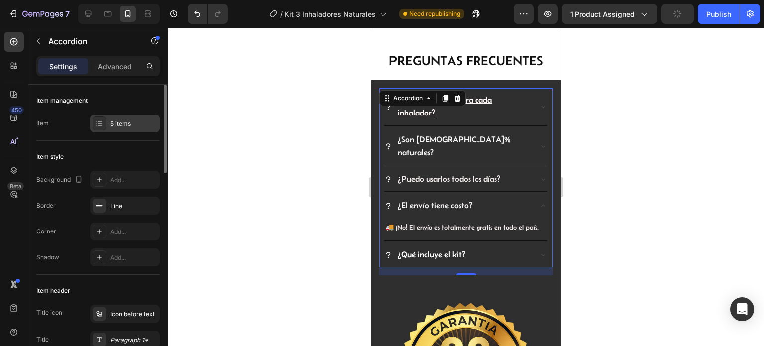
click at [98, 120] on icon at bounding box center [100, 123] width 8 height 8
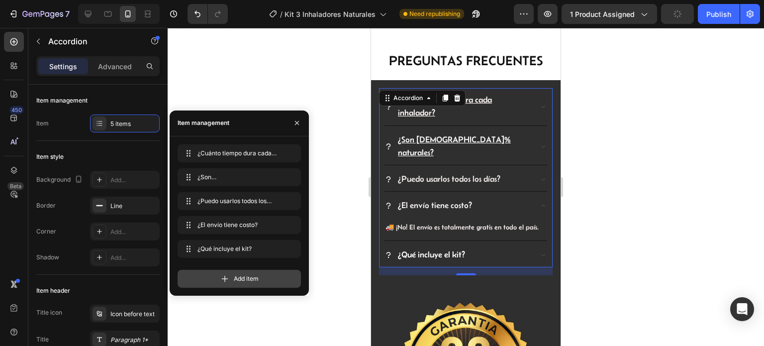
click at [234, 276] on span "Add item" at bounding box center [246, 278] width 25 height 9
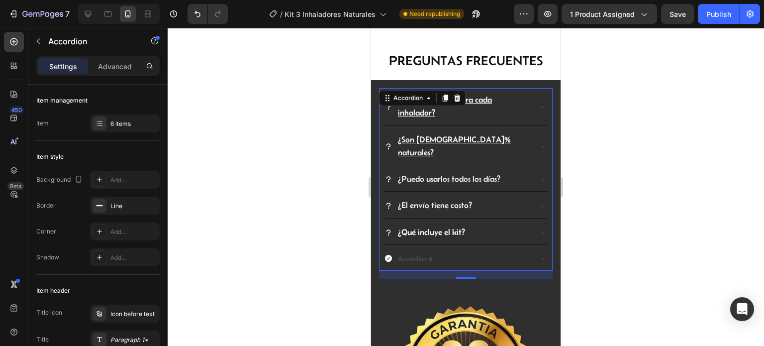
click at [435, 251] on div "Accordion 6" at bounding box center [458, 258] width 147 height 15
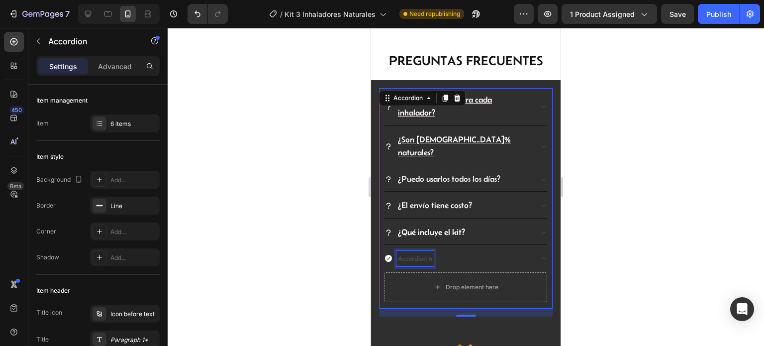
click at [420, 251] on div "Accordion 6" at bounding box center [415, 258] width 37 height 15
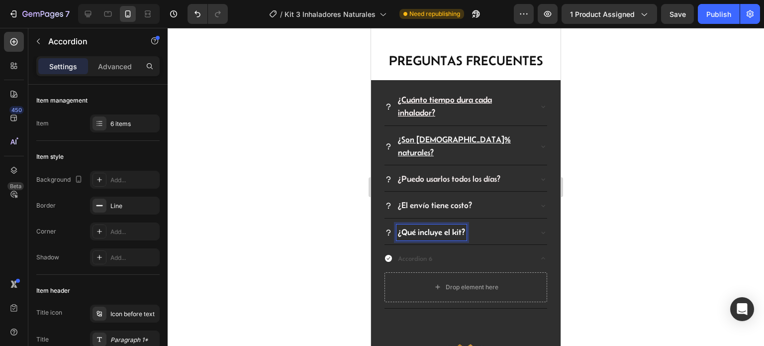
click at [466, 224] on div "¿Qué incluye el kit?" at bounding box center [432, 232] width 70 height 16
drag, startPoint x: 464, startPoint y: 119, endPoint x: 416, endPoint y: 118, distance: 47.8
click at [416, 227] on span "¿Qué incluye el kit?" at bounding box center [431, 231] width 67 height 9
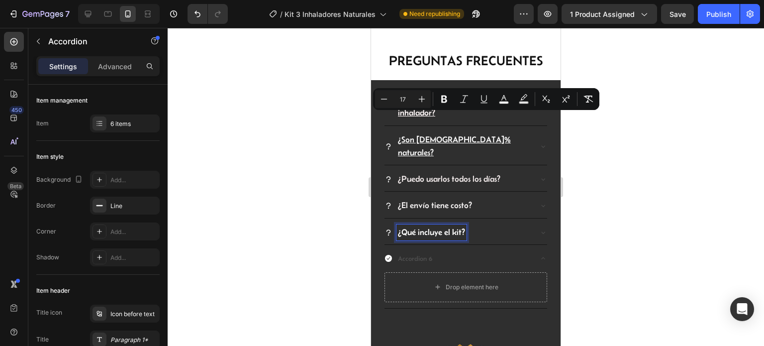
click at [420, 252] on p "Accordion 6" at bounding box center [415, 258] width 34 height 12
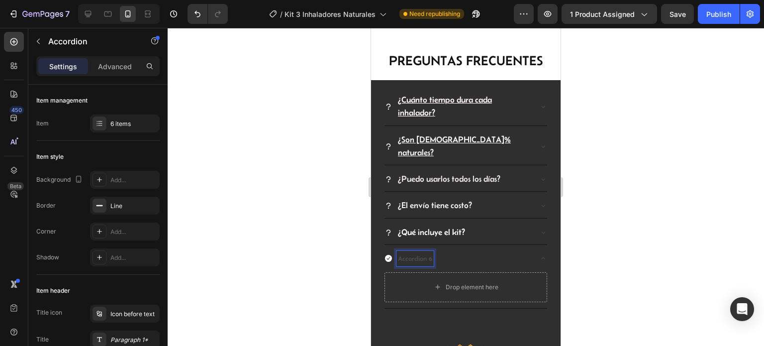
click at [387, 255] on icon at bounding box center [388, 258] width 7 height 7
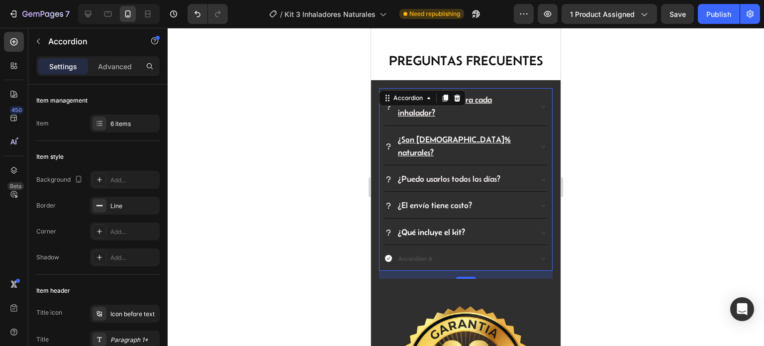
click at [391, 255] on icon at bounding box center [388, 258] width 7 height 7
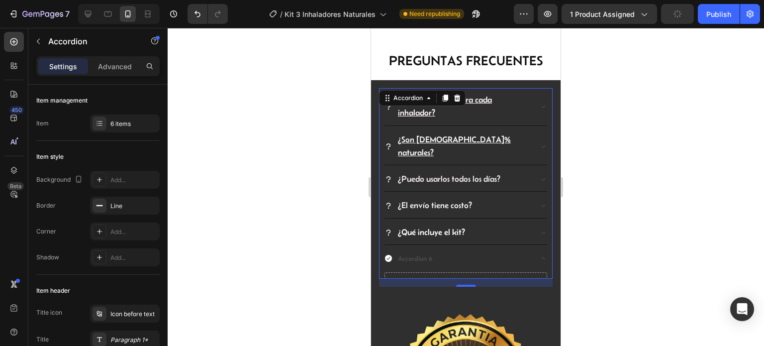
click at [391, 255] on icon at bounding box center [388, 258] width 7 height 7
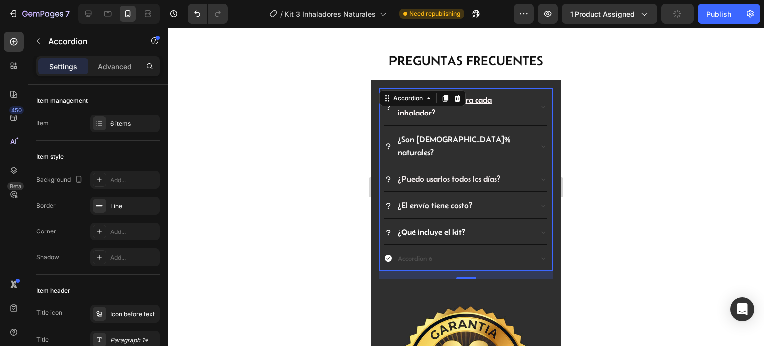
click at [396, 251] on div "Accordion 6" at bounding box center [458, 258] width 147 height 15
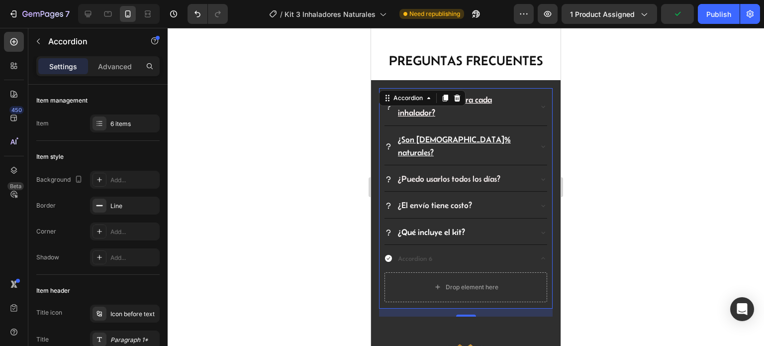
click at [389, 255] on icon at bounding box center [388, 258] width 7 height 7
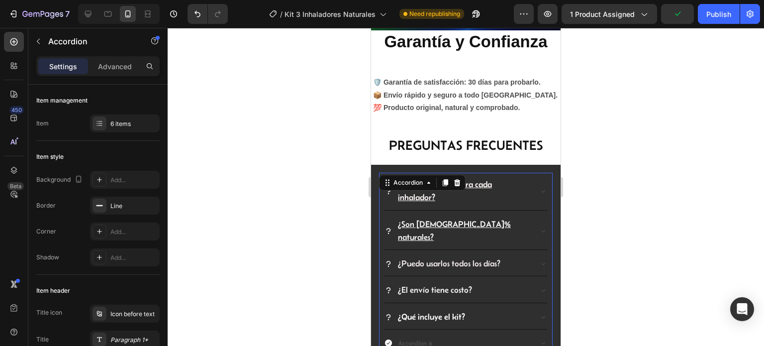
scroll to position [2258, 0]
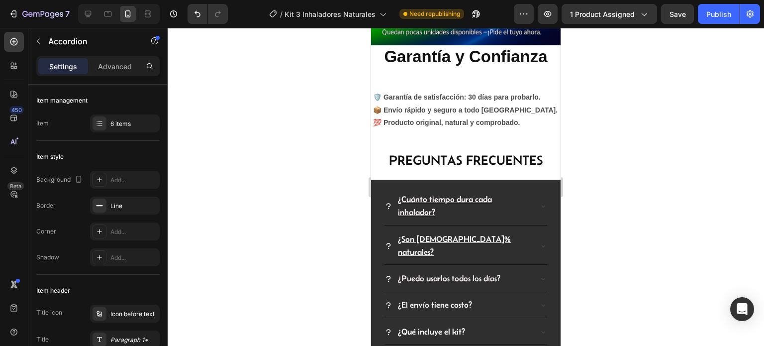
drag, startPoint x: 472, startPoint y: 244, endPoint x: 394, endPoint y: 244, distance: 78.1
click at [408, 327] on span "¿Qué incluye el kit?" at bounding box center [431, 331] width 67 height 9
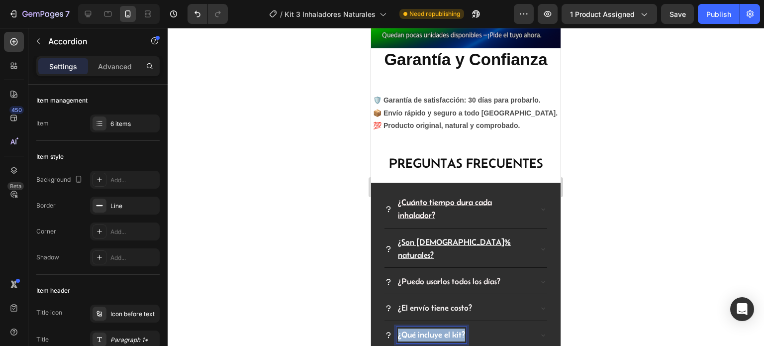
drag, startPoint x: 398, startPoint y: 217, endPoint x: 464, endPoint y: 222, distance: 65.9
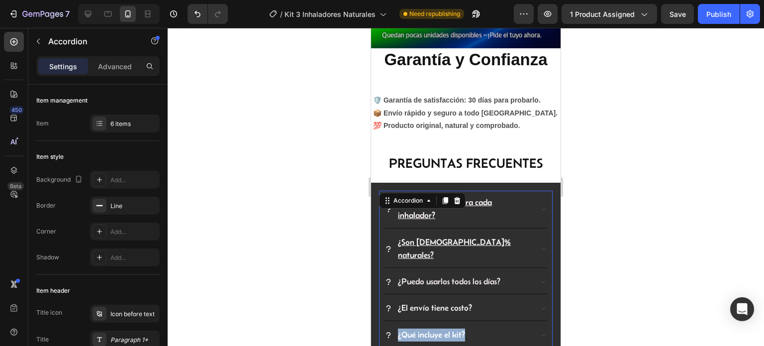
drag, startPoint x: 404, startPoint y: 243, endPoint x: 394, endPoint y: 244, distance: 10.5
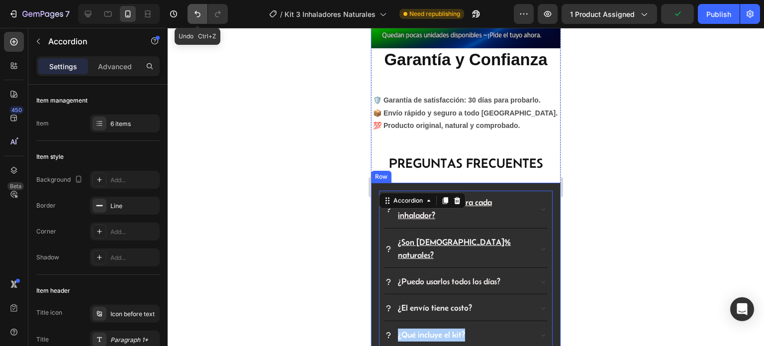
click at [191, 13] on button "Undo/Redo" at bounding box center [198, 14] width 20 height 20
click at [194, 13] on icon "Undo/Redo" at bounding box center [198, 14] width 10 height 10
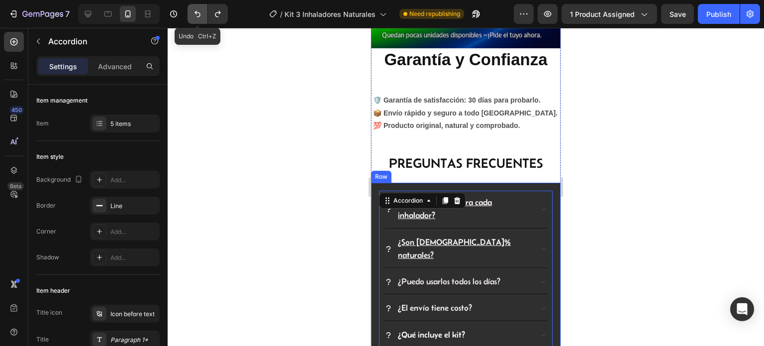
click at [194, 13] on icon "Undo/Redo" at bounding box center [198, 14] width 10 height 10
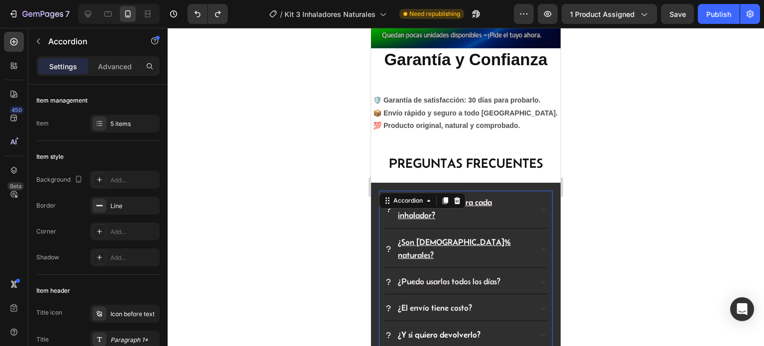
click at [526, 323] on div "¿Y si quiero devolverlo?" at bounding box center [466, 335] width 163 height 24
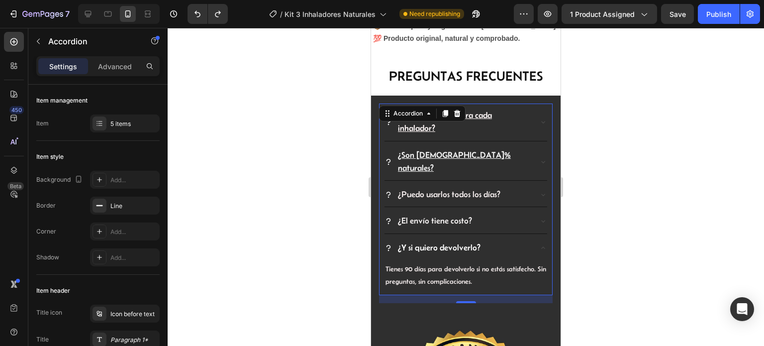
scroll to position [2355, 0]
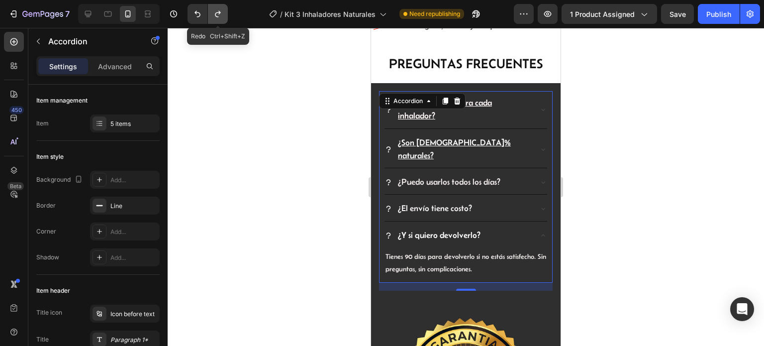
click at [220, 11] on icon "Undo/Redo" at bounding box center [218, 14] width 10 height 10
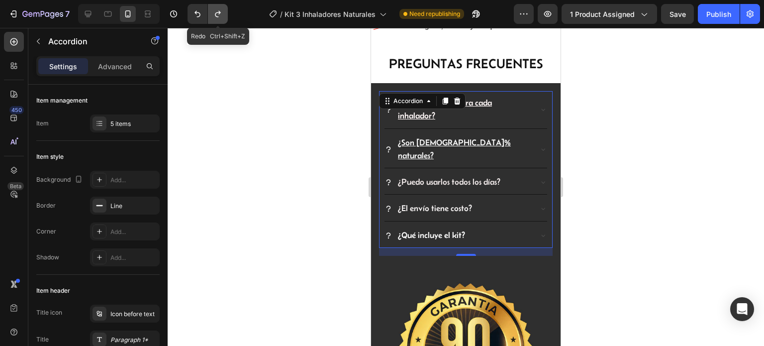
click at [220, 11] on icon "Undo/Redo" at bounding box center [218, 14] width 10 height 10
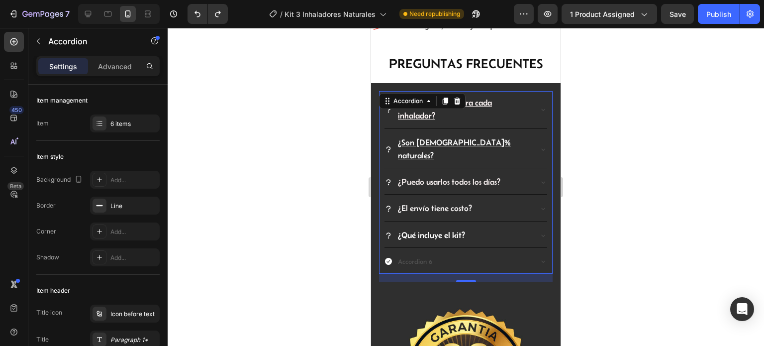
click at [473, 227] on div "¿Qué incluye el kit?" at bounding box center [458, 235] width 147 height 16
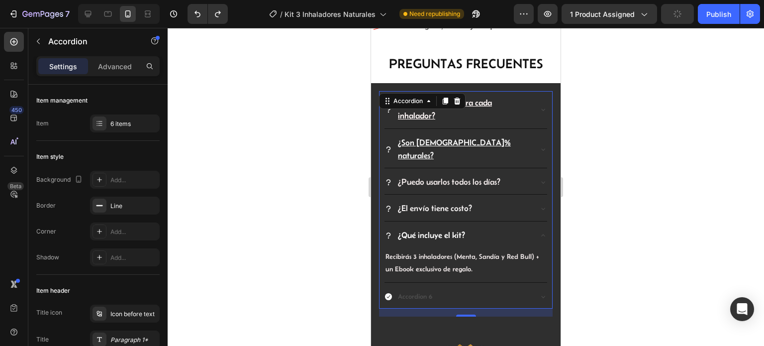
click at [602, 164] on div at bounding box center [466, 187] width 597 height 318
click at [447, 289] on div "Accordion 6" at bounding box center [458, 296] width 147 height 15
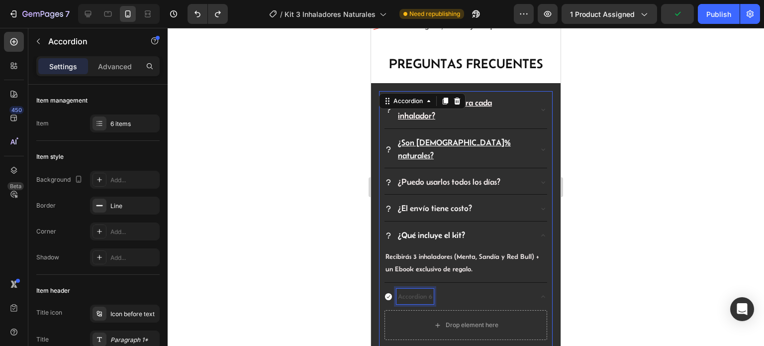
click at [408, 289] on div "Accordion 6" at bounding box center [415, 296] width 37 height 15
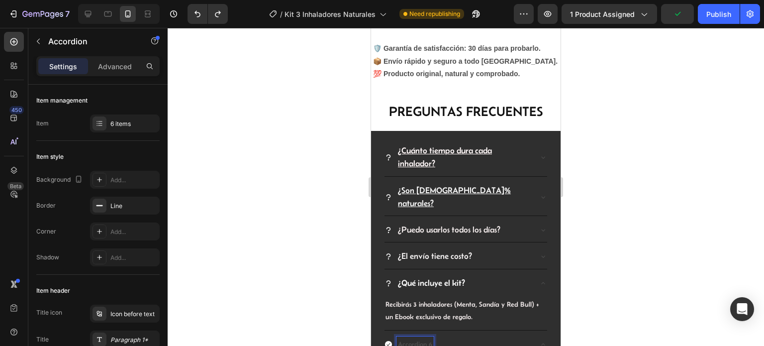
scroll to position [2205, 0]
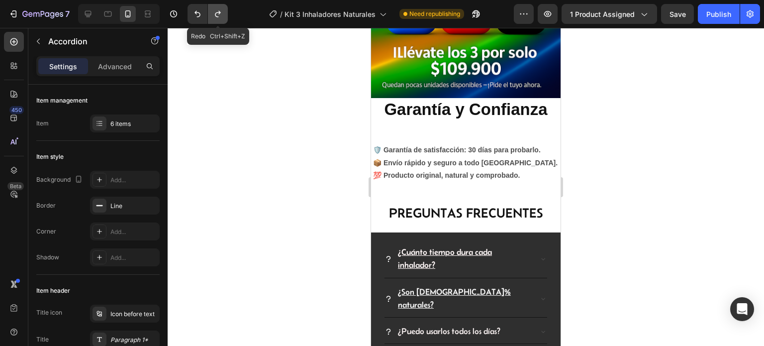
click at [214, 14] on icon "Undo/Redo" at bounding box center [218, 14] width 10 height 10
click at [223, 9] on button "Undo/Redo" at bounding box center [218, 14] width 20 height 20
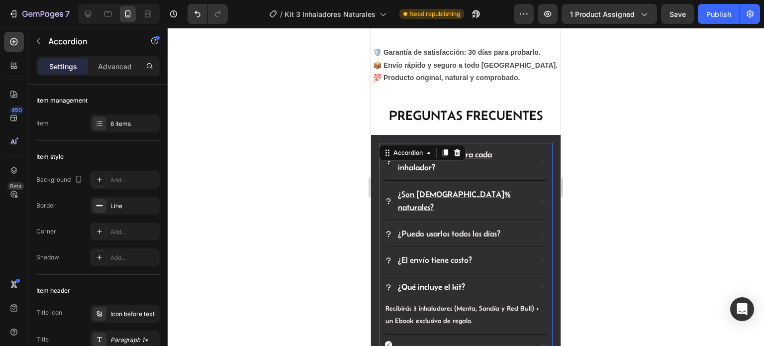
scroll to position [2305, 0]
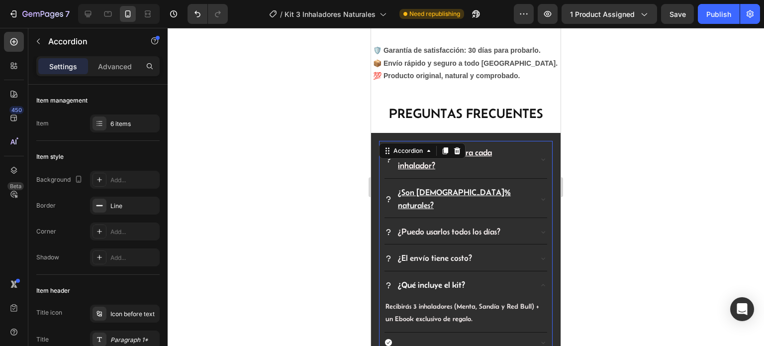
click at [391, 334] on div at bounding box center [466, 342] width 163 height 16
click at [388, 339] on icon at bounding box center [388, 342] width 7 height 7
click at [199, 13] on icon "Undo/Redo" at bounding box center [198, 14] width 6 height 6
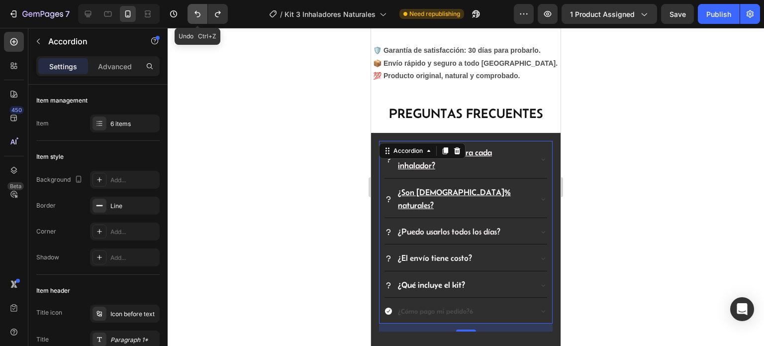
click at [199, 13] on icon "Undo/Redo" at bounding box center [198, 14] width 6 height 6
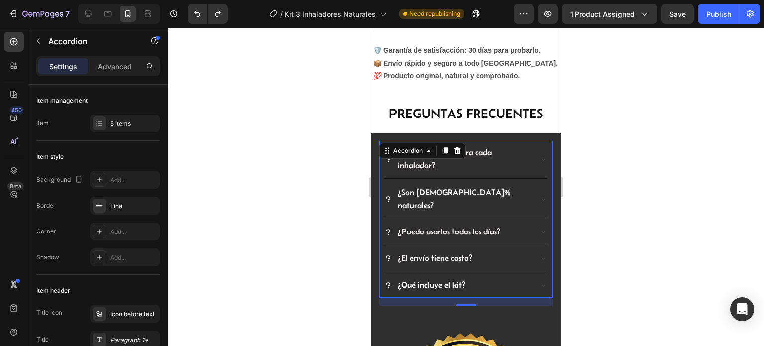
drag, startPoint x: 635, startPoint y: 200, endPoint x: 149, endPoint y: 146, distance: 489.1
click at [635, 200] on div at bounding box center [466, 187] width 597 height 318
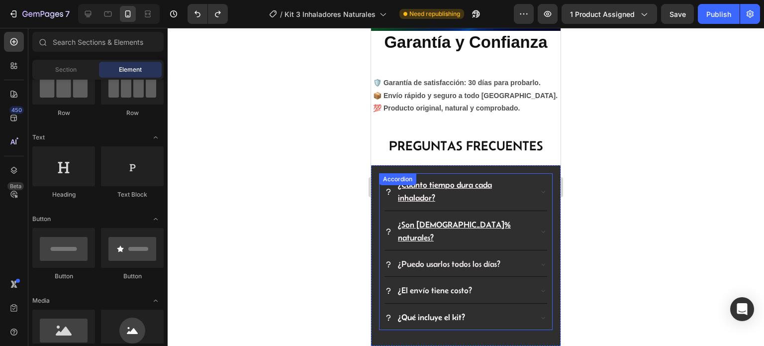
scroll to position [2255, 0]
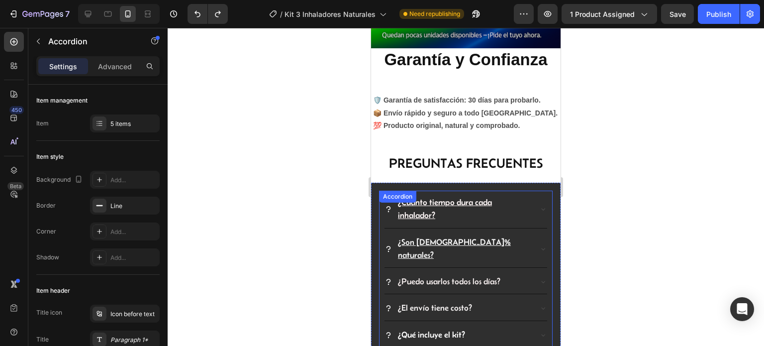
click at [539, 245] on icon at bounding box center [543, 249] width 8 height 8
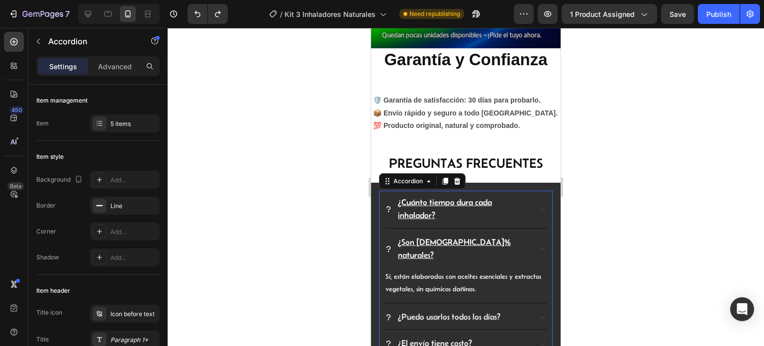
click at [539, 313] on icon at bounding box center [543, 317] width 8 height 8
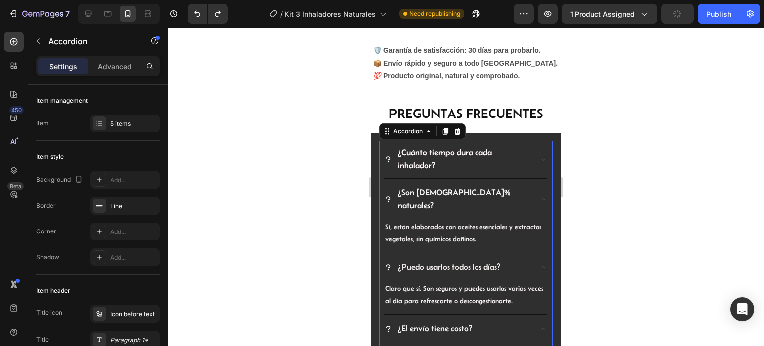
click at [107, 121] on div "5 items" at bounding box center [125, 123] width 70 height 18
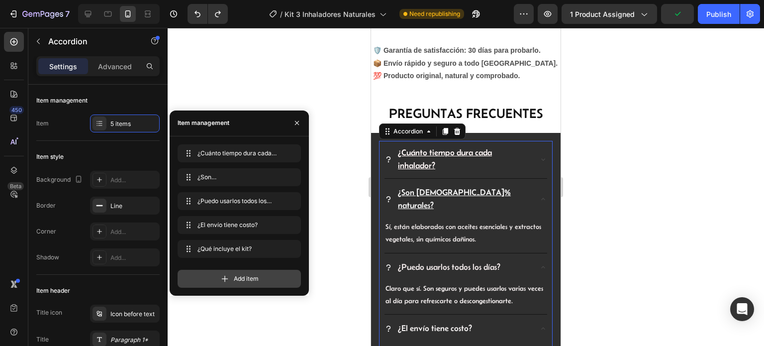
click at [214, 278] on div "Add item" at bounding box center [239, 279] width 123 height 18
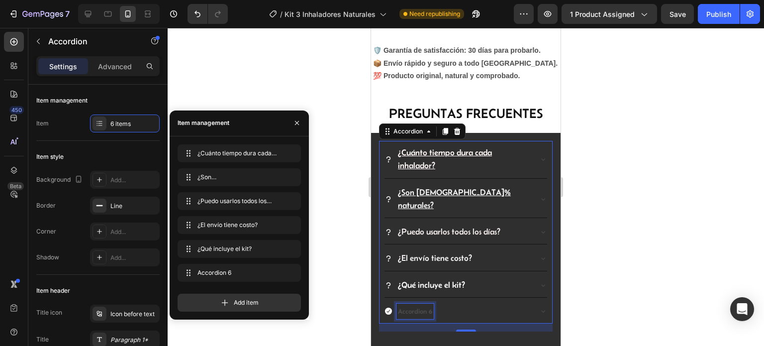
click at [420, 304] on div "Accordion 6" at bounding box center [415, 311] width 37 height 15
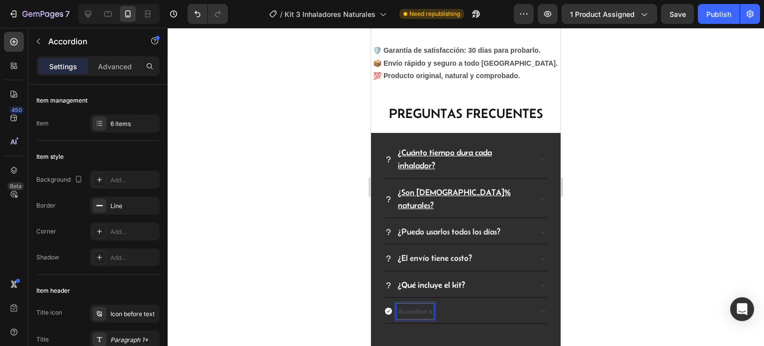
click at [429, 305] on p "Accordion 6" at bounding box center [415, 311] width 34 height 12
drag, startPoint x: 430, startPoint y: 200, endPoint x: 399, endPoint y: 196, distance: 31.6
click at [399, 305] on p "Accordion 6" at bounding box center [415, 311] width 34 height 12
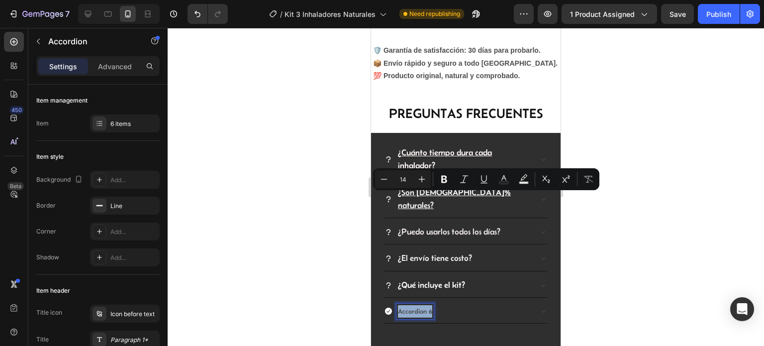
type input "17"
click at [407, 252] on p "¿El envío tiene costo?" at bounding box center [435, 258] width 74 height 13
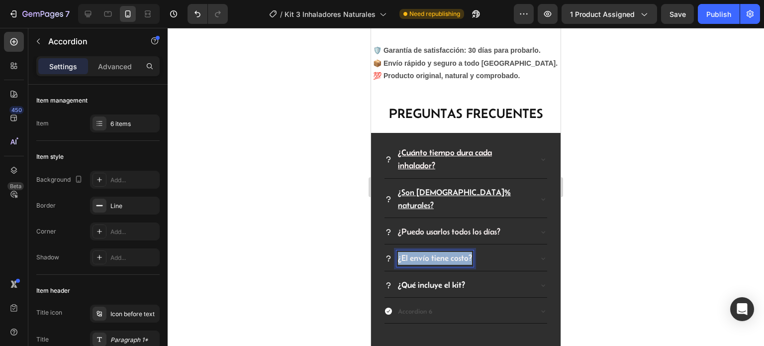
drag, startPoint x: 471, startPoint y: 143, endPoint x: 397, endPoint y: 142, distance: 74.6
click at [397, 250] on div "¿El envío tiene costo?" at bounding box center [435, 258] width 77 height 16
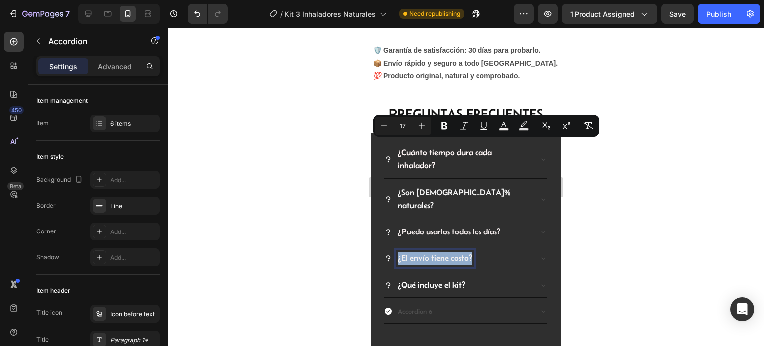
copy span "¿El envío tiene costo?"
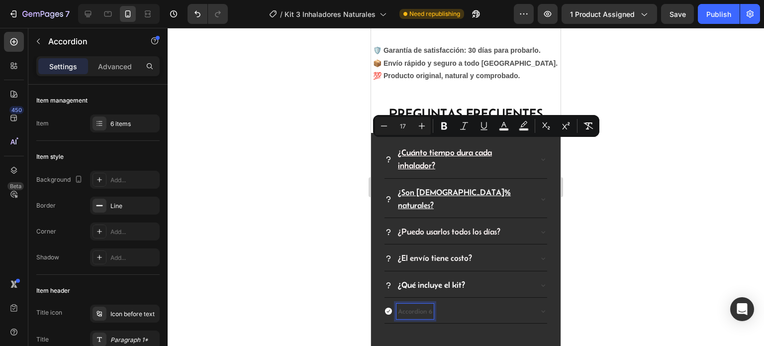
click at [402, 305] on p "Accordion 6" at bounding box center [415, 311] width 34 height 12
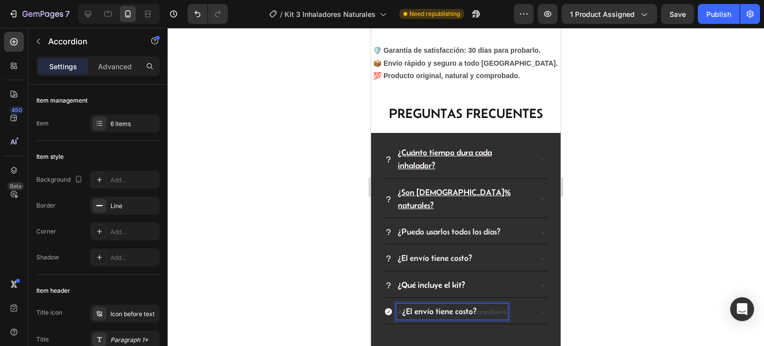
click at [475, 307] on span "¿El envío tiene costo?" at bounding box center [440, 311] width 74 height 9
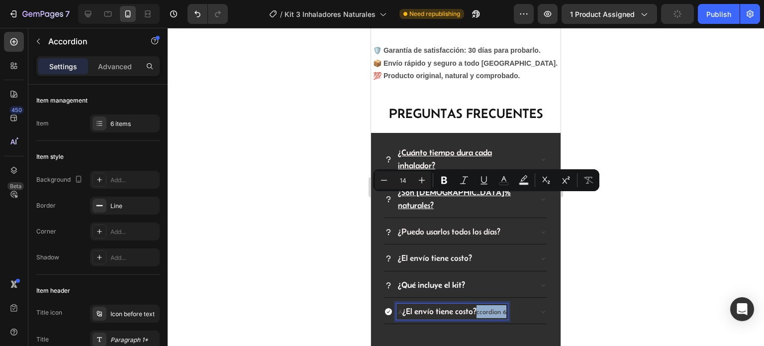
drag, startPoint x: 475, startPoint y: 195, endPoint x: 504, endPoint y: 197, distance: 28.4
click at [504, 305] on p "A ¿El envío tiene costo? ccordion 6" at bounding box center [452, 311] width 108 height 13
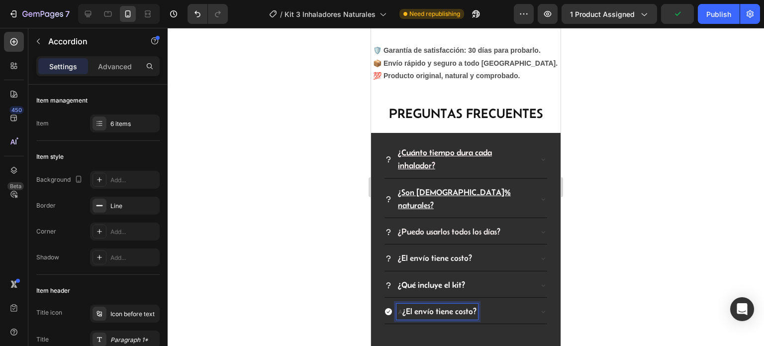
click at [403, 307] on span "¿El envío tiene costo?" at bounding box center [440, 311] width 74 height 9
click at [389, 308] on icon at bounding box center [389, 312] width 8 height 8
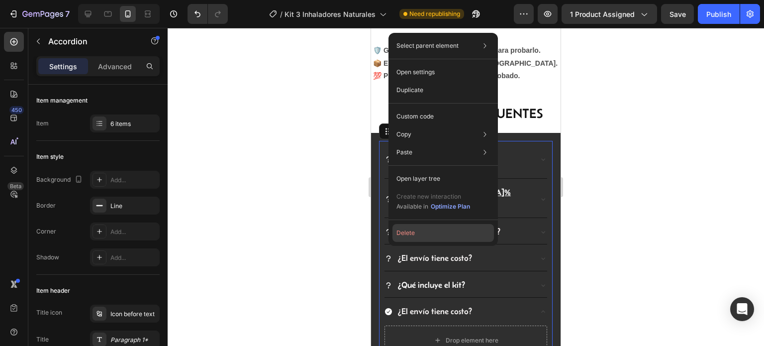
click at [403, 233] on button "Delete" at bounding box center [444, 233] width 102 height 18
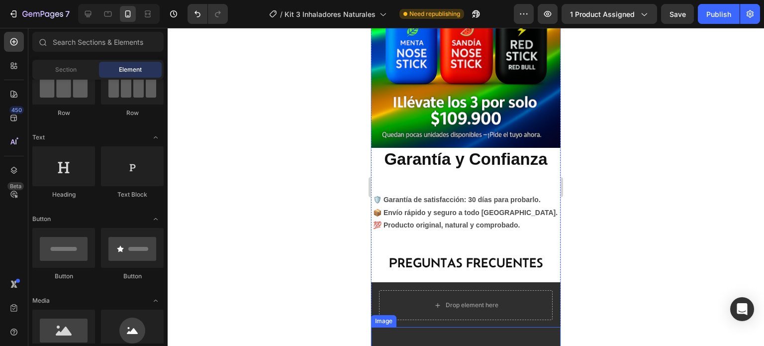
scroll to position [2156, 0]
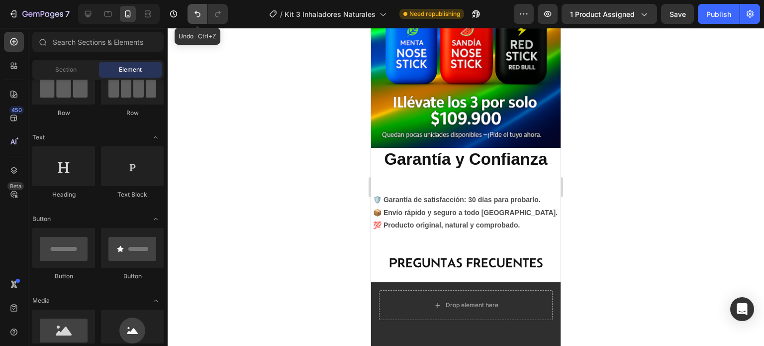
click at [196, 17] on icon "Undo/Redo" at bounding box center [198, 14] width 10 height 10
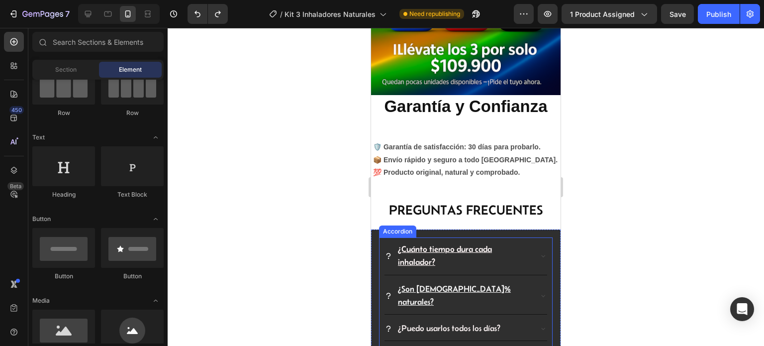
scroll to position [2305, 0]
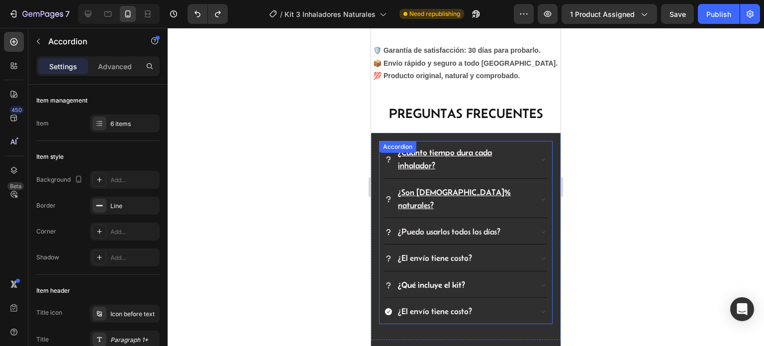
click at [382, 194] on div "¿Cuánto tiempo dura cada inhalador? ¿Son [DEMOGRAPHIC_DATA]% naturales? ¿Puedo …" at bounding box center [466, 232] width 174 height 183
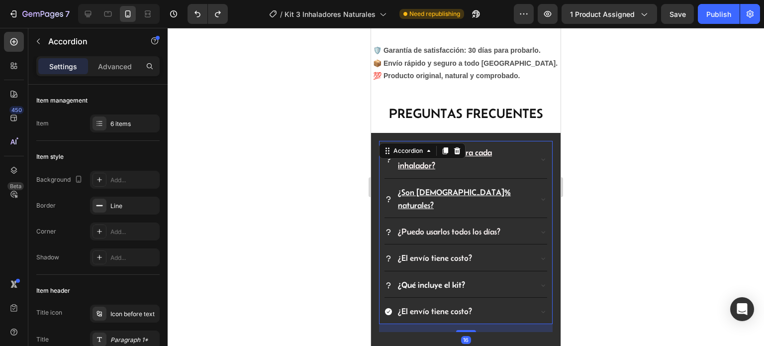
click at [388, 308] on icon at bounding box center [388, 311] width 7 height 7
click at [390, 308] on icon at bounding box center [389, 312] width 8 height 8
click at [396, 304] on div "¿El envío tiene costo?" at bounding box center [458, 312] width 147 height 16
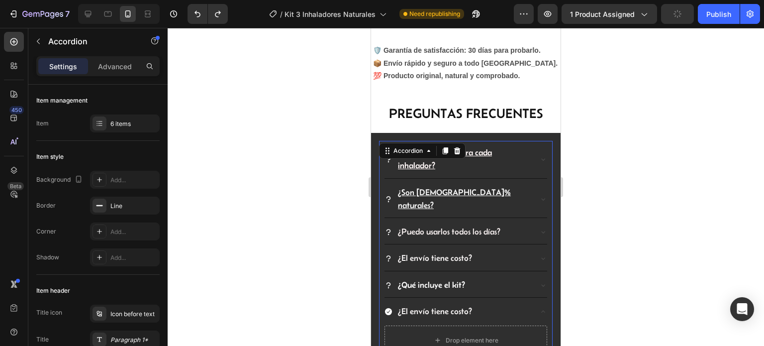
click at [389, 308] on icon at bounding box center [388, 311] width 7 height 7
click at [657, 258] on div at bounding box center [466, 187] width 597 height 318
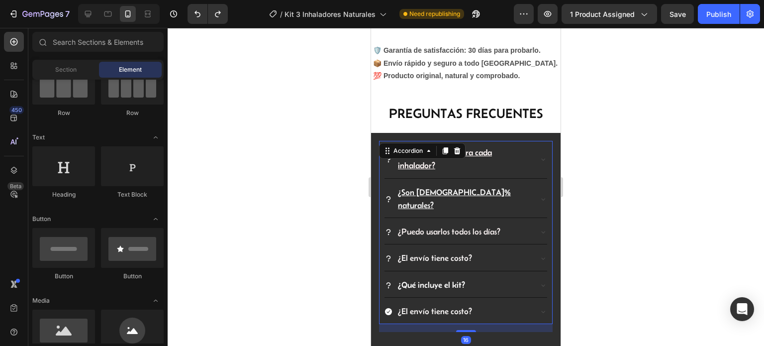
click at [383, 196] on div "¿Cuánto tiempo dura cada inhalador? ¿Son [DEMOGRAPHIC_DATA]% naturales? ¿Puedo …" at bounding box center [466, 232] width 174 height 183
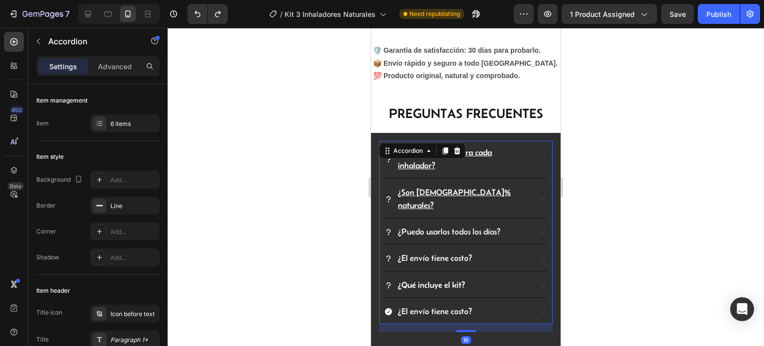
click at [390, 308] on icon at bounding box center [388, 311] width 7 height 7
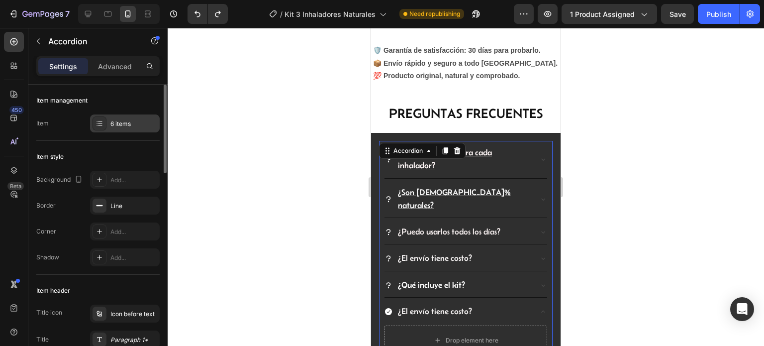
click at [115, 118] on div "6 items" at bounding box center [125, 123] width 70 height 18
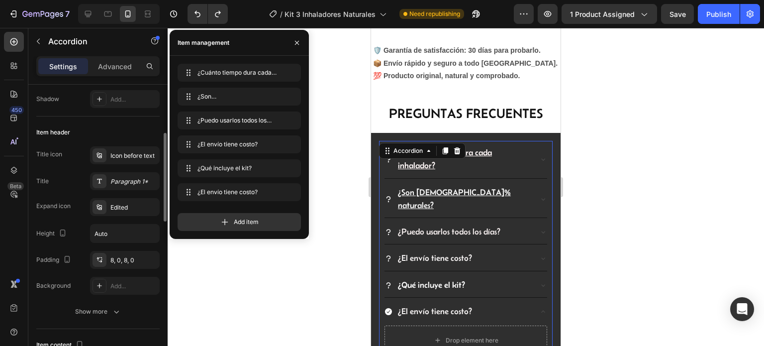
scroll to position [0, 0]
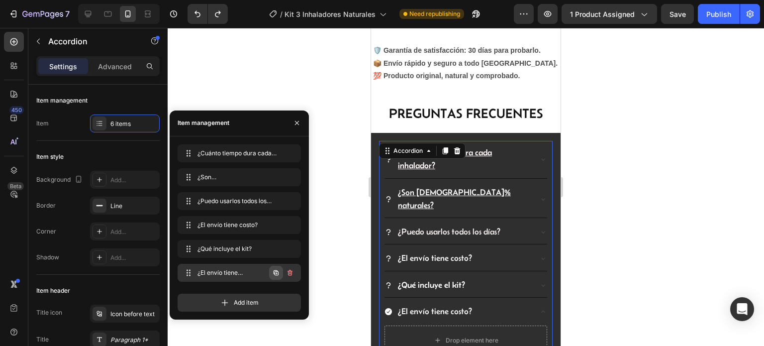
click at [275, 273] on icon "button" at bounding box center [276, 273] width 8 height 8
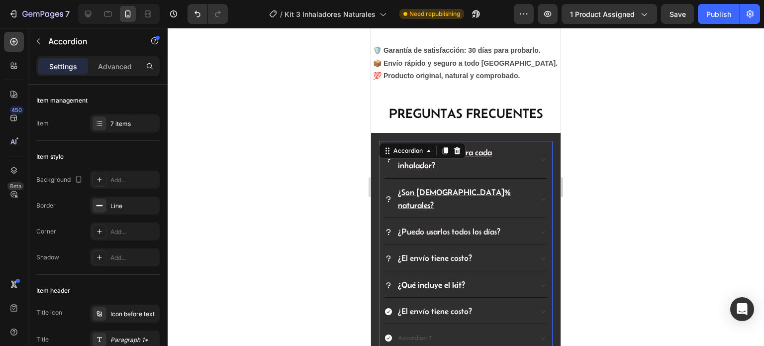
click at [410, 330] on div "Accordion 7" at bounding box center [415, 337] width 37 height 15
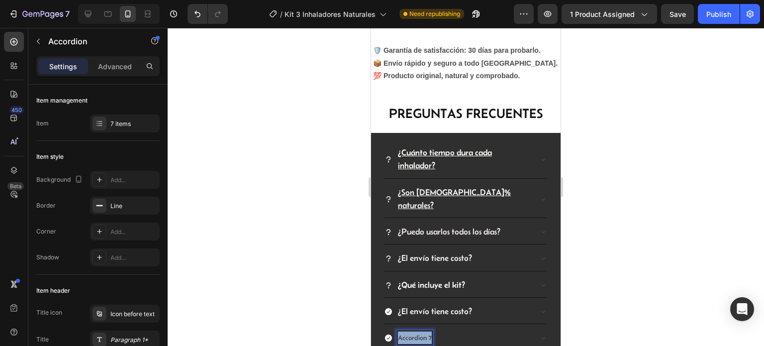
drag, startPoint x: 430, startPoint y: 226, endPoint x: 394, endPoint y: 224, distance: 36.4
click at [394, 330] on div "Accordion 7" at bounding box center [458, 337] width 147 height 15
drag, startPoint x: 468, startPoint y: 226, endPoint x: 398, endPoint y: 226, distance: 69.7
click at [398, 331] on p "¿Cómo pago mi pedido?" at bounding box center [434, 337] width 72 height 12
click at [436, 279] on p "¿Qué incluye el kit?" at bounding box center [431, 285] width 67 height 13
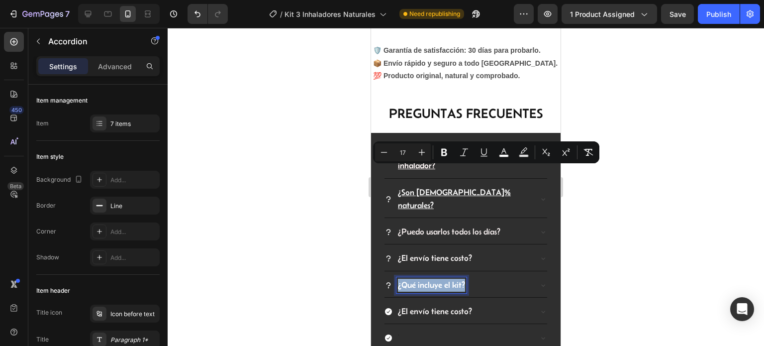
drag, startPoint x: 466, startPoint y: 172, endPoint x: 397, endPoint y: 169, distance: 69.2
click at [397, 277] on div "¿Qué incluye el kit?" at bounding box center [432, 285] width 70 height 16
copy span "¿Qué incluye el kit?"
click at [396, 330] on div at bounding box center [458, 337] width 147 height 15
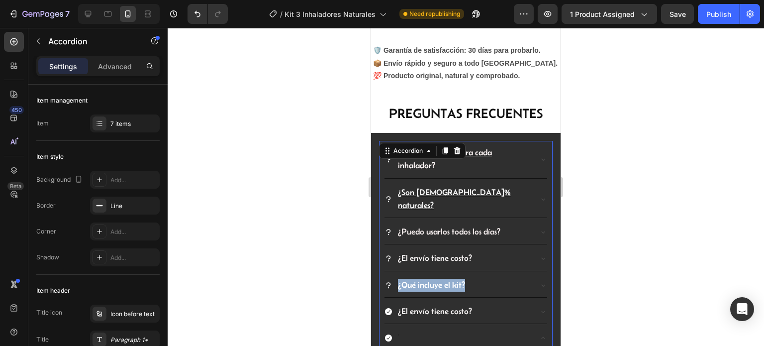
click at [406, 330] on div at bounding box center [458, 337] width 147 height 15
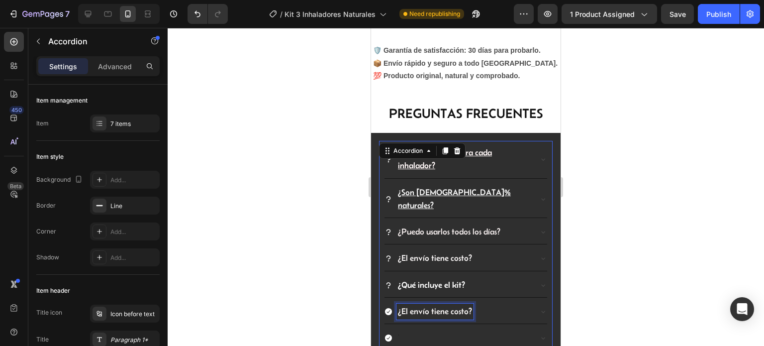
click at [402, 307] on span "¿El envío tiene costo?" at bounding box center [435, 311] width 74 height 9
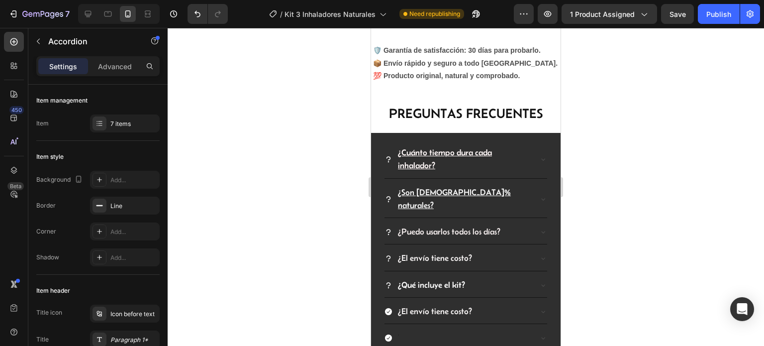
click at [392, 308] on icon at bounding box center [389, 312] width 8 height 8
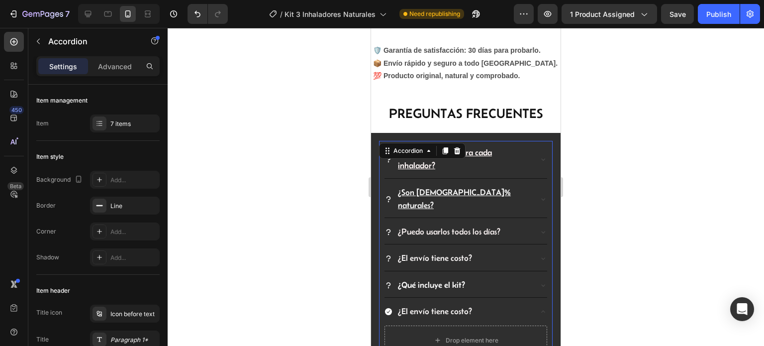
click at [390, 308] on icon at bounding box center [389, 312] width 8 height 8
click at [386, 308] on icon at bounding box center [388, 311] width 7 height 7
click at [194, 14] on icon "Undo/Redo" at bounding box center [198, 14] width 10 height 10
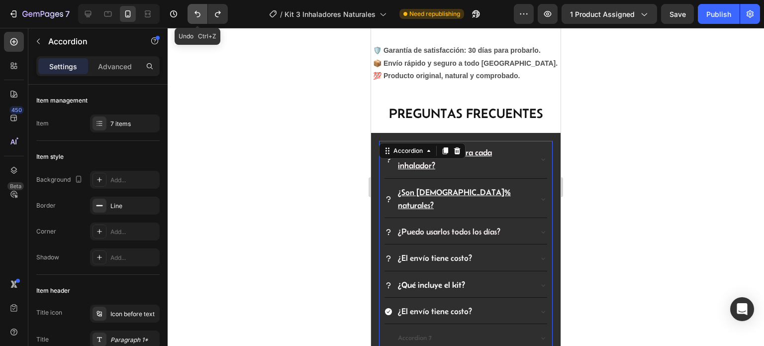
click at [194, 14] on icon "Undo/Redo" at bounding box center [198, 14] width 10 height 10
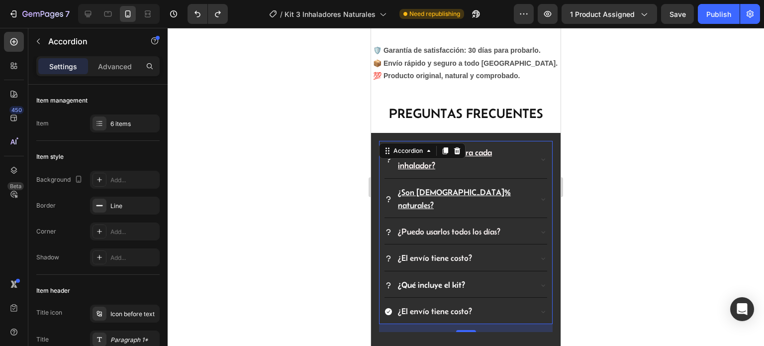
click at [476, 304] on div "¿El envío tiene costo?" at bounding box center [458, 312] width 147 height 16
click at [539, 308] on icon at bounding box center [543, 312] width 8 height 8
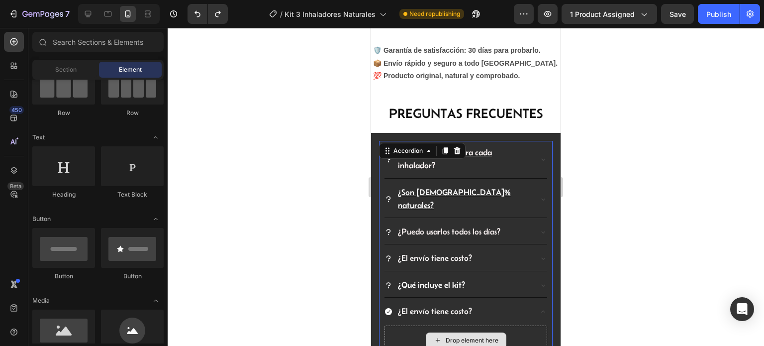
click at [447, 332] on div "Drop element here" at bounding box center [466, 340] width 81 height 16
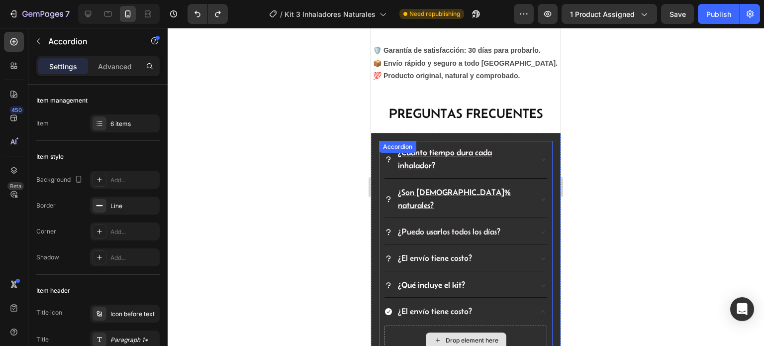
click at [414, 325] on div "Drop element here" at bounding box center [466, 340] width 163 height 30
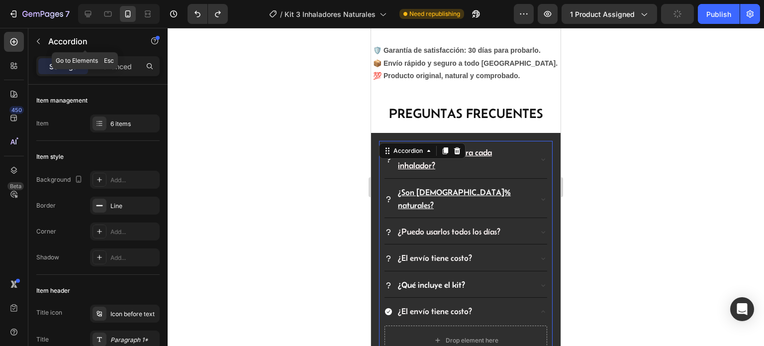
click at [50, 47] on div "Accordion" at bounding box center [84, 41] width 113 height 26
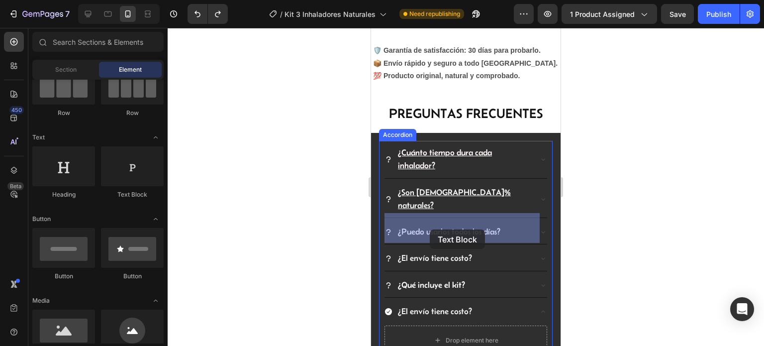
drag, startPoint x: 494, startPoint y: 208, endPoint x: 430, endPoint y: 228, distance: 67.2
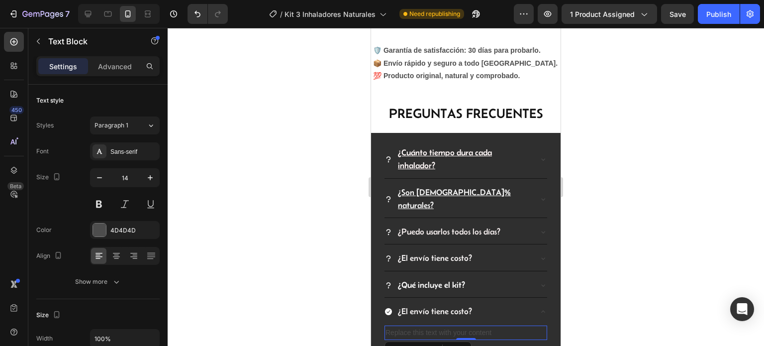
click at [442, 325] on div "Replace this text with your content" at bounding box center [466, 332] width 163 height 14
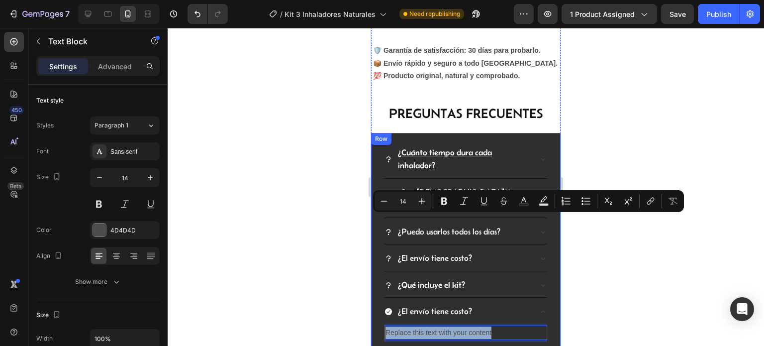
drag, startPoint x: 497, startPoint y: 220, endPoint x: 374, endPoint y: 219, distance: 123.4
click at [374, 219] on div "¿Cuánto tiempo dura cada inhalador? ¿Son [DEMOGRAPHIC_DATA]% naturales? ¿Puedo …" at bounding box center [466, 247] width 190 height 229
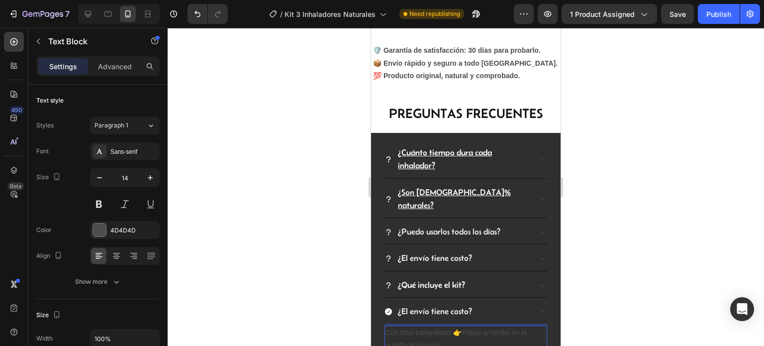
click at [460, 326] on p "Con total tranquilidad 👉 Pagas al recibir en la puerta de tu casa." at bounding box center [466, 338] width 161 height 25
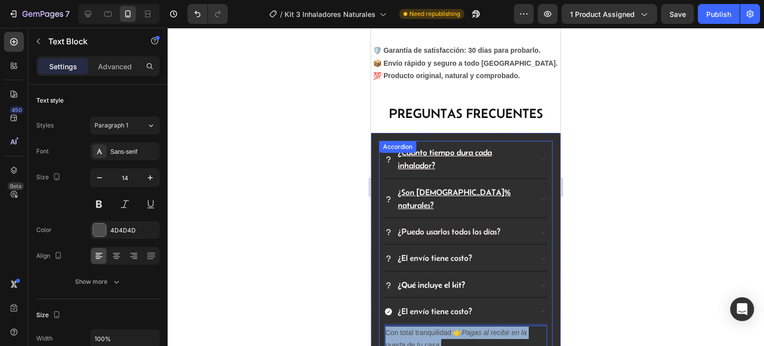
drag, startPoint x: 445, startPoint y: 230, endPoint x: 380, endPoint y: 214, distance: 67.1
click at [380, 214] on div "¿Cuánto tiempo dura cada inhalador? ¿Son [DEMOGRAPHIC_DATA]% naturales? ¿Puedo …" at bounding box center [466, 250] width 174 height 218
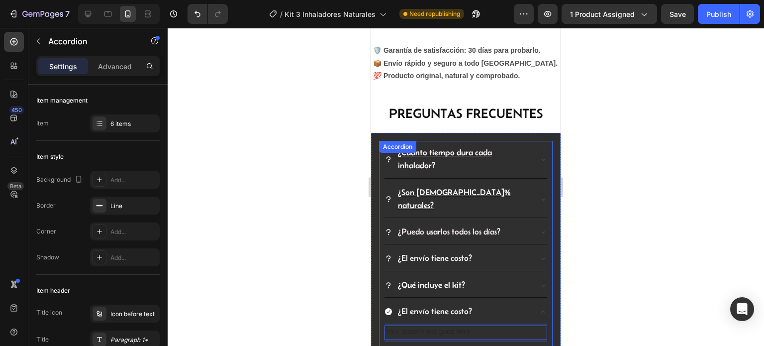
click at [539, 254] on icon at bounding box center [543, 258] width 8 height 8
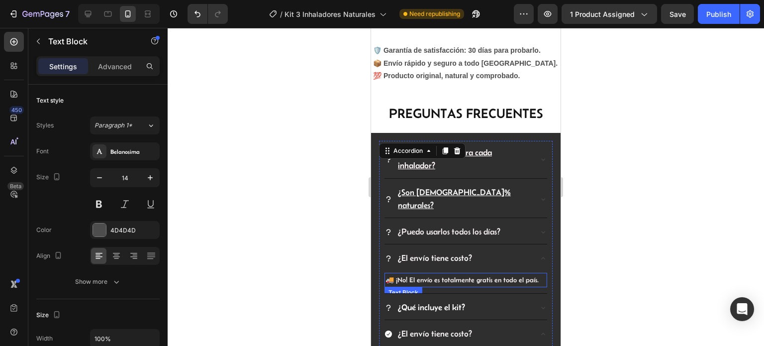
click at [467, 276] on span "🚚 ¡No! El envío es totalmente gratis en todo el país." at bounding box center [462, 280] width 153 height 8
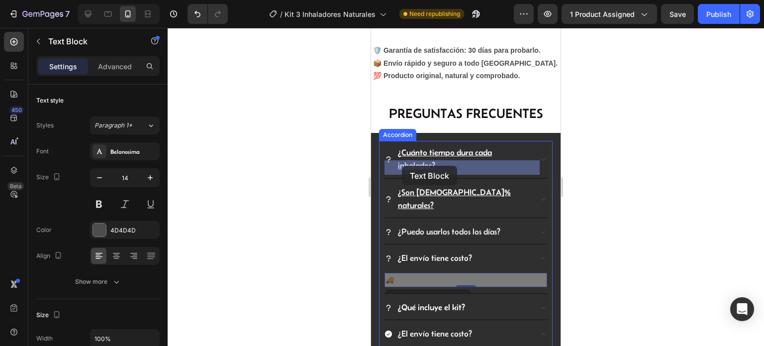
drag, startPoint x: 535, startPoint y: 166, endPoint x: 409, endPoint y: 168, distance: 126.4
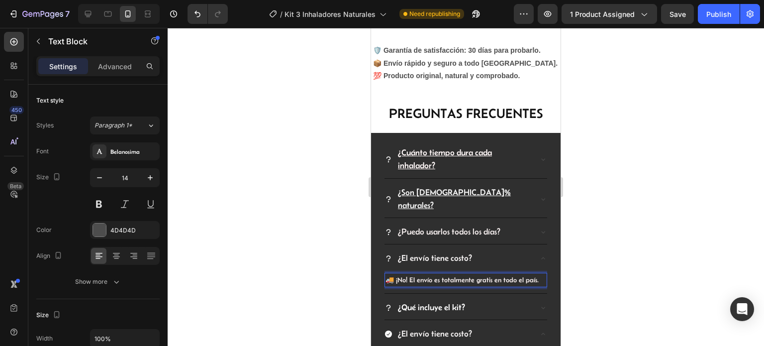
click at [537, 274] on p "🚚 ¡No! El envío es totalmente gratis en todo el país." at bounding box center [466, 280] width 161 height 12
drag, startPoint x: 536, startPoint y: 167, endPoint x: 471, endPoint y: 164, distance: 65.3
click at [471, 276] on span "🚚 ¡No! El envío es totalmente gratis en todo el país." at bounding box center [462, 280] width 153 height 8
drag, startPoint x: 398, startPoint y: 163, endPoint x: 498, endPoint y: 169, distance: 100.2
click at [498, 276] on span "🚚 ¡No! El envío es totalmente gratis en todo el país." at bounding box center [462, 280] width 153 height 8
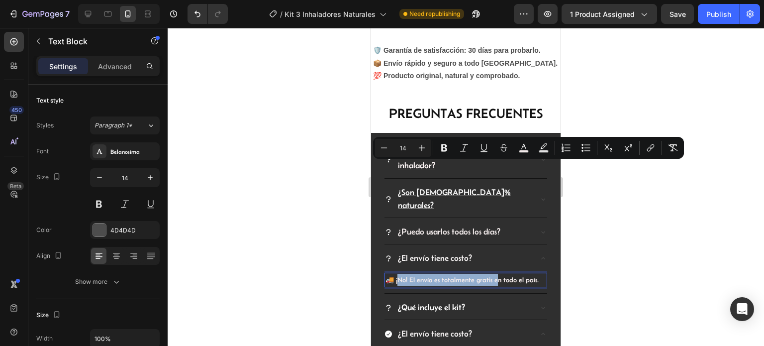
copy span "o! El envío es totalmente gratis en"
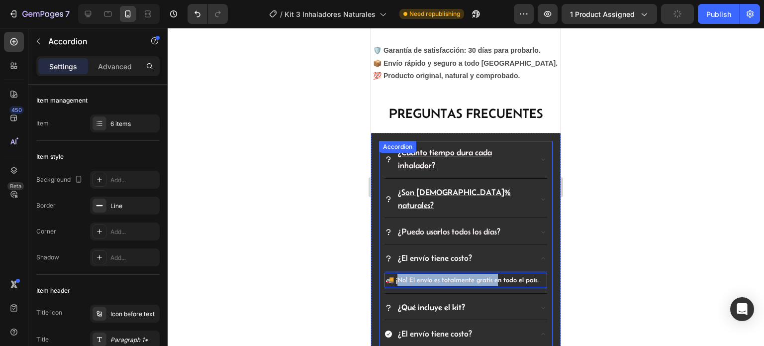
click at [424, 322] on div "¿El envío tiene costo?" at bounding box center [466, 334] width 163 height 24
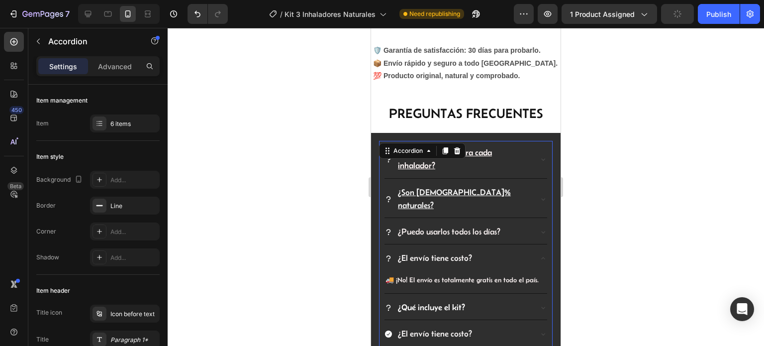
click at [539, 330] on icon at bounding box center [543, 334] width 8 height 8
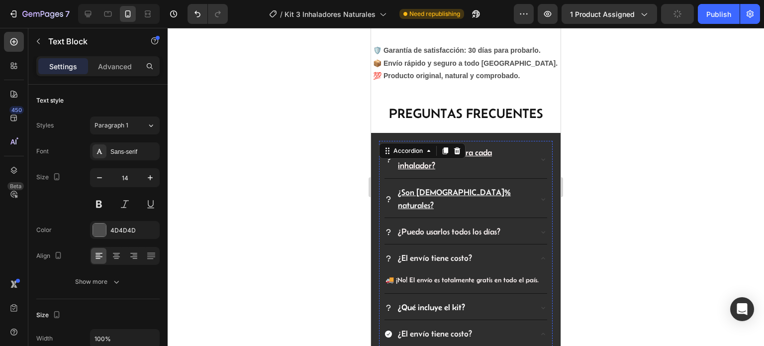
click at [452, 345] on div at bounding box center [466, 349] width 163 height 2
click at [494, 345] on div at bounding box center [466, 349] width 163 height 2
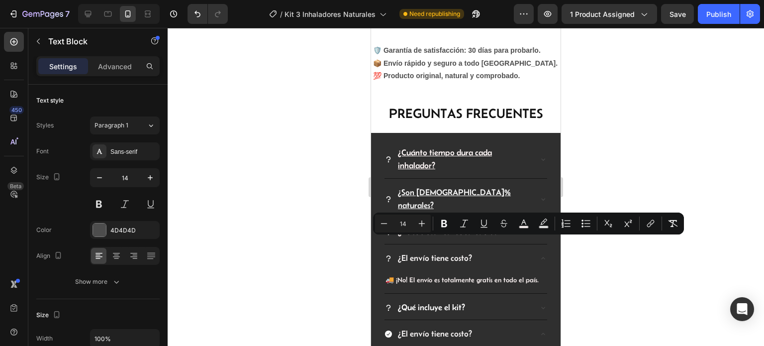
drag, startPoint x: 501, startPoint y: 243, endPoint x: 398, endPoint y: 236, distance: 102.7
drag, startPoint x: 450, startPoint y: 253, endPoint x: 397, endPoint y: 238, distance: 55.3
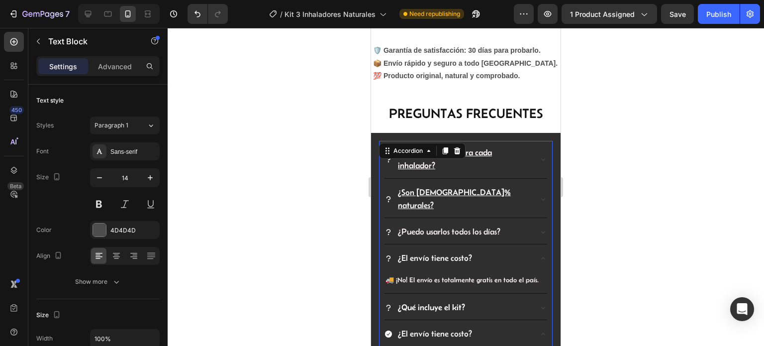
click at [458, 329] on span "¿El envío tiene costo?" at bounding box center [435, 333] width 74 height 9
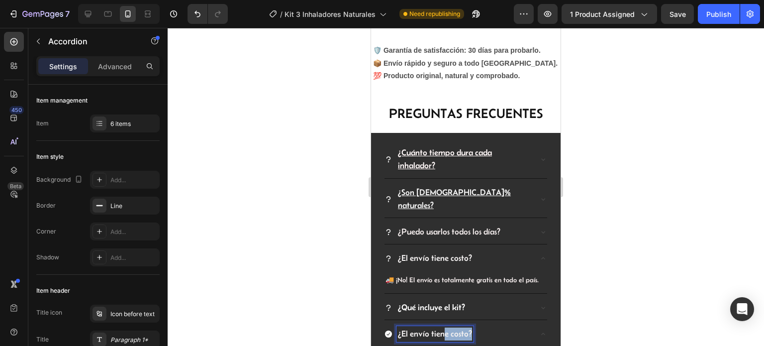
drag, startPoint x: 470, startPoint y: 222, endPoint x: 443, endPoint y: 223, distance: 26.9
click at [443, 329] on span "¿El envío tiene costo?" at bounding box center [435, 333] width 74 height 9
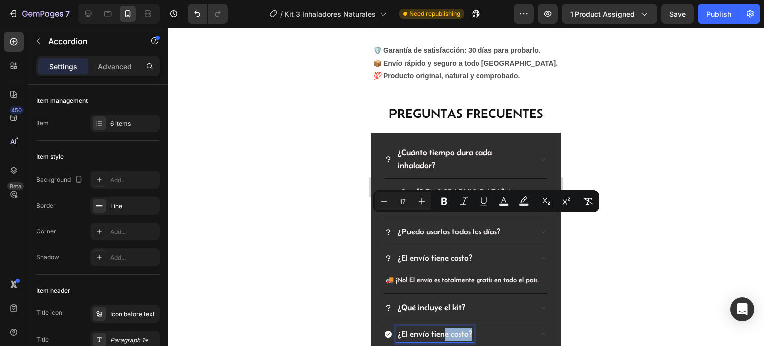
drag, startPoint x: 458, startPoint y: 225, endPoint x: 466, endPoint y: 222, distance: 8.8
click at [458, 329] on span "¿El envío tiene costo?" at bounding box center [435, 333] width 74 height 9
click at [468, 329] on span "¿El envío tiene costo?" at bounding box center [435, 333] width 74 height 9
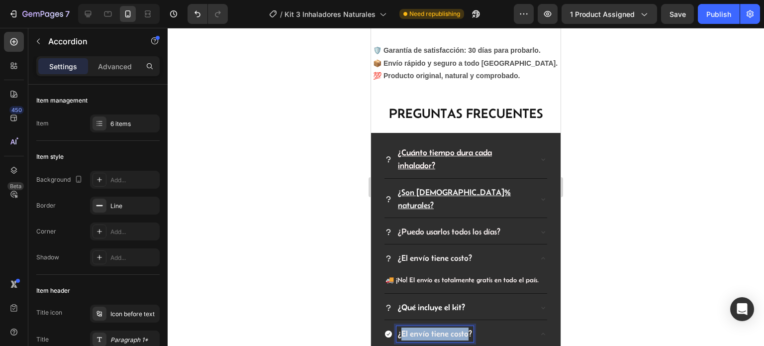
drag, startPoint x: 468, startPoint y: 220, endPoint x: 402, endPoint y: 221, distance: 65.7
click at [402, 329] on span "¿El envío tiene costo?" at bounding box center [435, 333] width 74 height 9
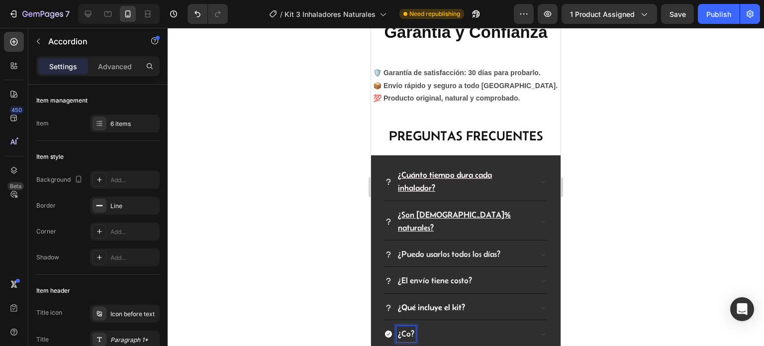
scroll to position [2282, 0]
click at [643, 201] on div at bounding box center [466, 187] width 597 height 318
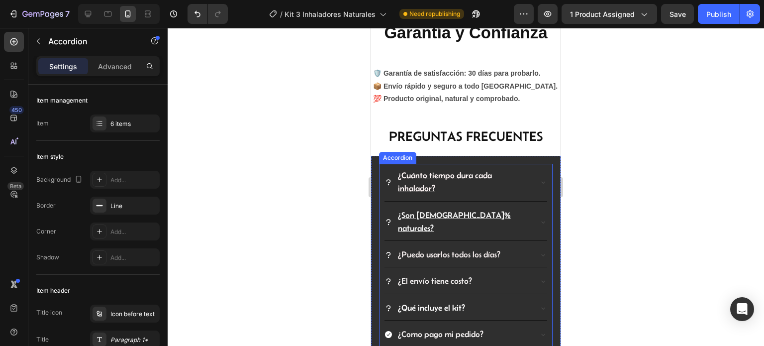
click at [541, 333] on icon at bounding box center [543, 334] width 4 height 2
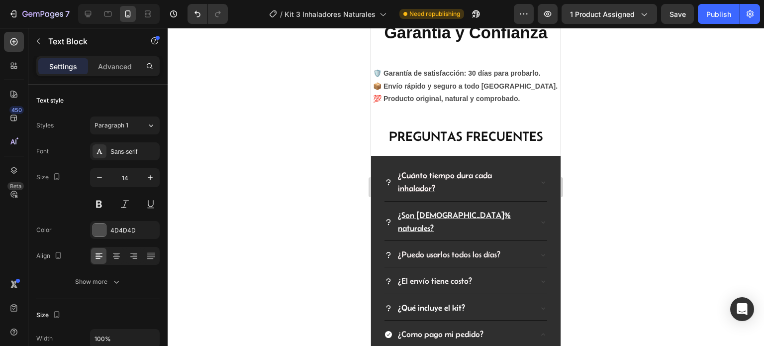
click at [602, 230] on div at bounding box center [466, 187] width 597 height 318
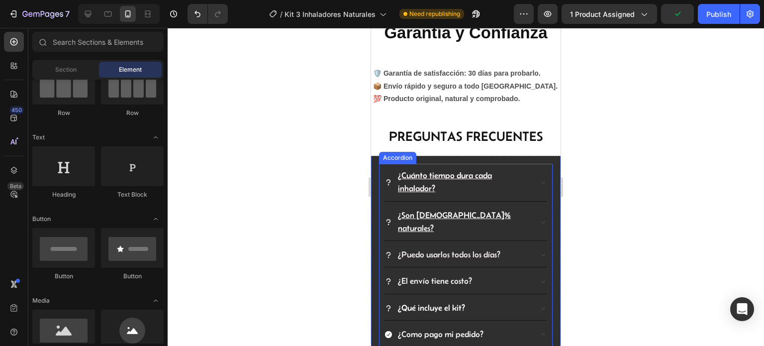
click at [539, 330] on icon at bounding box center [543, 334] width 8 height 8
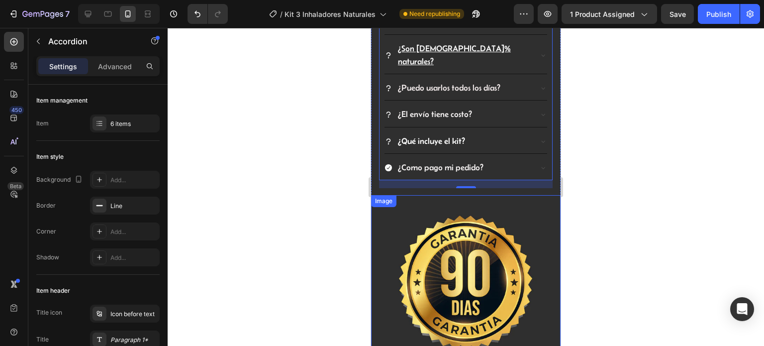
scroll to position [2431, 0]
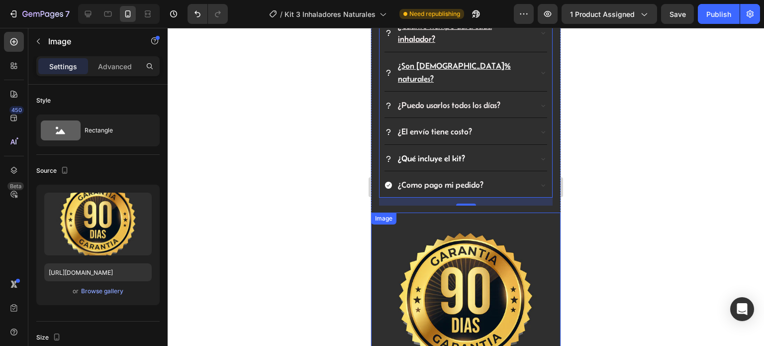
click at [479, 212] on img at bounding box center [466, 307] width 190 height 190
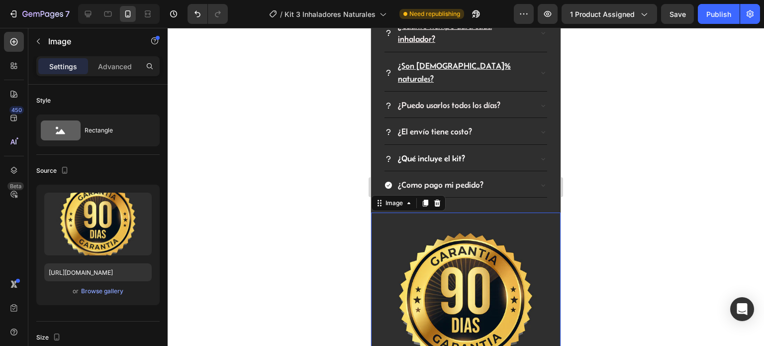
click at [479, 212] on img at bounding box center [466, 307] width 190 height 190
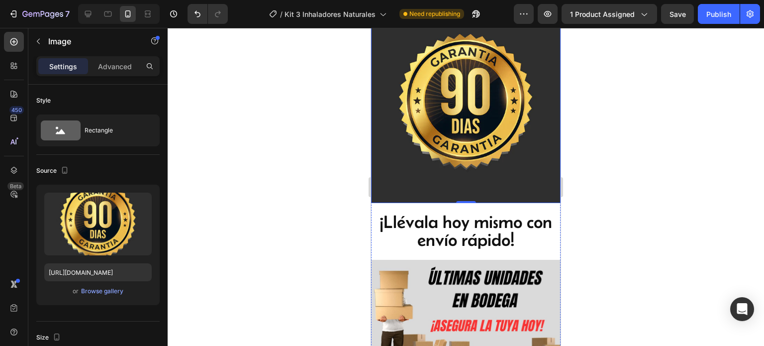
scroll to position [2382, 0]
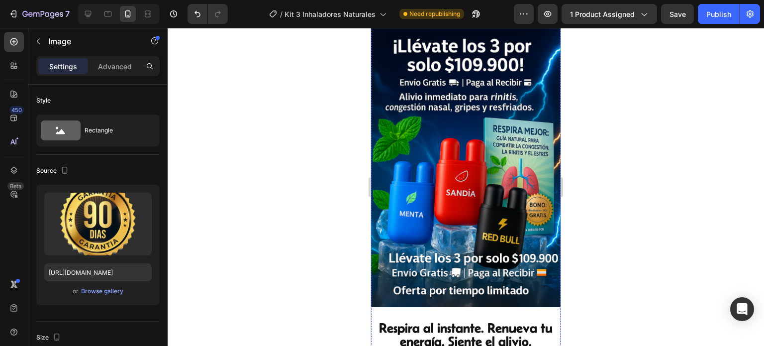
scroll to position [647, 0]
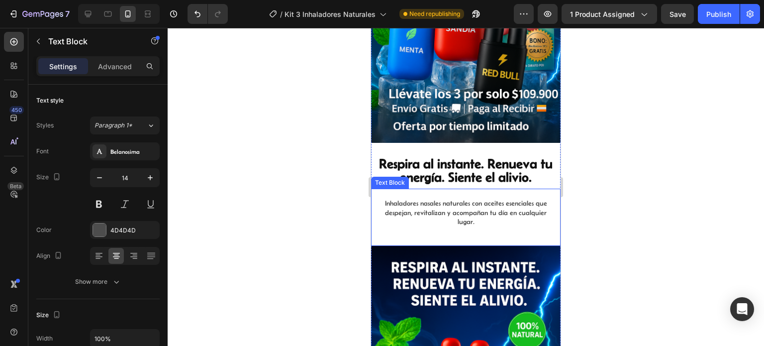
click at [480, 199] on p "Inhaladores nasales naturales con aceites esenciales que despejan, revitalizan …" at bounding box center [466, 212] width 178 height 27
click at [473, 199] on p "Inhaladores nasales naturales con aceites esenciales que despejan, revitalizan …" at bounding box center [466, 212] width 178 height 27
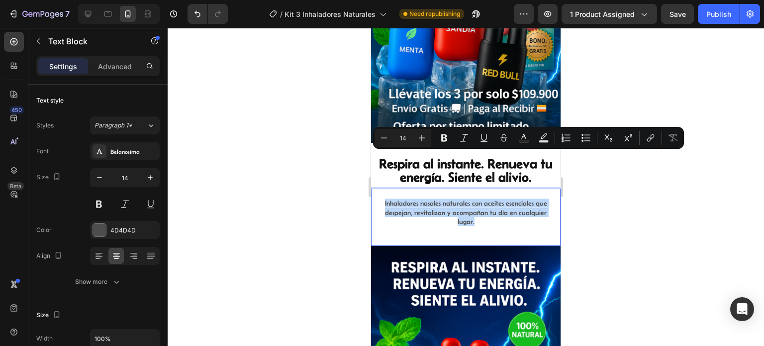
drag, startPoint x: 473, startPoint y: 175, endPoint x: 375, endPoint y: 156, distance: 99.3
click at [375, 189] on div "Inhaladores nasales naturales con aceites esenciales que despejan, revitalizan …" at bounding box center [466, 217] width 190 height 57
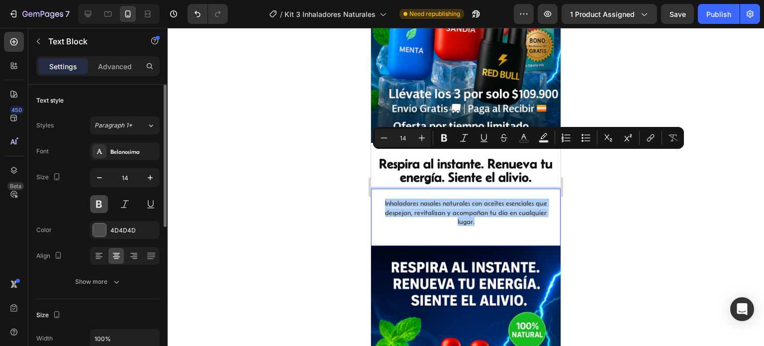
drag, startPoint x: 95, startPoint y: 203, endPoint x: 102, endPoint y: 202, distance: 7.0
click at [95, 203] on button at bounding box center [99, 204] width 18 height 18
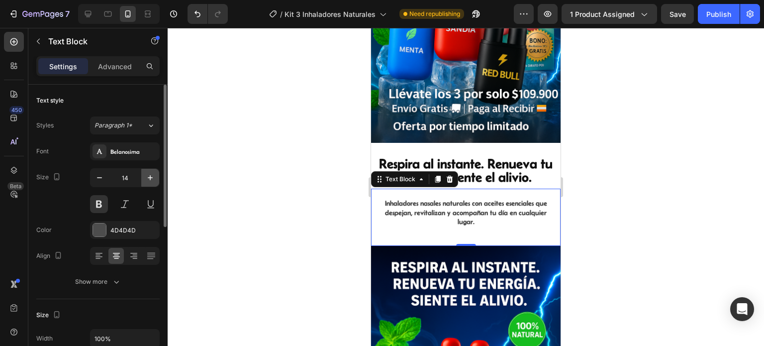
drag, startPoint x: 153, startPoint y: 179, endPoint x: 157, endPoint y: 184, distance: 6.8
click at [157, 184] on button "button" at bounding box center [150, 178] width 18 height 18
type input "15"
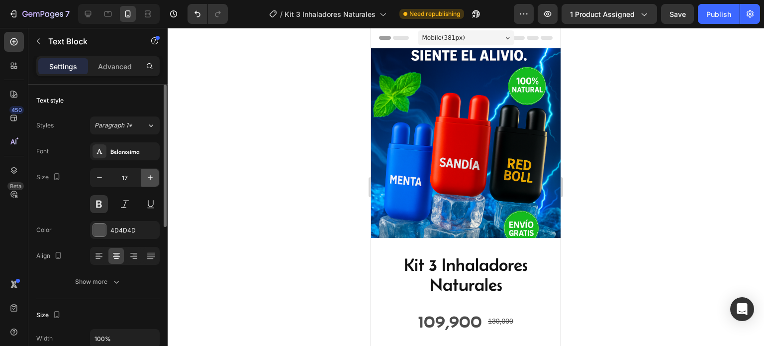
scroll to position [647, 0]
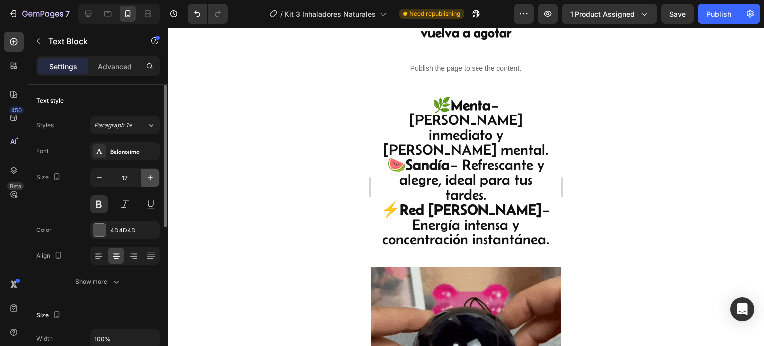
click at [149, 176] on icon "button" at bounding box center [150, 178] width 10 height 10
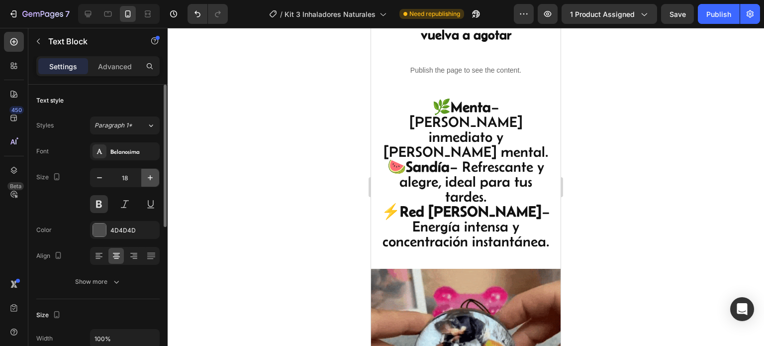
click at [149, 176] on icon "button" at bounding box center [150, 178] width 10 height 10
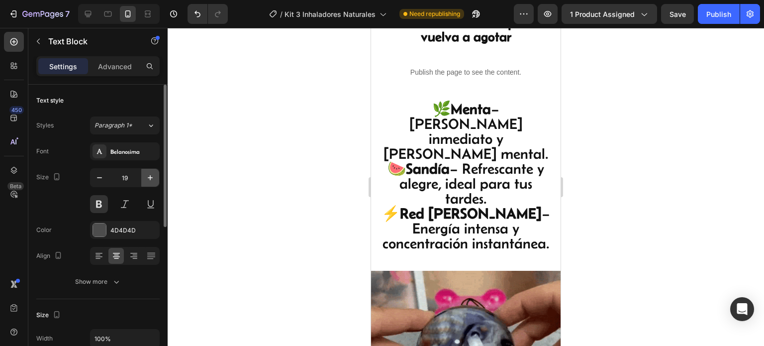
click at [149, 176] on icon "button" at bounding box center [150, 178] width 10 height 10
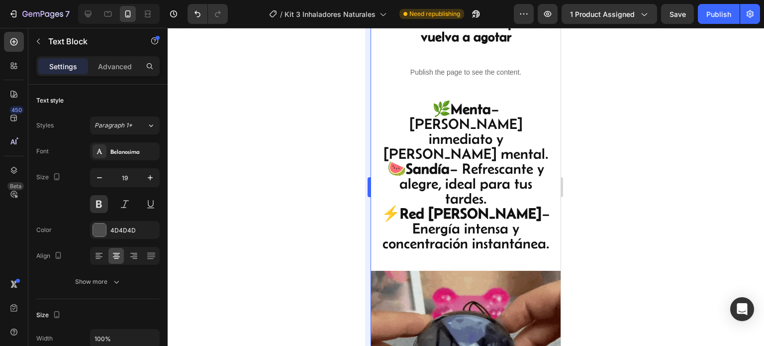
type input "20"
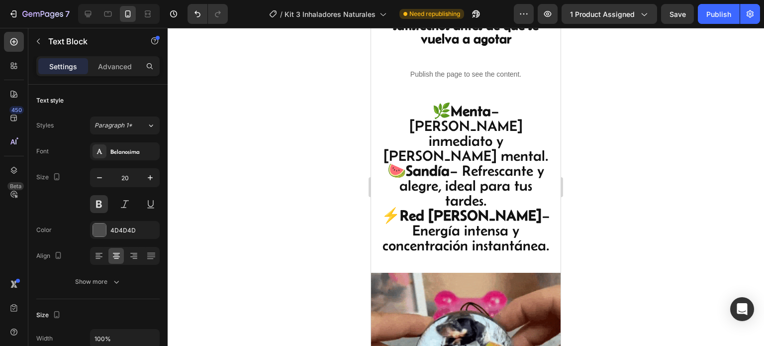
click at [612, 178] on div at bounding box center [466, 187] width 597 height 318
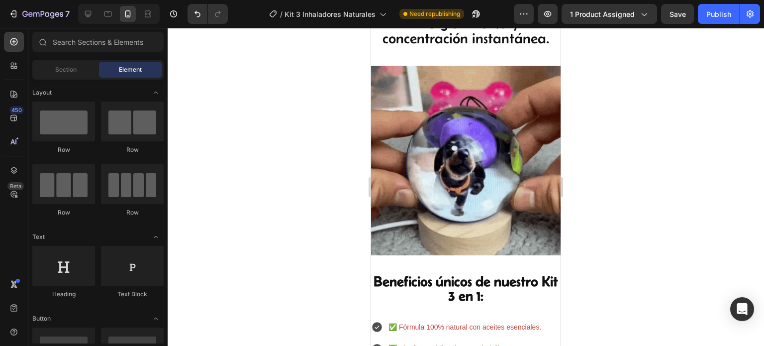
scroll to position [0, 0]
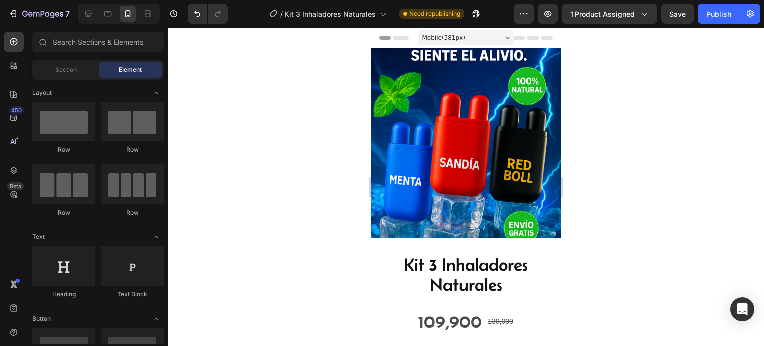
drag, startPoint x: 556, startPoint y: 186, endPoint x: 944, endPoint y: 67, distance: 405.8
click at [683, 153] on div at bounding box center [466, 187] width 597 height 318
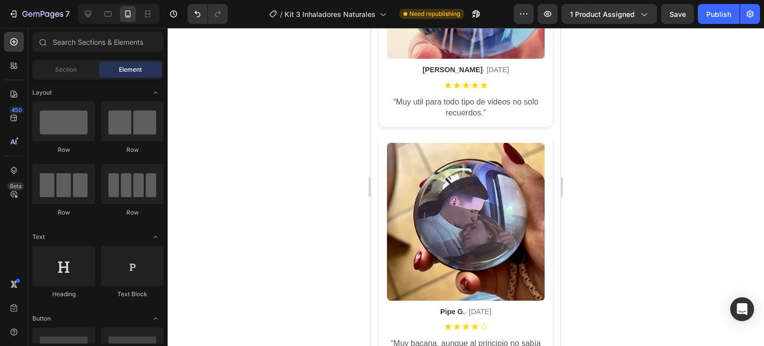
scroll to position [2388, 0]
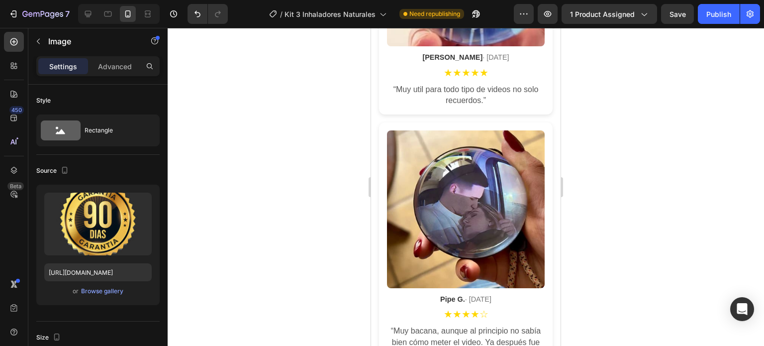
click at [94, 292] on div "Browse gallery" at bounding box center [102, 291] width 42 height 9
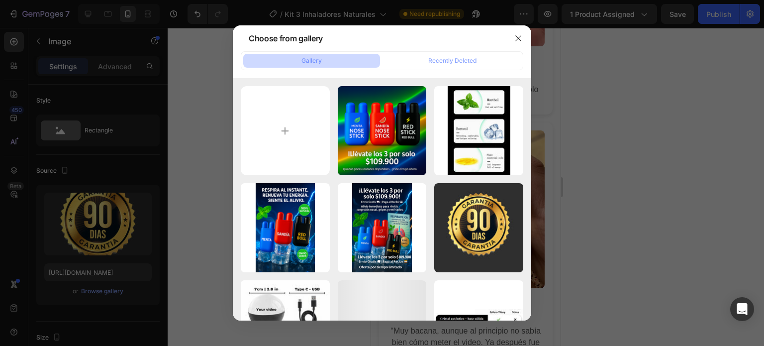
click at [526, 39] on div at bounding box center [519, 38] width 26 height 26
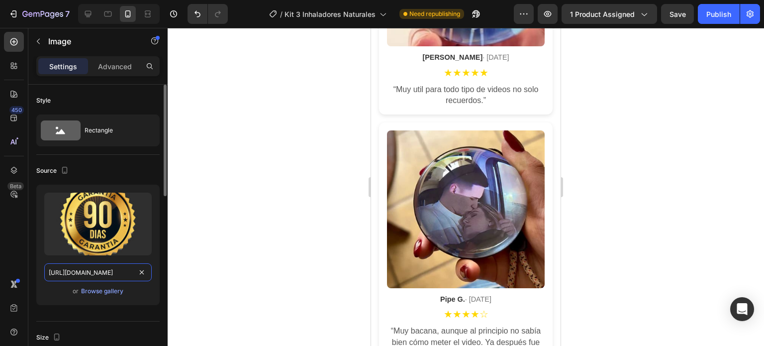
click at [107, 278] on input "[URL][DOMAIN_NAME]" at bounding box center [97, 272] width 107 height 18
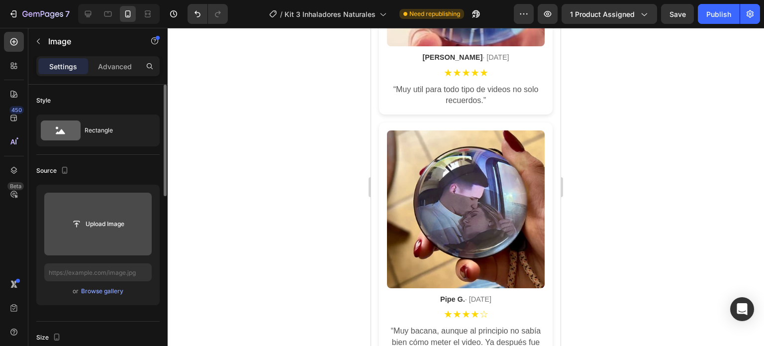
click at [82, 226] on input "file" at bounding box center [98, 223] width 69 height 17
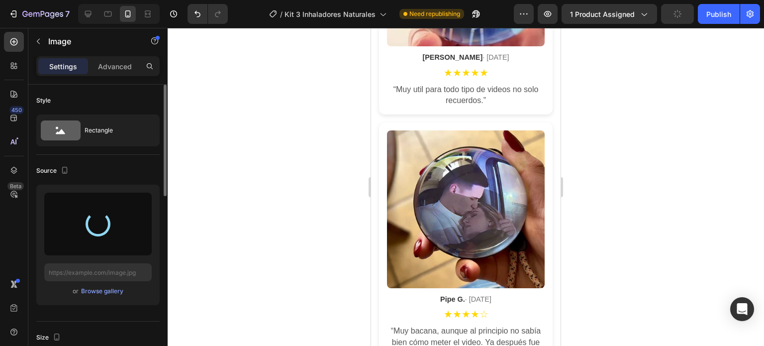
type input "https://cdn.shopify.com/s/files/1/0802/2258/5137/files/gempages_514577956190815…"
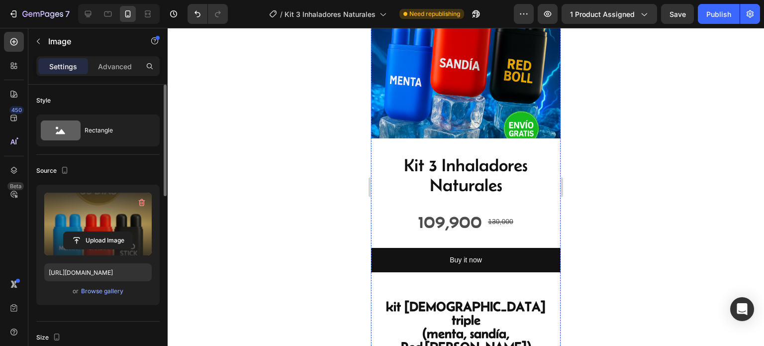
scroll to position [0, 0]
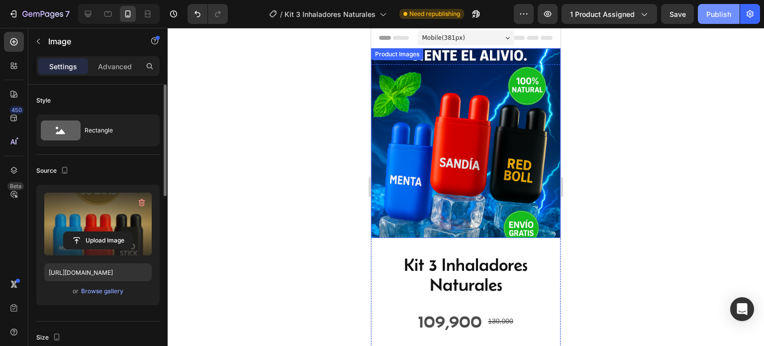
click at [713, 13] on div "Publish" at bounding box center [719, 14] width 25 height 10
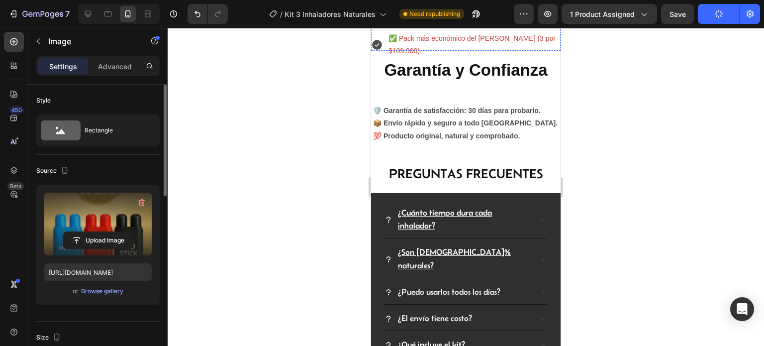
scroll to position [1443, 0]
